Goal: Transaction & Acquisition: Purchase product/service

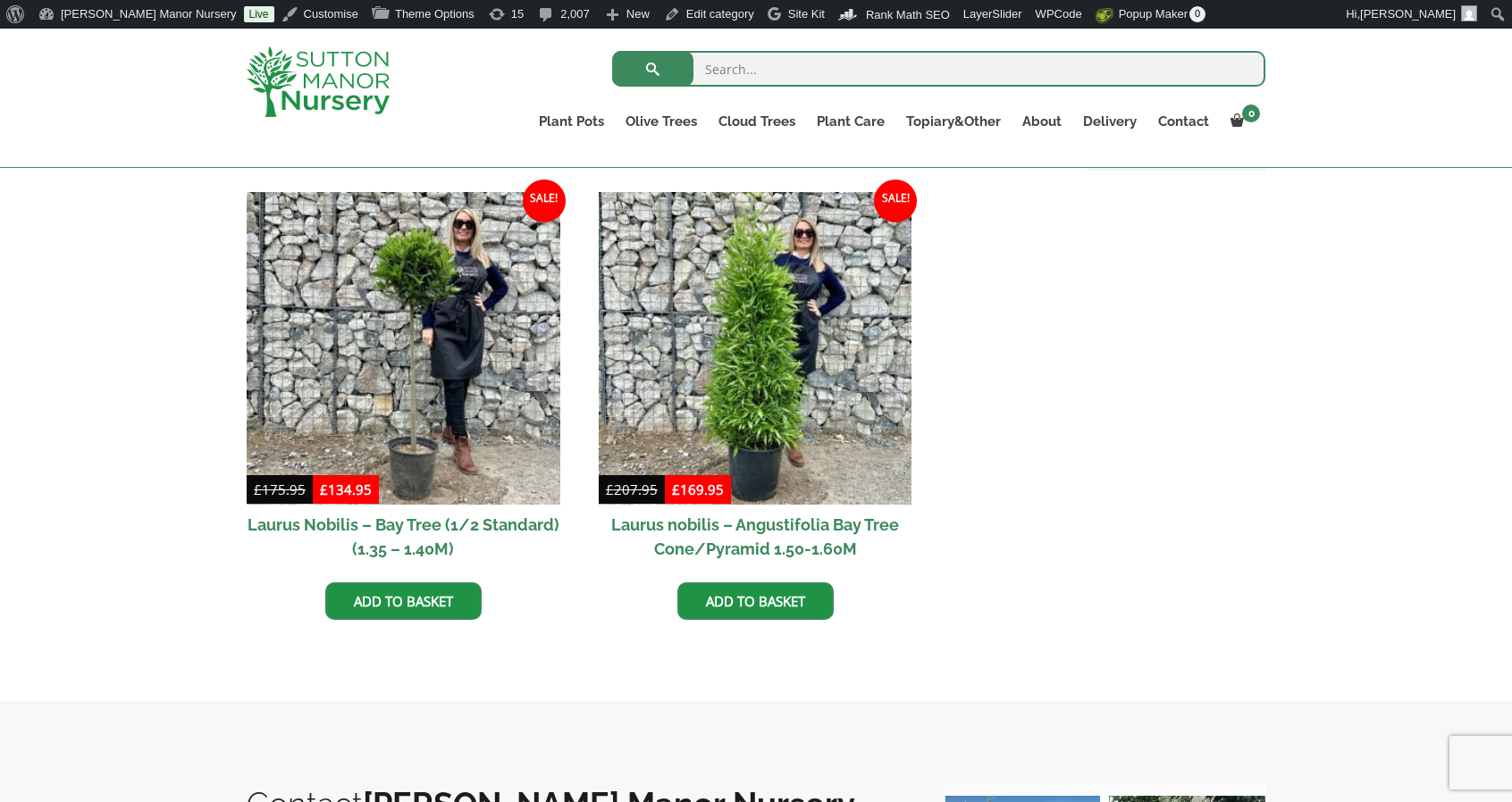
click at [287, 63] on img at bounding box center [318, 82] width 143 height 71
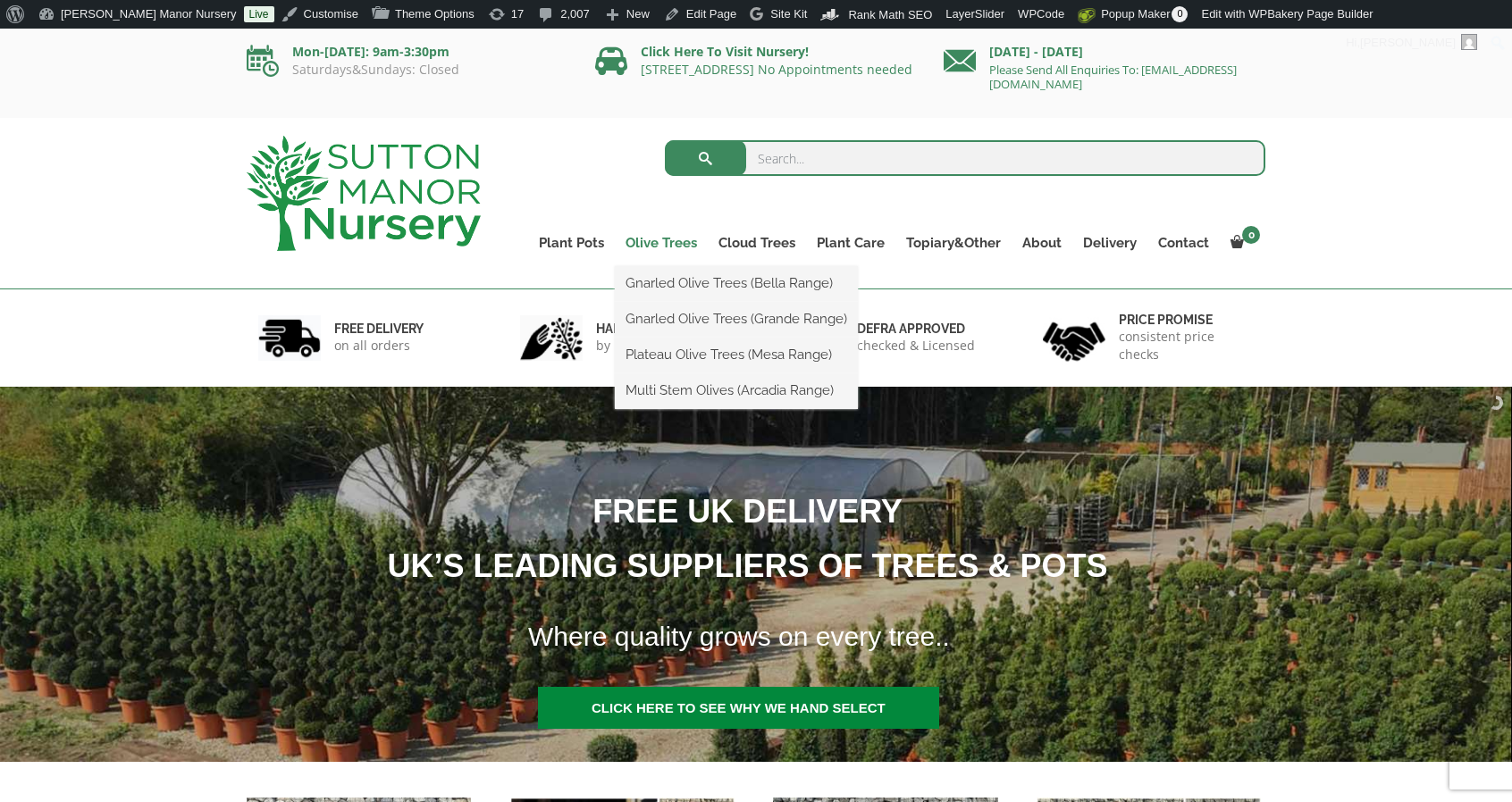
click at [665, 242] on link "Olive Trees" at bounding box center [661, 243] width 93 height 25
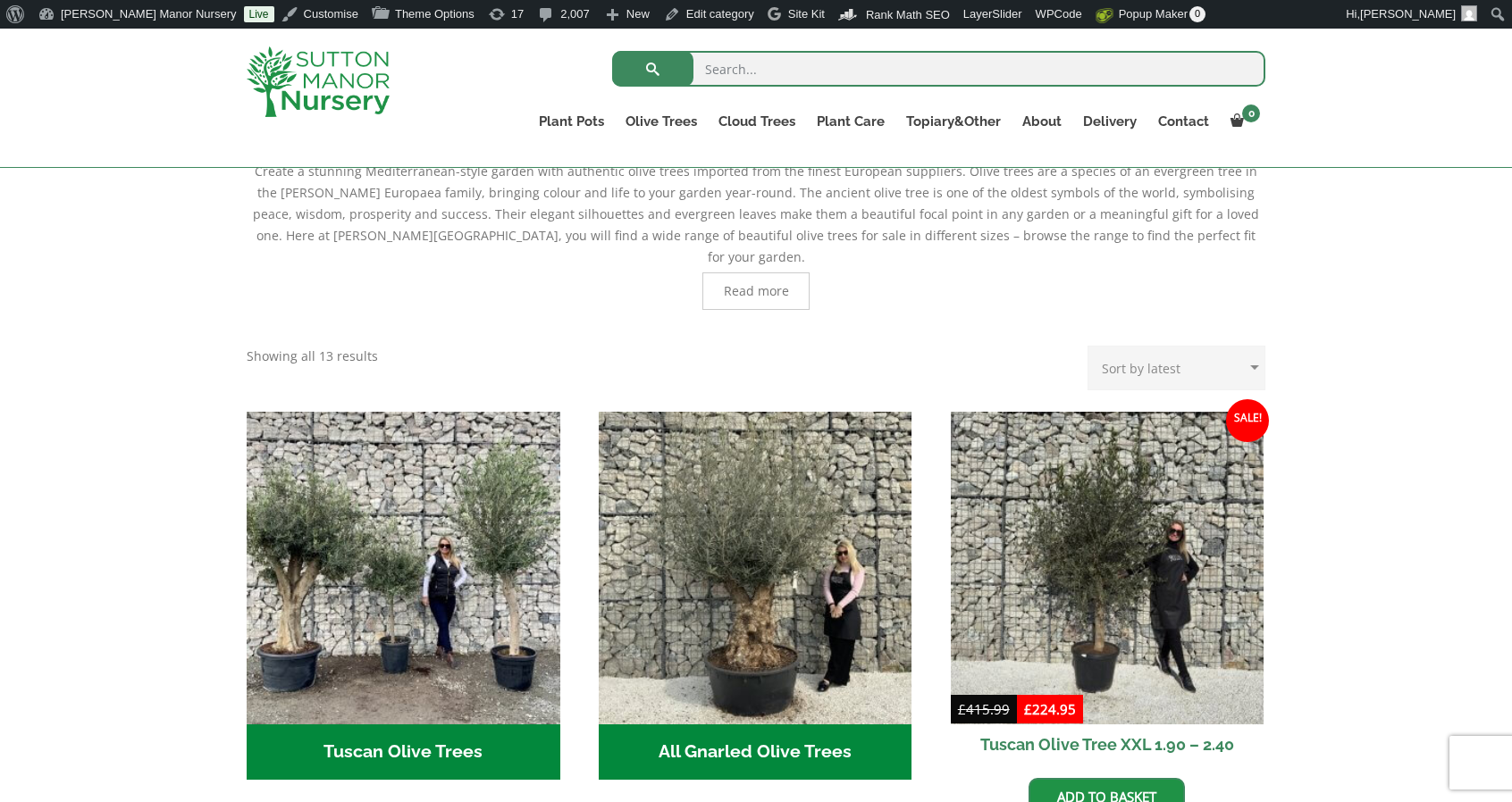
scroll to position [420, 0]
click at [529, 490] on img "Visit product category Tuscan Olive Trees" at bounding box center [403, 567] width 313 height 313
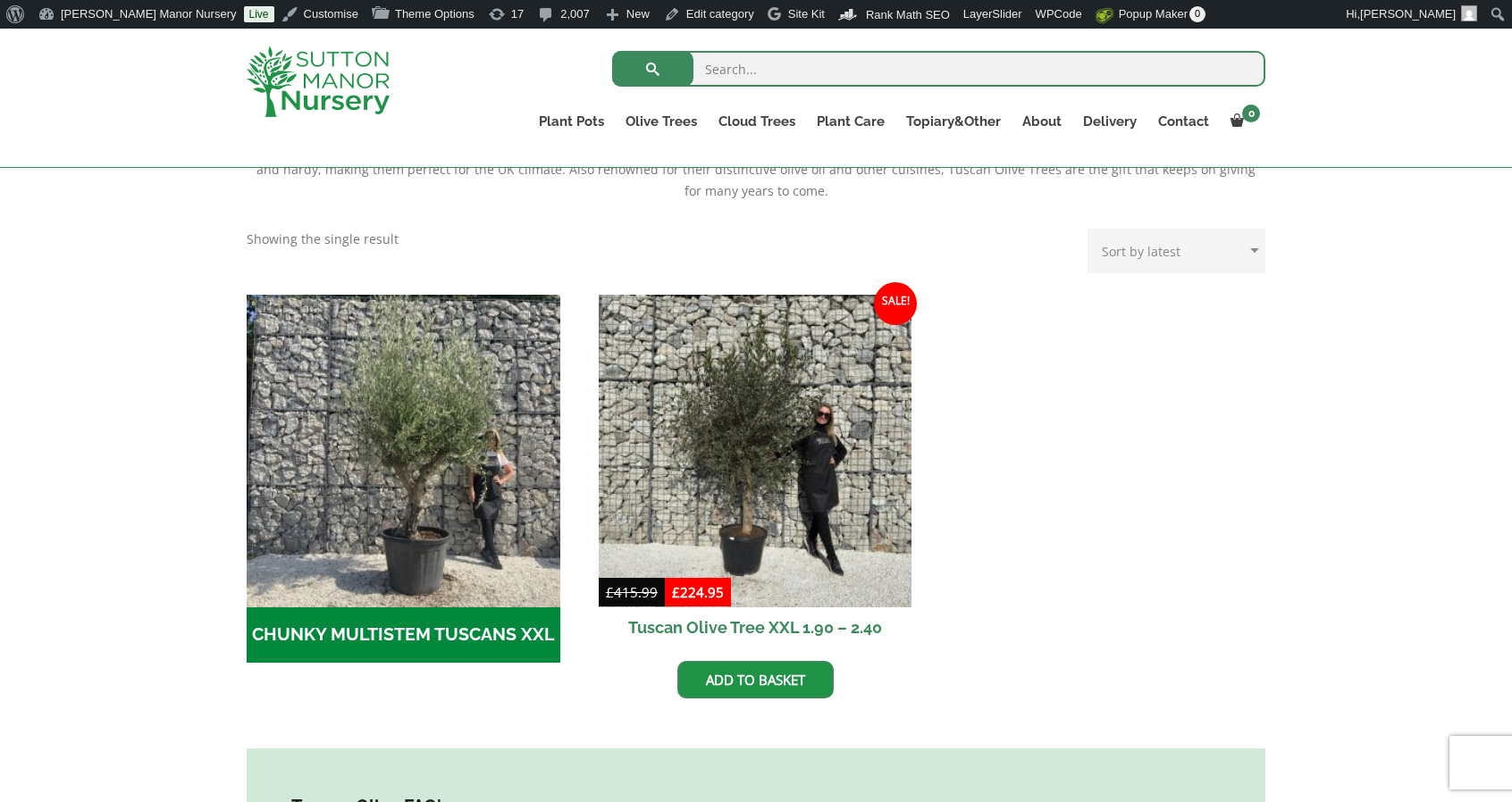
scroll to position [422, 0]
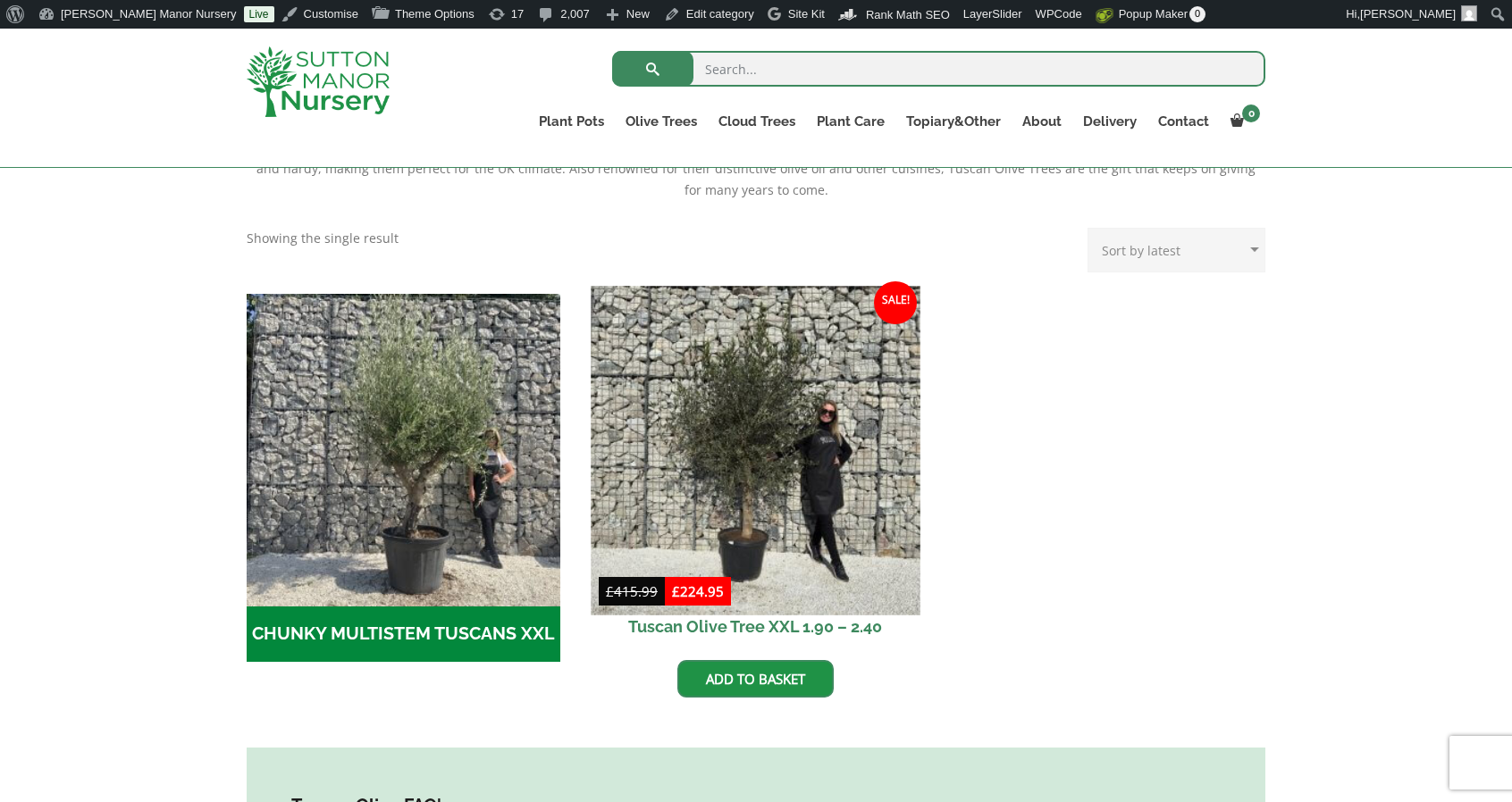
click at [821, 388] on img at bounding box center [755, 451] width 329 height 329
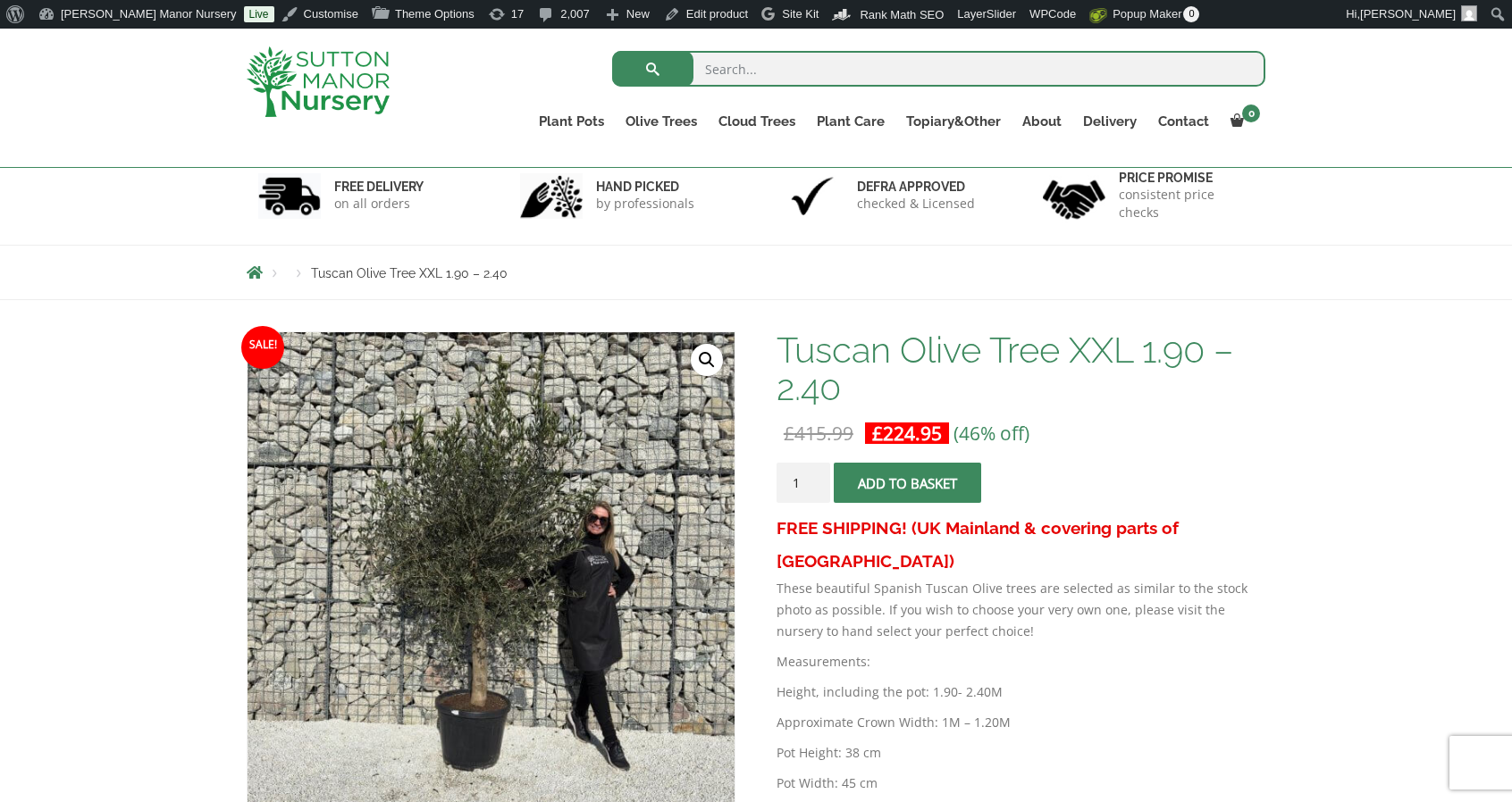
scroll to position [111, 0]
click at [907, 481] on span "submit" at bounding box center [907, 481] width 0 height 0
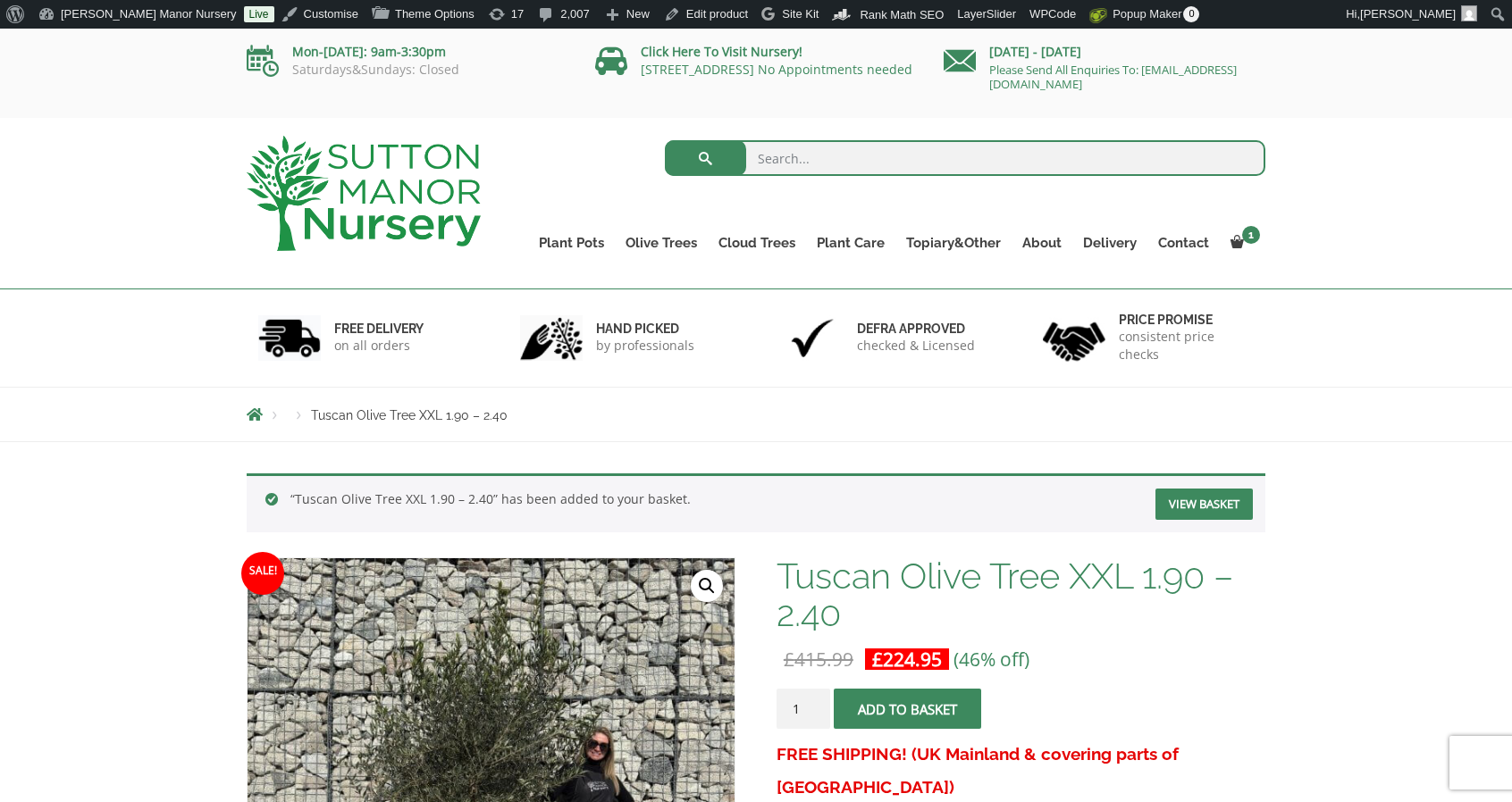
click at [907, 708] on span "submit" at bounding box center [907, 708] width 0 height 0
type button "80227"
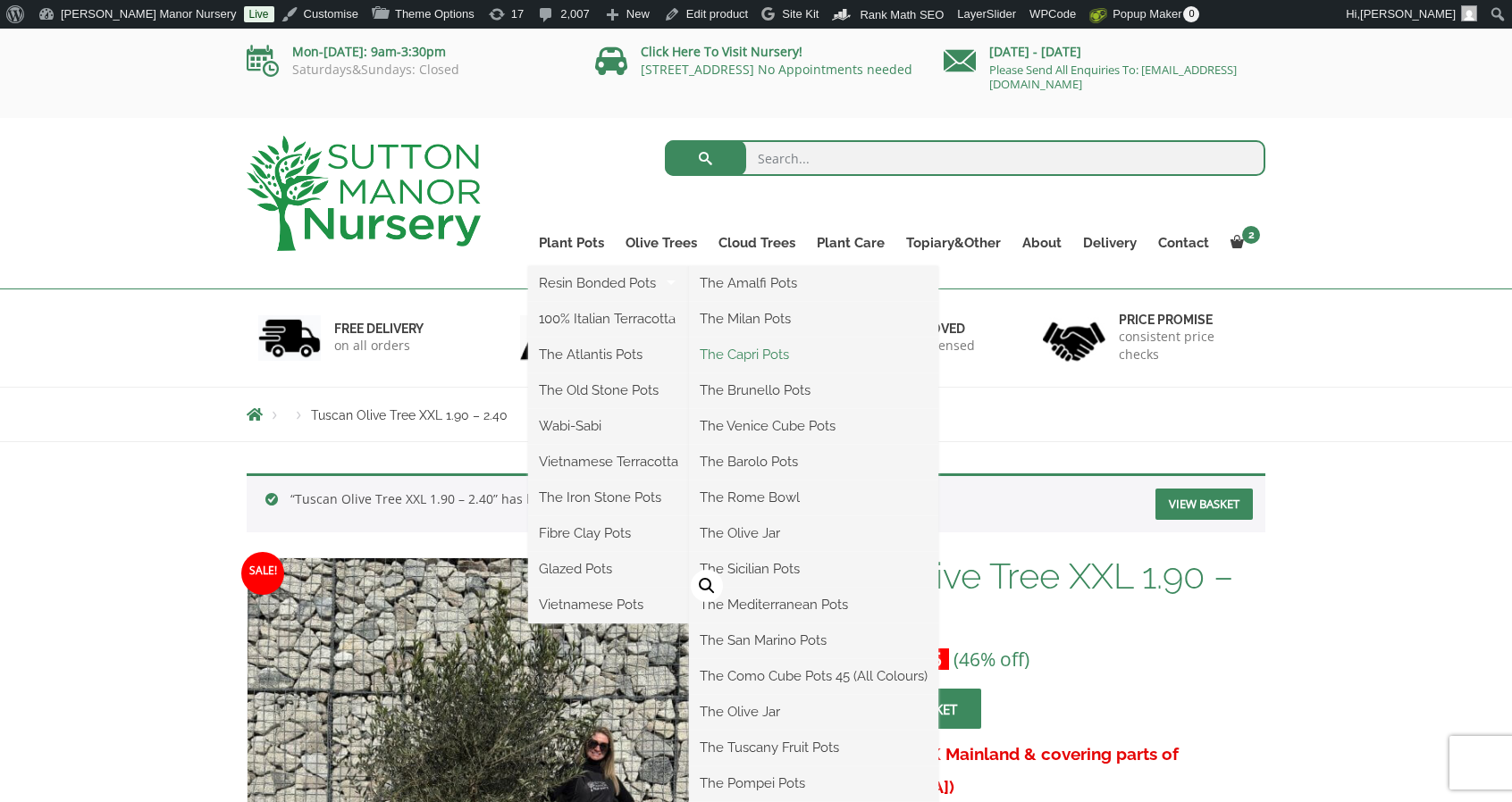
click at [754, 346] on link "The Capri Pots" at bounding box center [814, 354] width 249 height 27
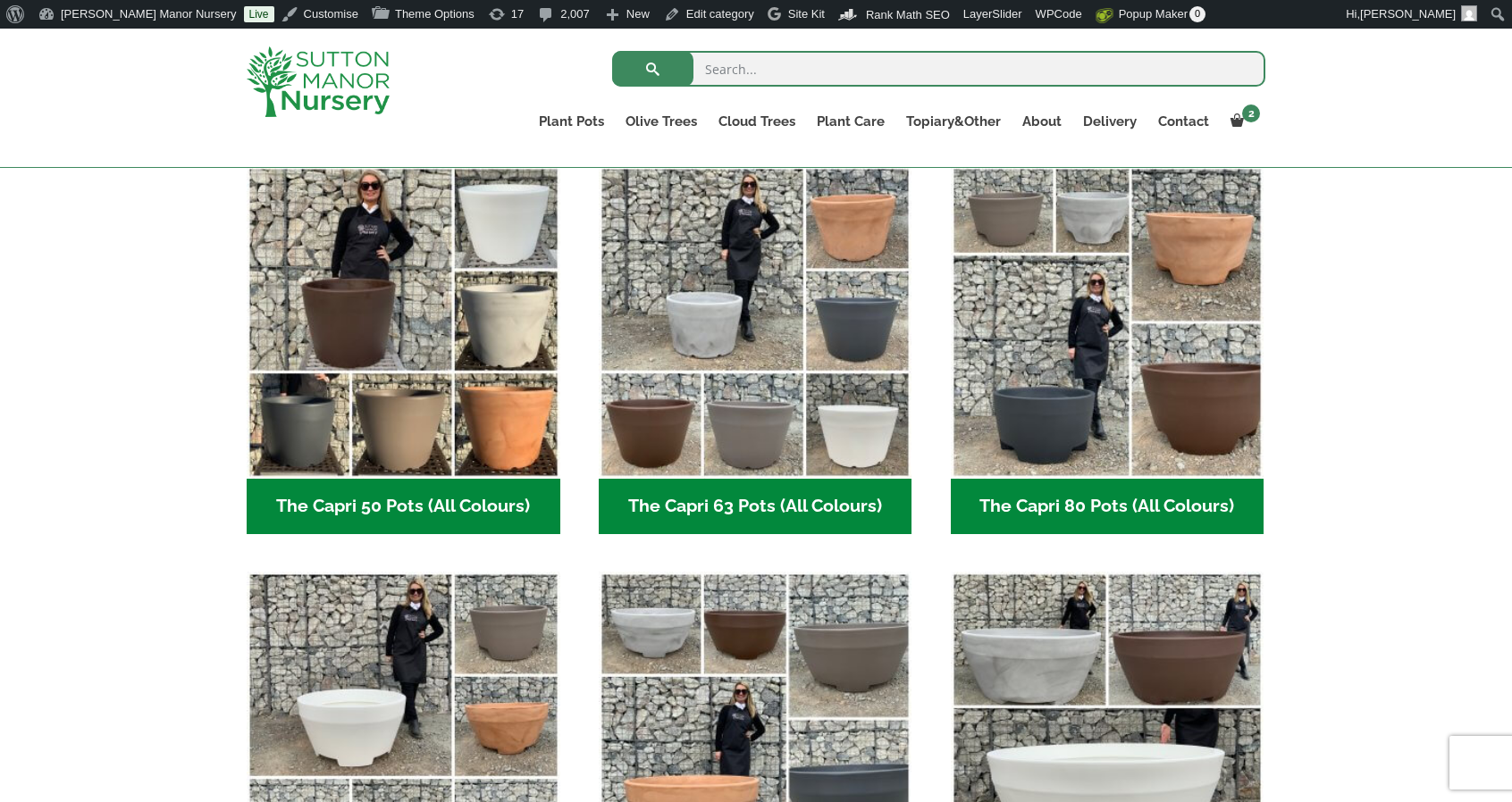
scroll to position [471, 0]
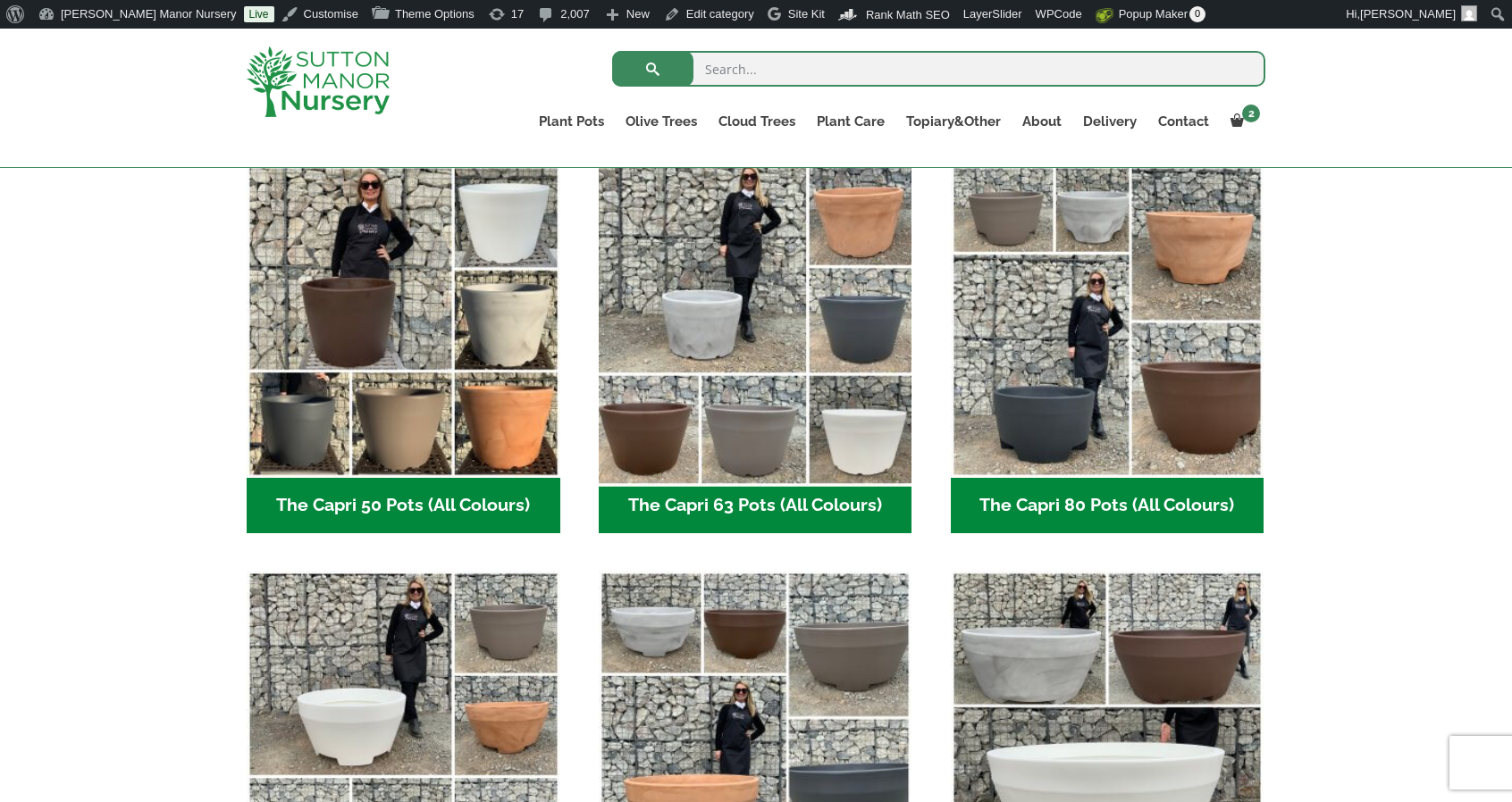
drag, startPoint x: 0, startPoint y: 0, endPoint x: 754, endPoint y: 346, distance: 829.6
click at [754, 346] on img "Visit product category The Capri 63 Pots (All Colours)" at bounding box center [755, 322] width 329 height 329
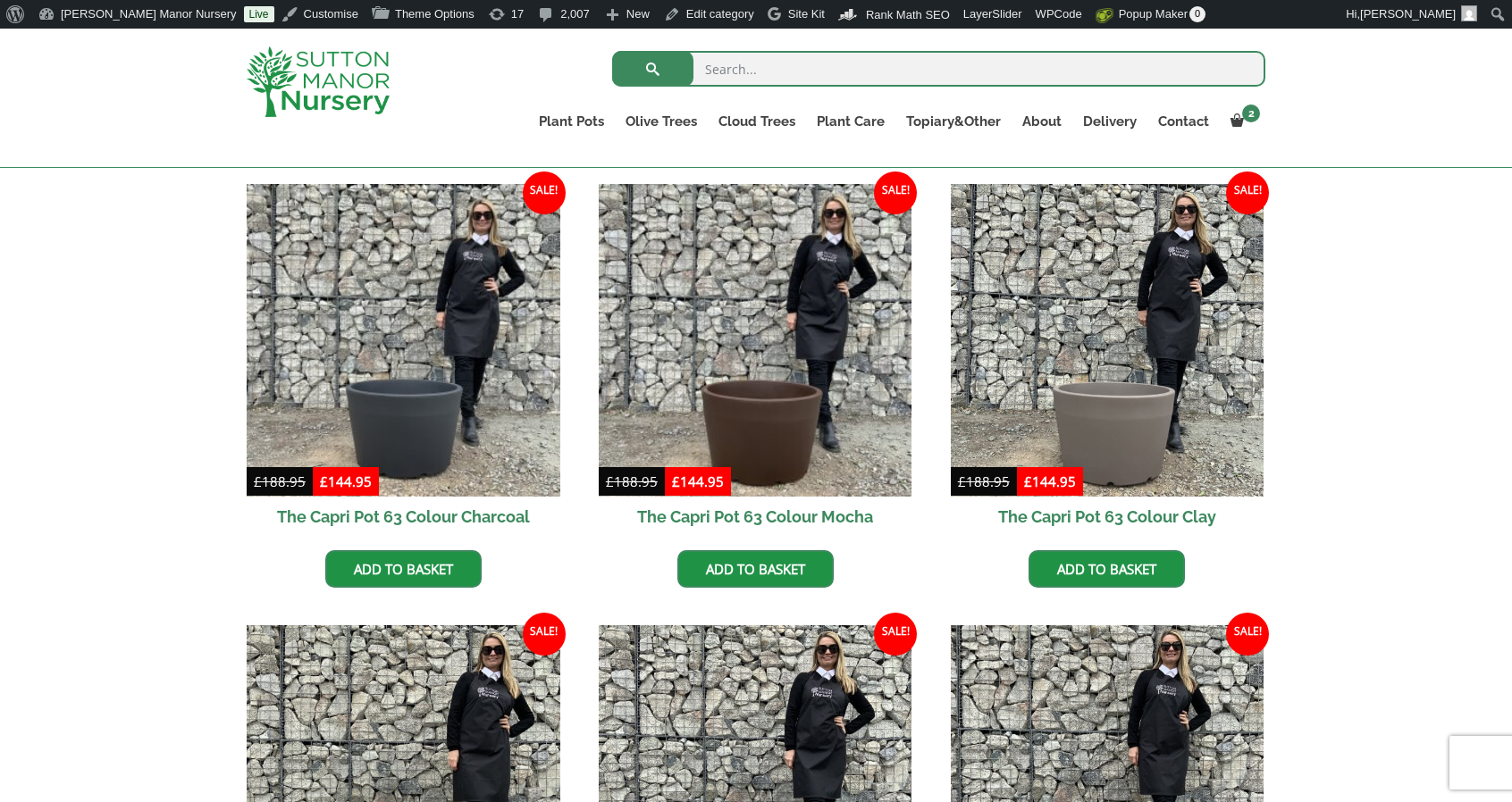
scroll to position [441, 0]
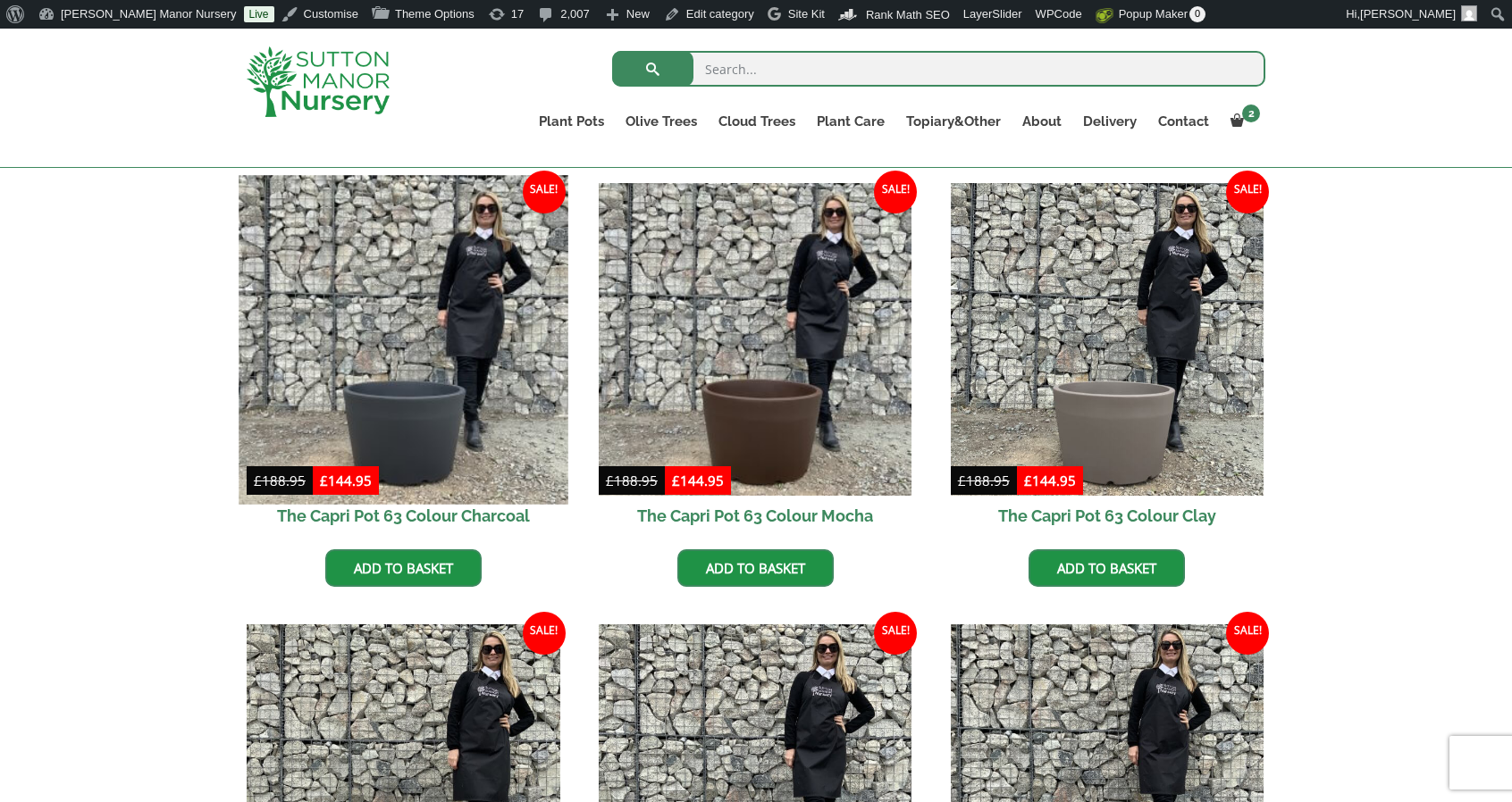
click at [408, 329] on img at bounding box center [404, 339] width 329 height 329
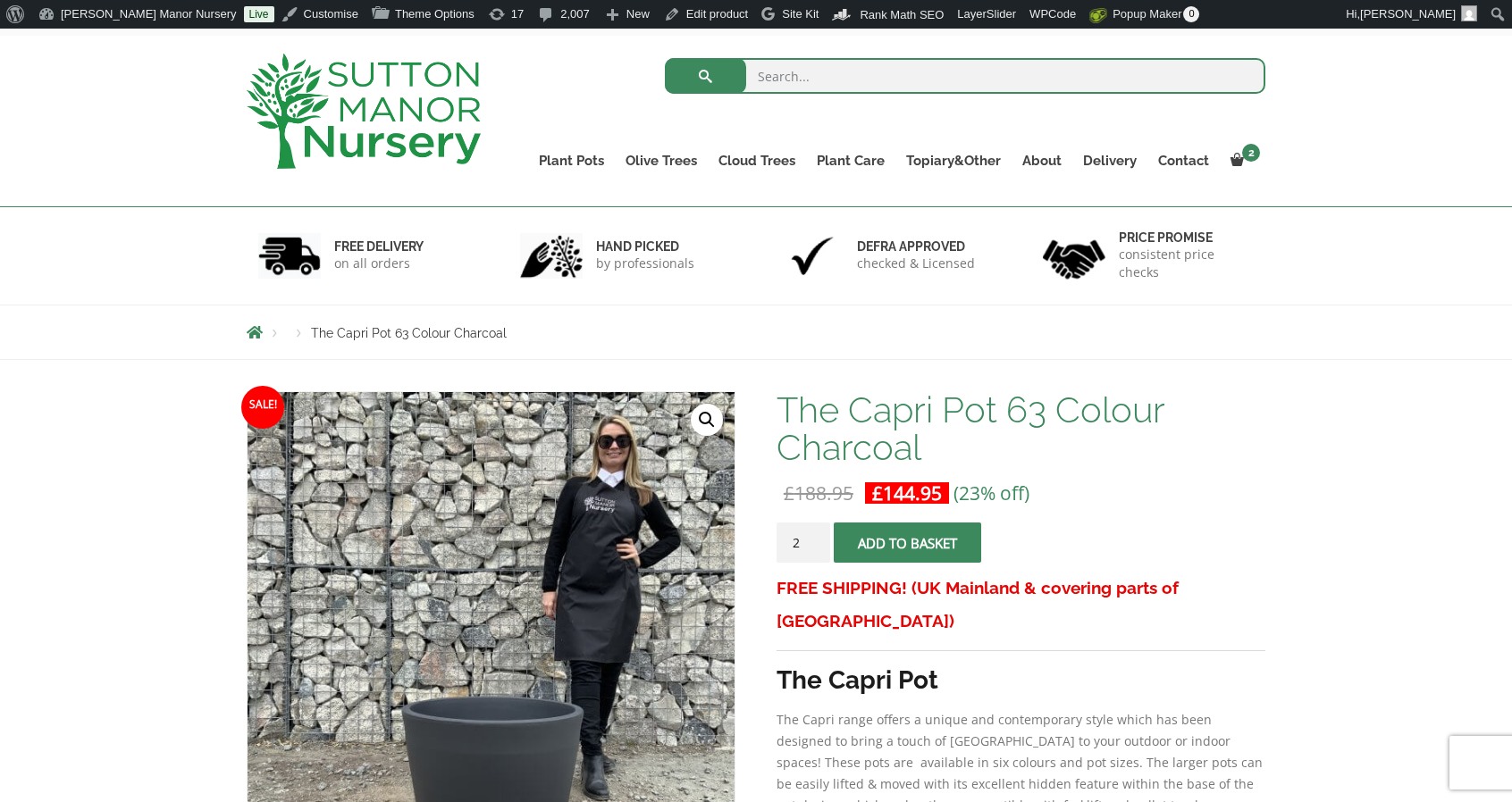
type input "2"
click at [814, 537] on input "2" at bounding box center [803, 542] width 54 height 40
click at [908, 555] on button "Add to basket" at bounding box center [908, 542] width 148 height 40
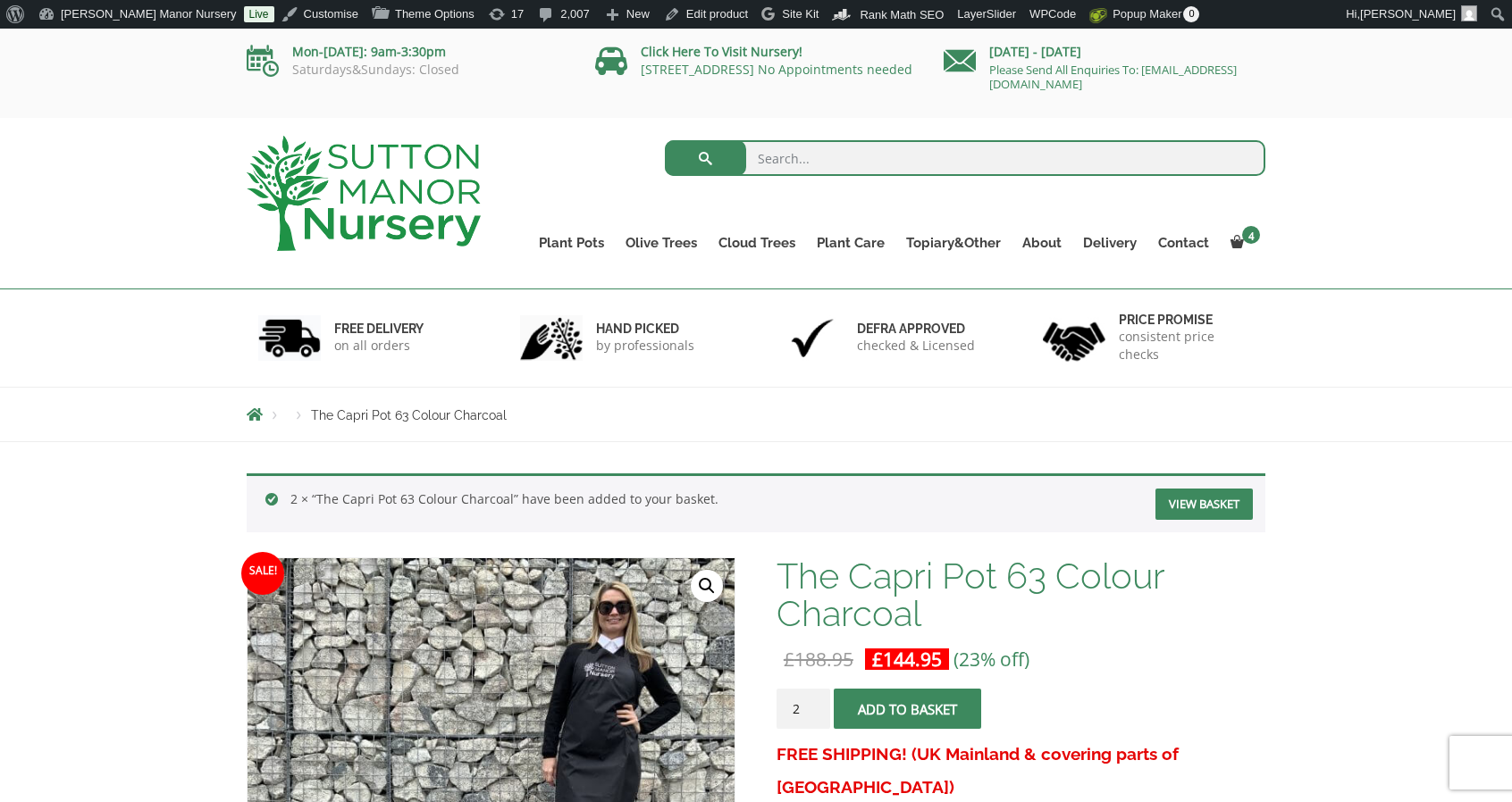
click at [836, 148] on input "search" at bounding box center [965, 158] width 602 height 35
type input "potting"
click at [665, 140] on button "submit" at bounding box center [705, 158] width 81 height 35
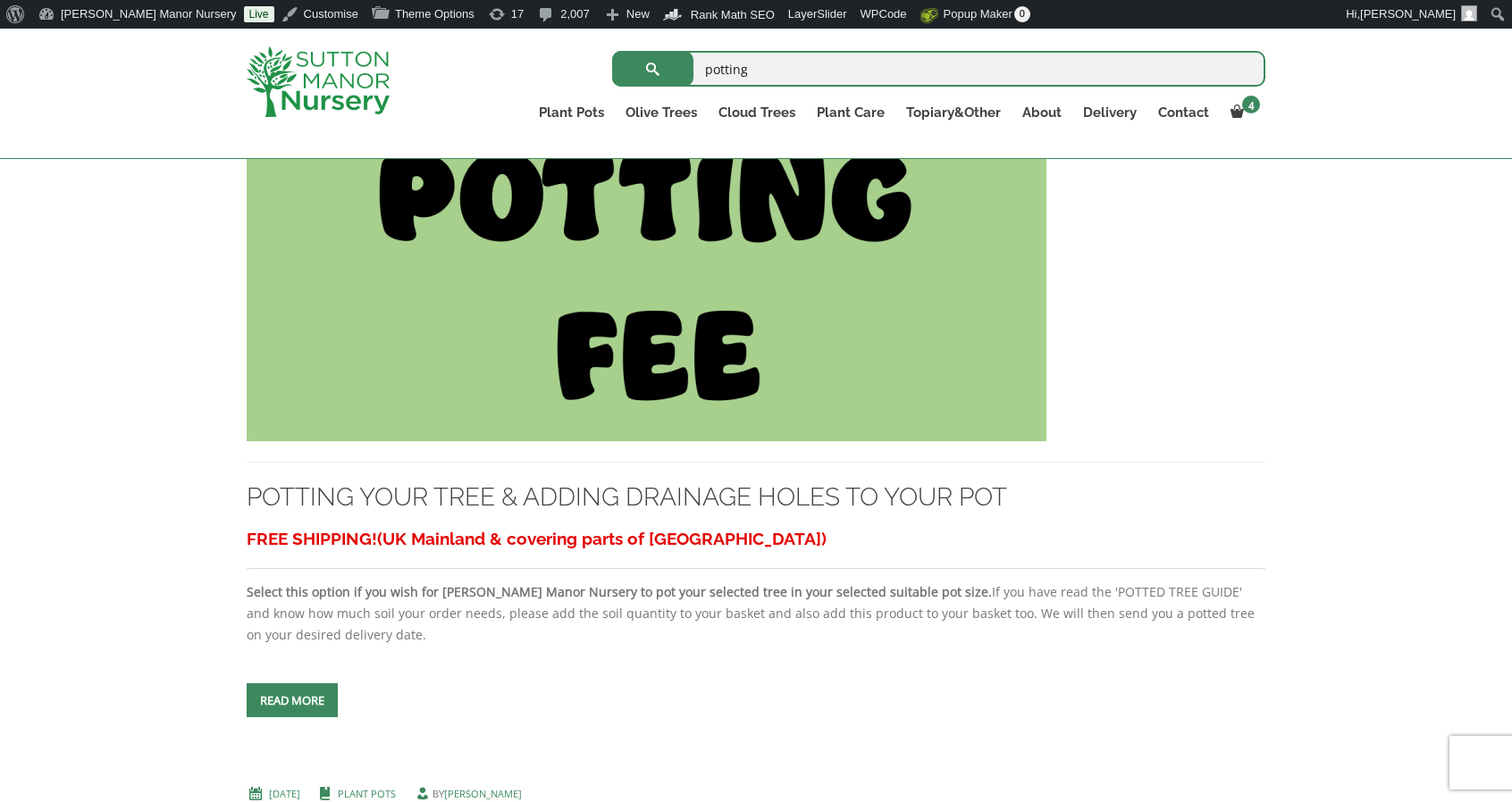
scroll to position [493, 0]
click at [595, 280] on img at bounding box center [646, 248] width 800 height 384
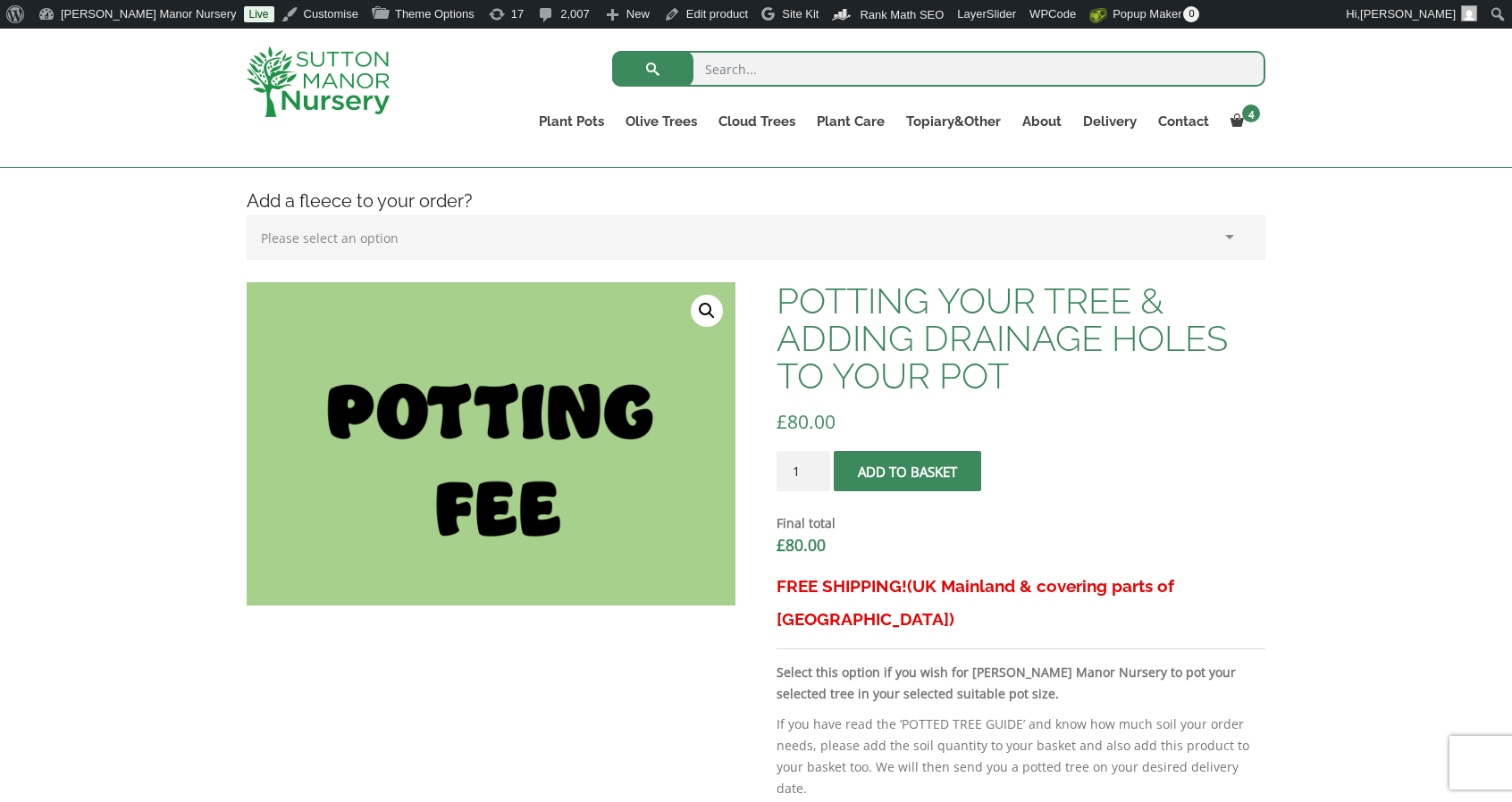
scroll to position [349, 0]
type input "2"
click at [813, 463] on input "2" at bounding box center [803, 469] width 54 height 40
click at [907, 469] on span "submit" at bounding box center [907, 469] width 0 height 0
type button "65340"
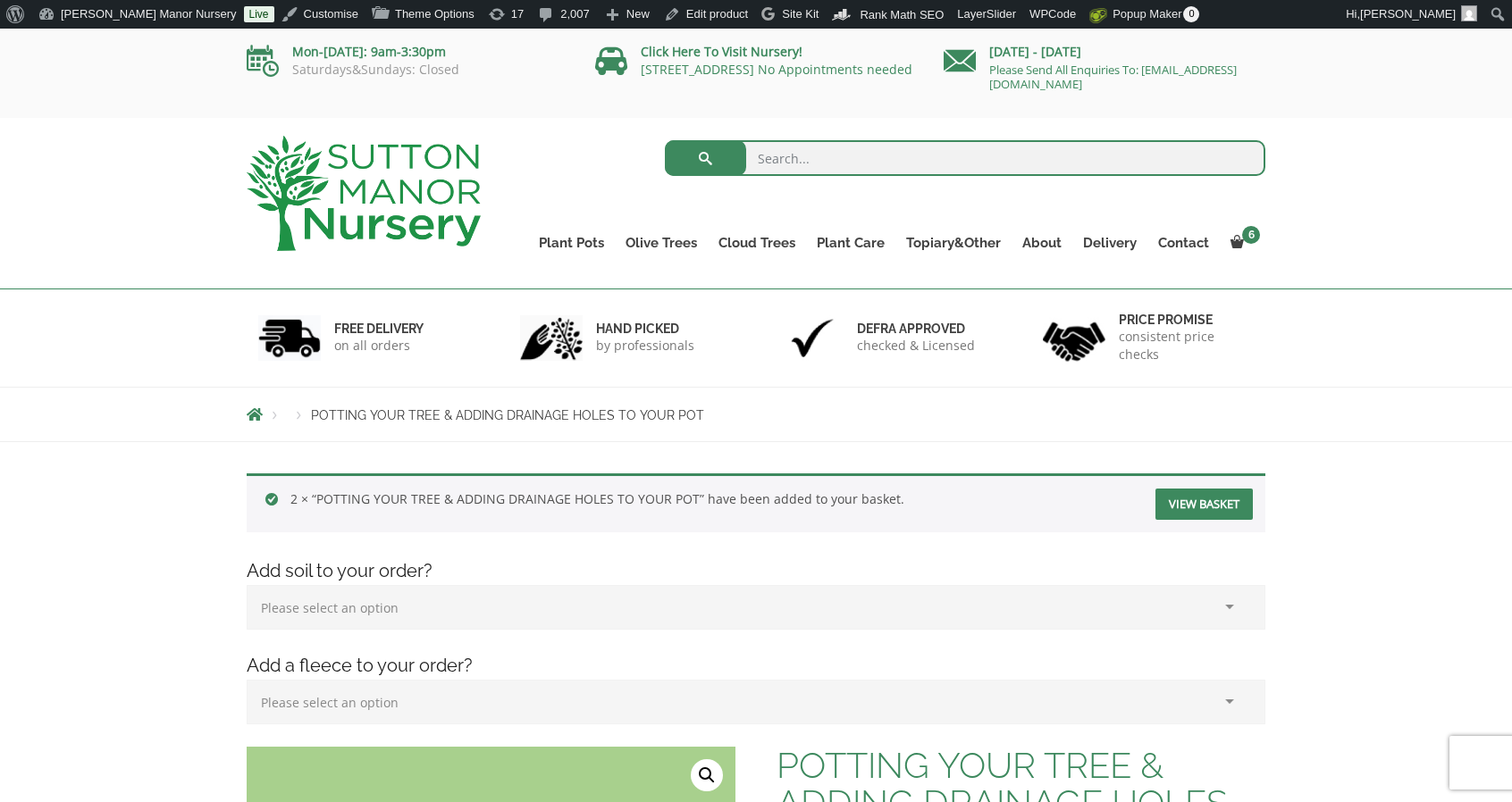
click at [881, 163] on input "search" at bounding box center [965, 158] width 602 height 35
type input "soil"
click at [665, 140] on button "submit" at bounding box center [705, 158] width 81 height 35
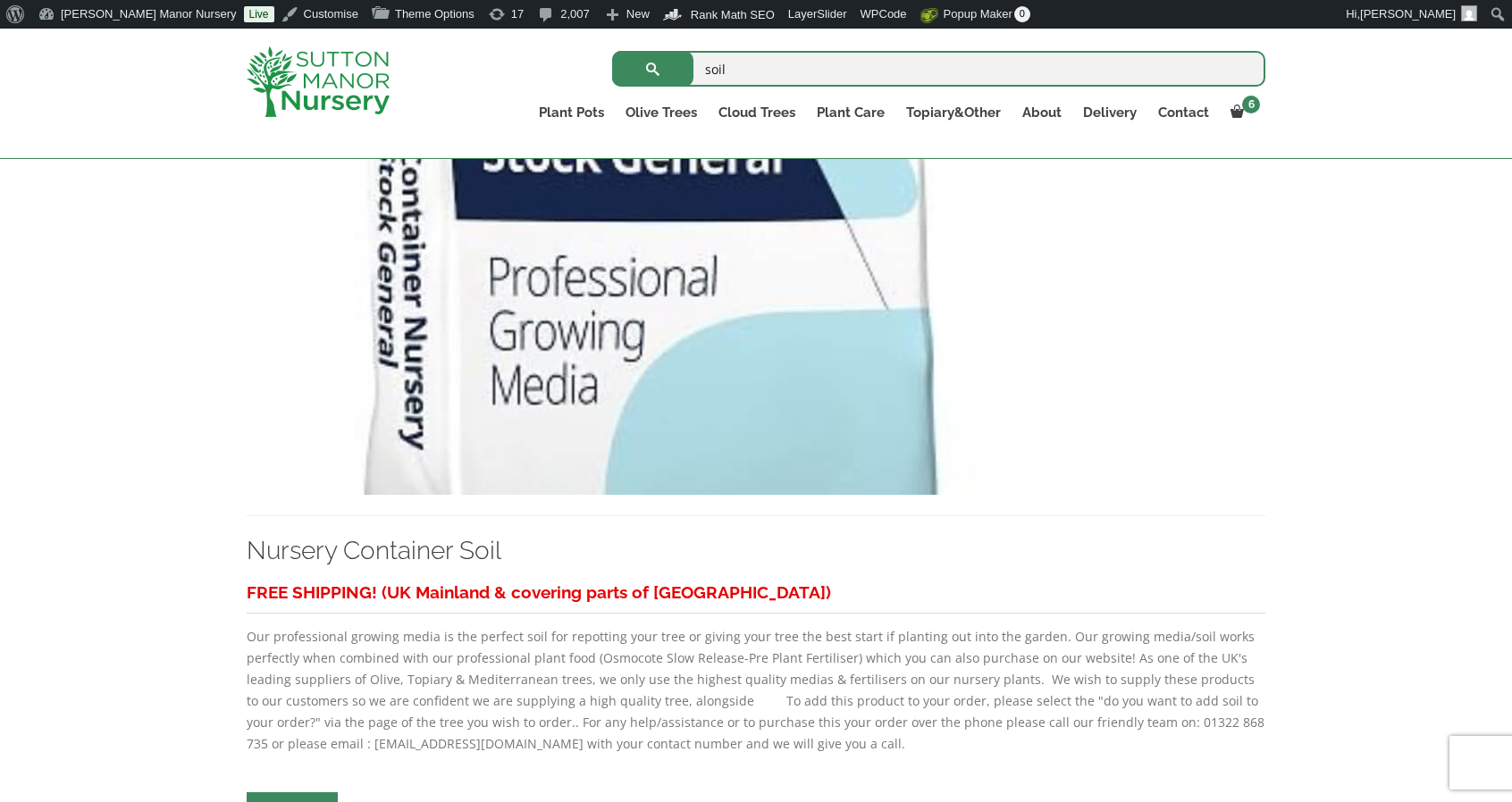
scroll to position [1236, 0]
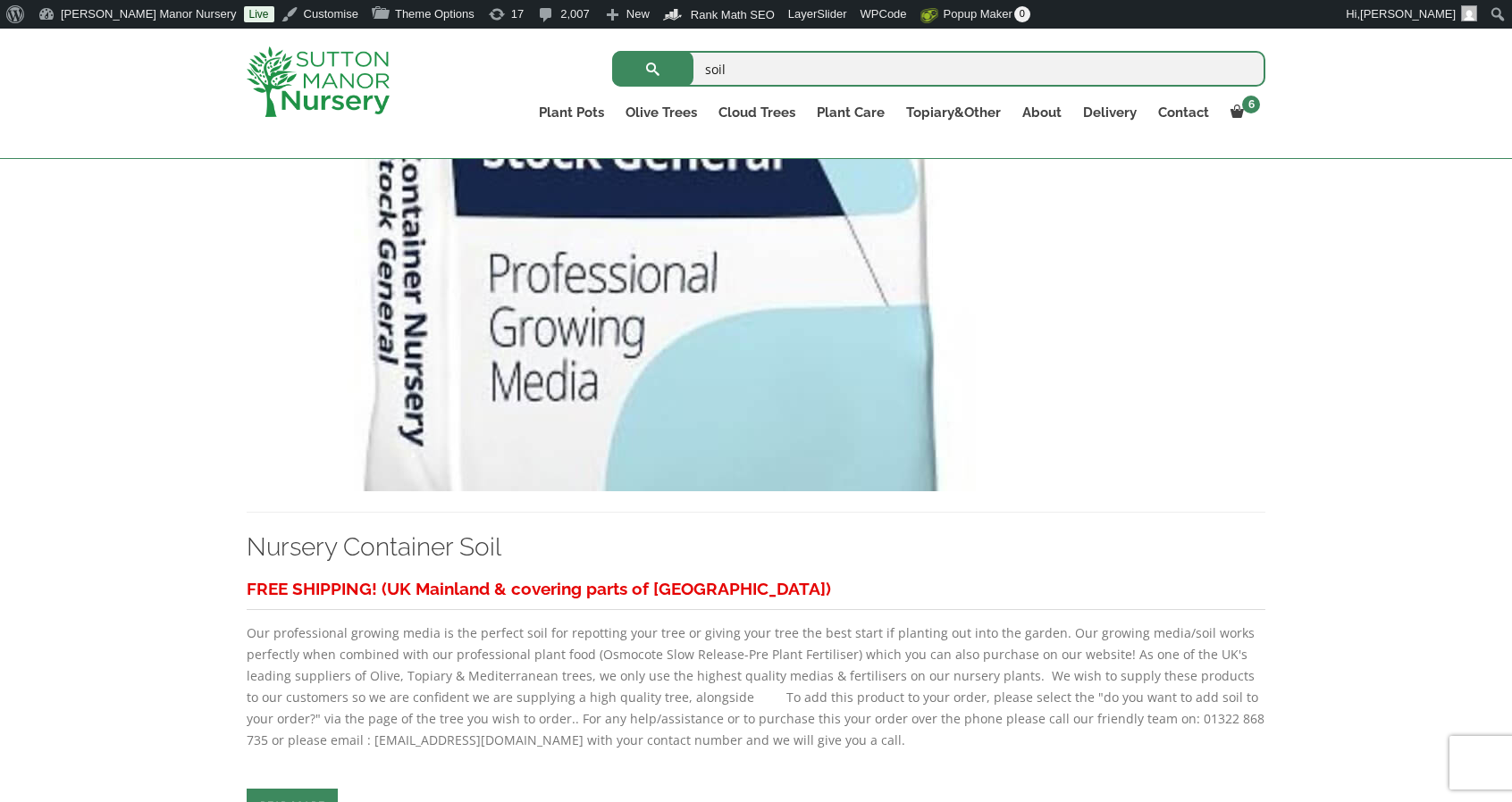
click at [680, 440] on img at bounding box center [646, 298] width 800 height 384
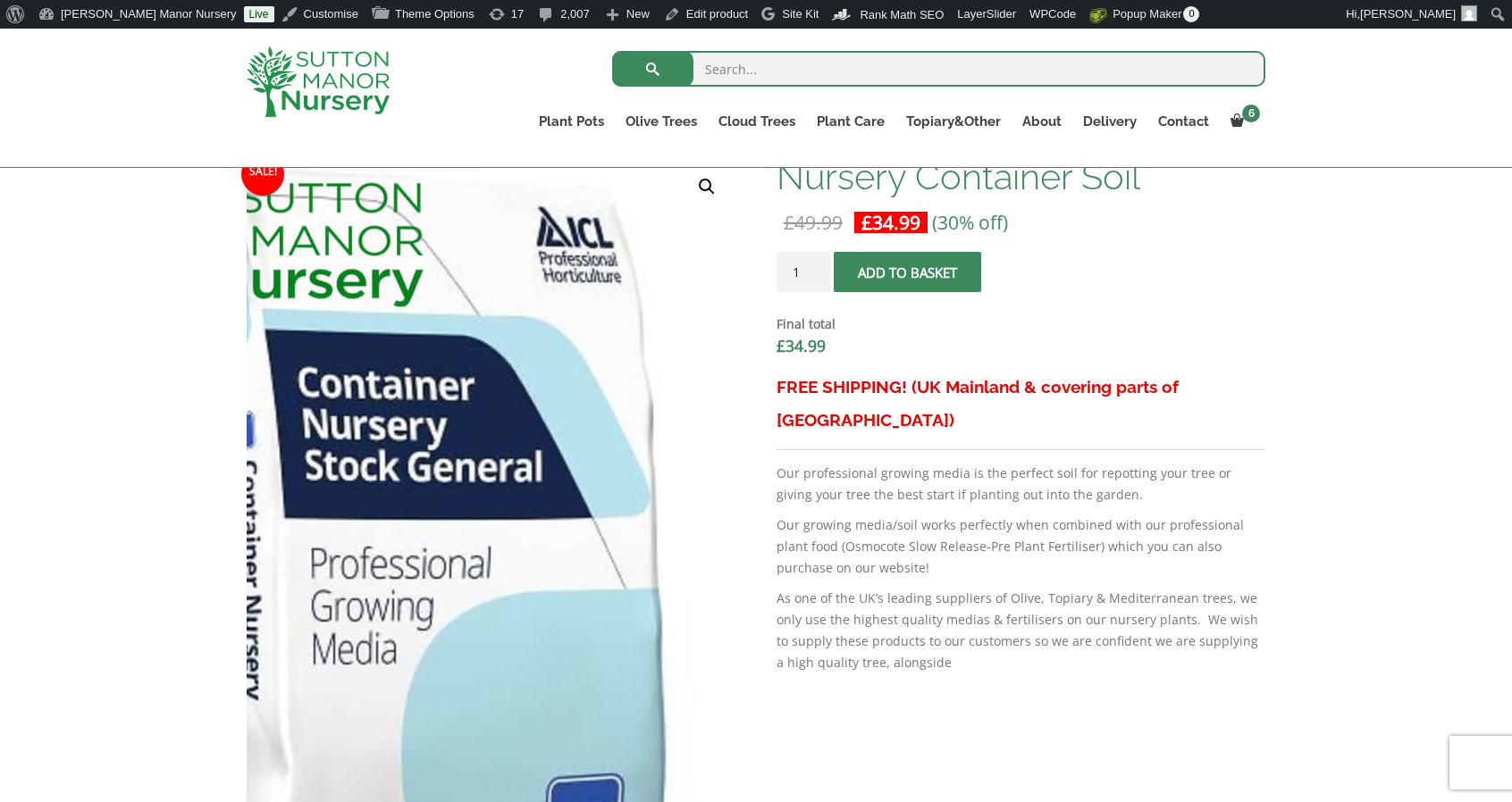
scroll to position [473, 0]
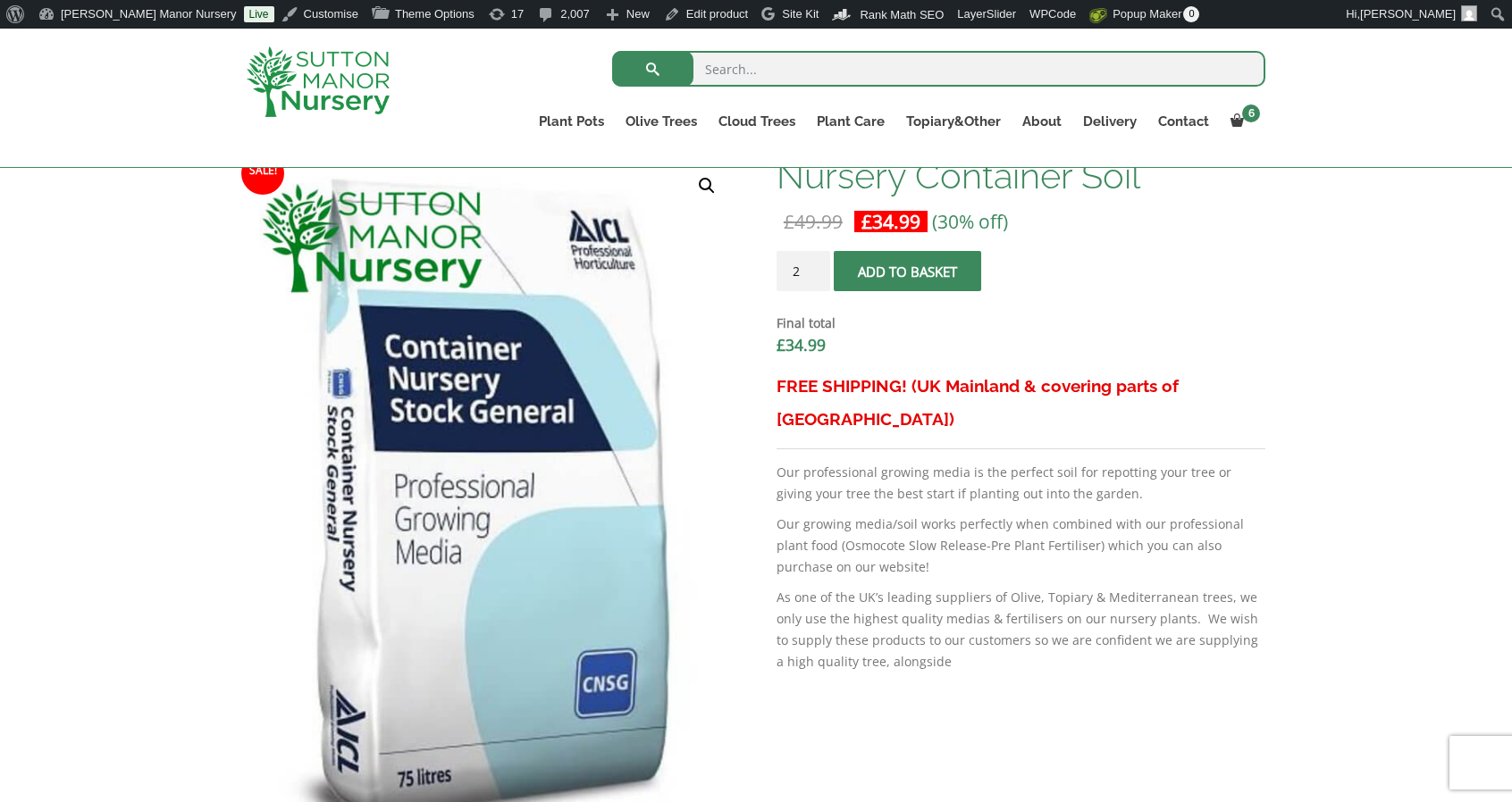
click at [817, 267] on input "2" at bounding box center [803, 270] width 54 height 40
click at [817, 267] on input "3" at bounding box center [803, 270] width 54 height 40
click at [817, 267] on input "4" at bounding box center [803, 270] width 54 height 40
click at [817, 267] on input "5" at bounding box center [803, 270] width 54 height 40
type input "6"
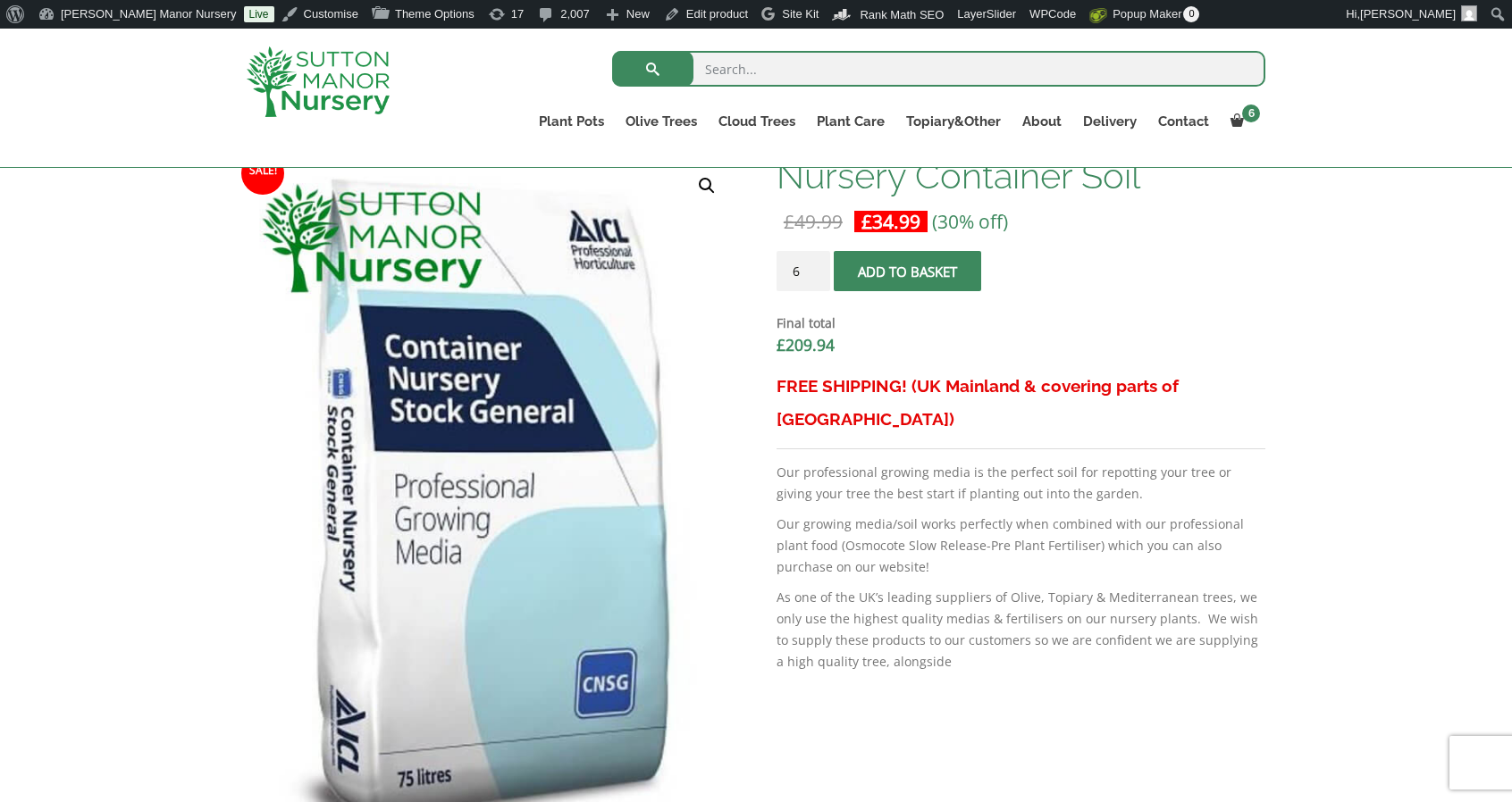
click at [818, 264] on input "6" at bounding box center [803, 270] width 54 height 40
click at [867, 268] on button "Add to basket" at bounding box center [908, 270] width 148 height 40
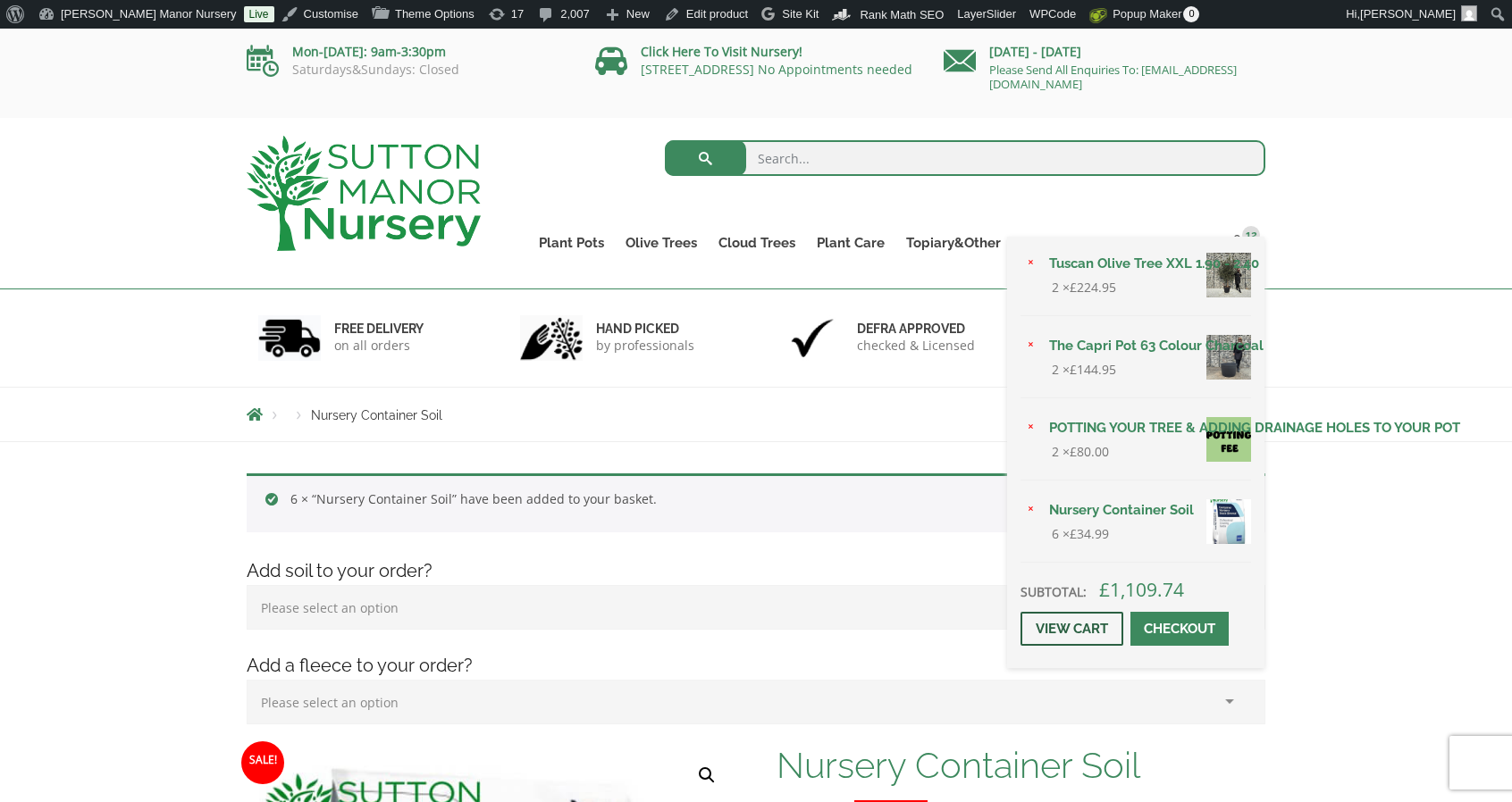
click at [1095, 621] on link "View cart" at bounding box center [1071, 628] width 103 height 34
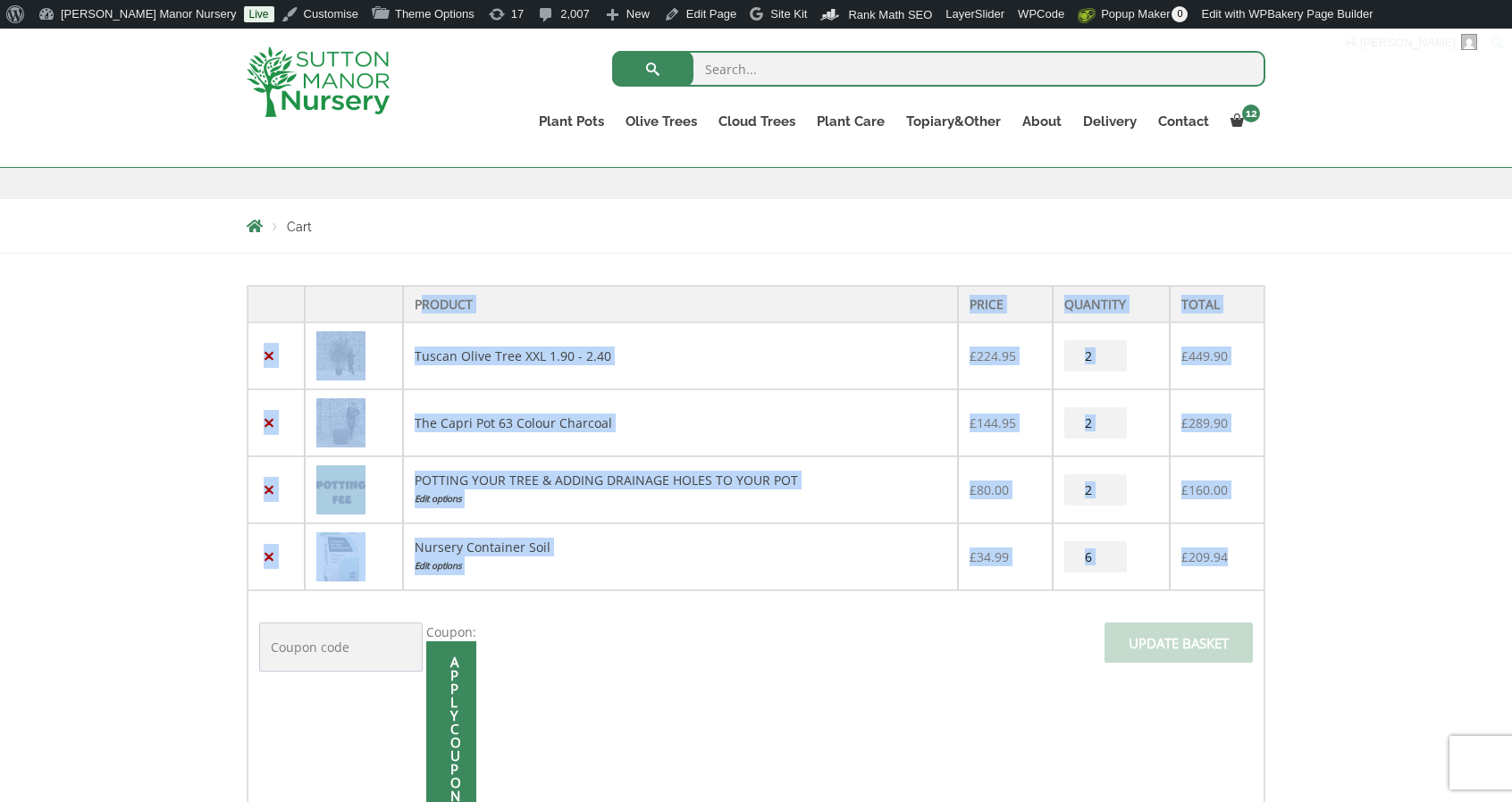
drag, startPoint x: 1241, startPoint y: 556, endPoint x: 419, endPoint y: 303, distance: 860.1
click at [419, 303] on table "Product Price Quantity Total × Tuscan Olive Tree XXL 1.90 - 2.40 £ 224.95 Tusca…" at bounding box center [755, 554] width 1018 height 538
click at [419, 303] on th "Product" at bounding box center [680, 304] width 554 height 36
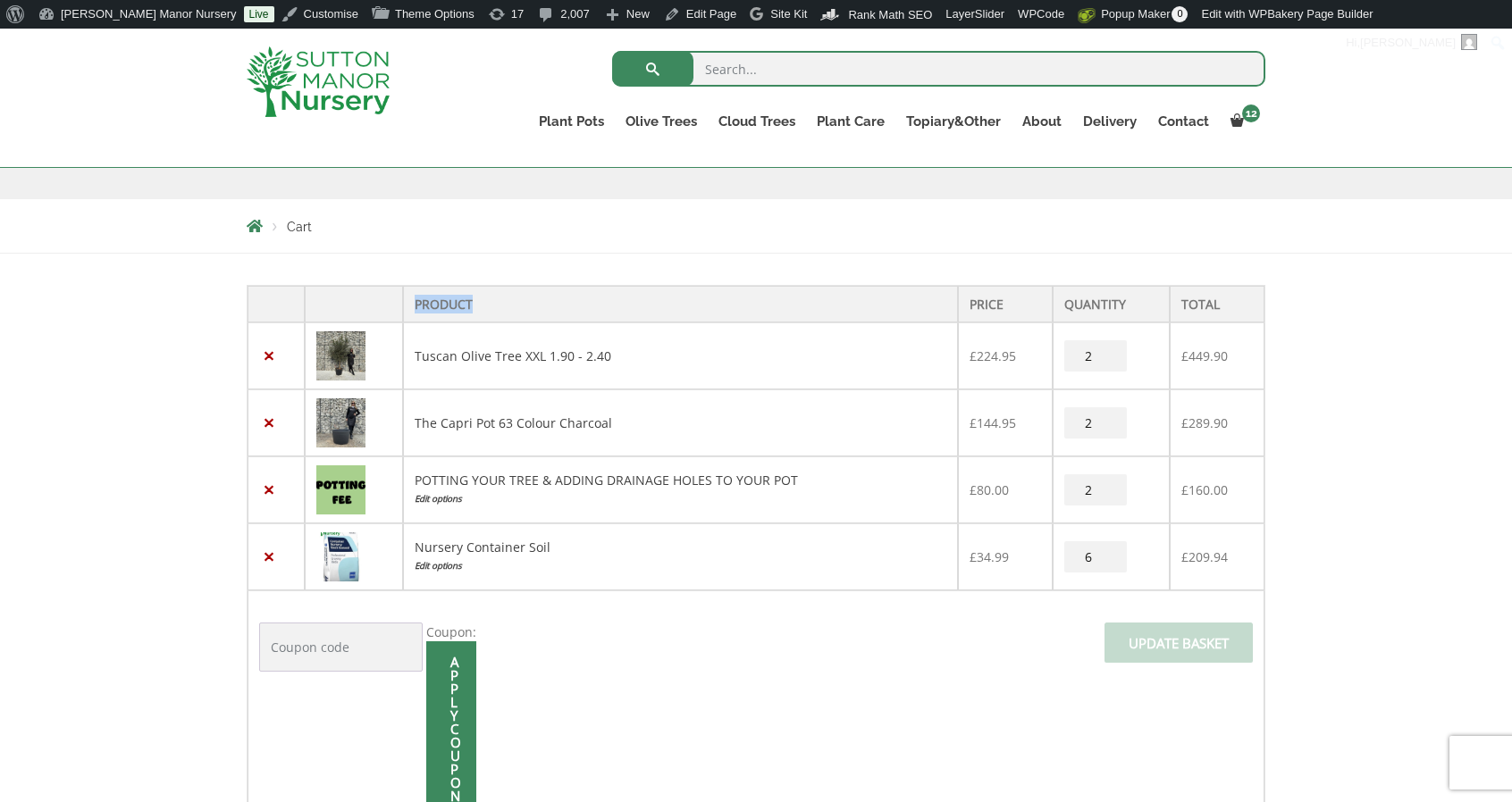
drag, startPoint x: 416, startPoint y: 302, endPoint x: 776, endPoint y: 318, distance: 360.4
click at [776, 318] on th "Product" at bounding box center [680, 304] width 554 height 36
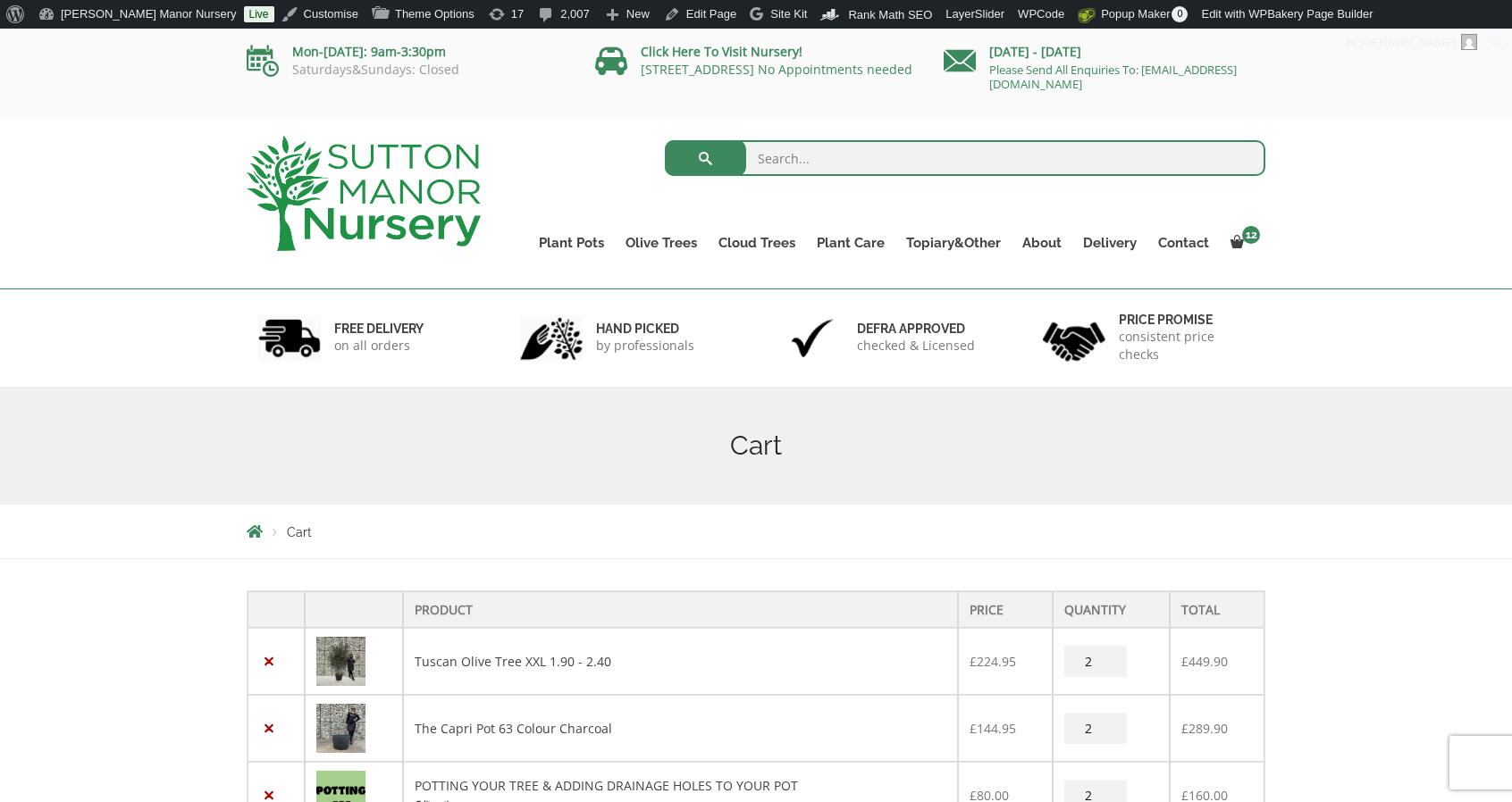
scroll to position [165, 0]
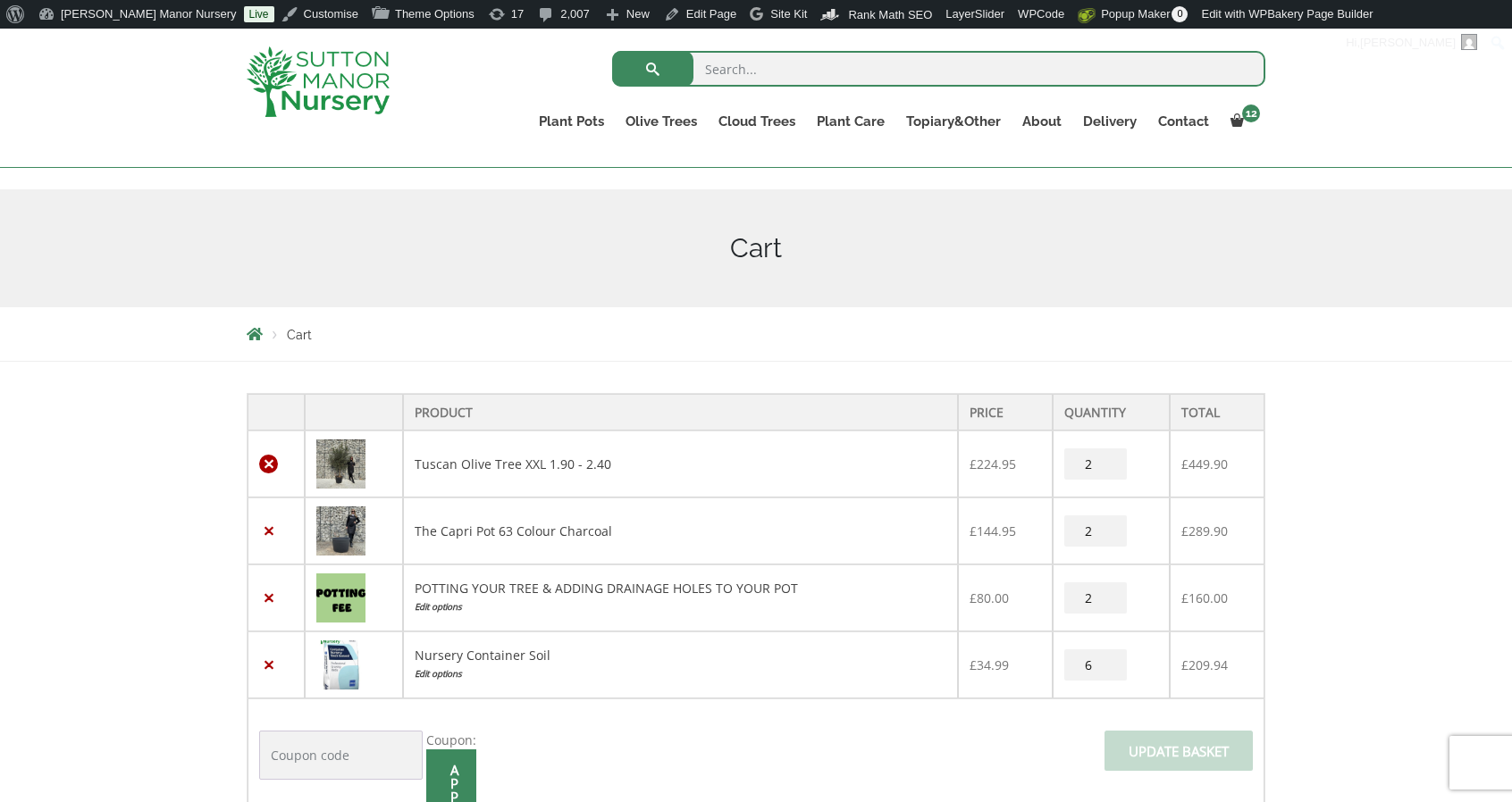
click at [271, 468] on link "×" at bounding box center [269, 464] width 19 height 19
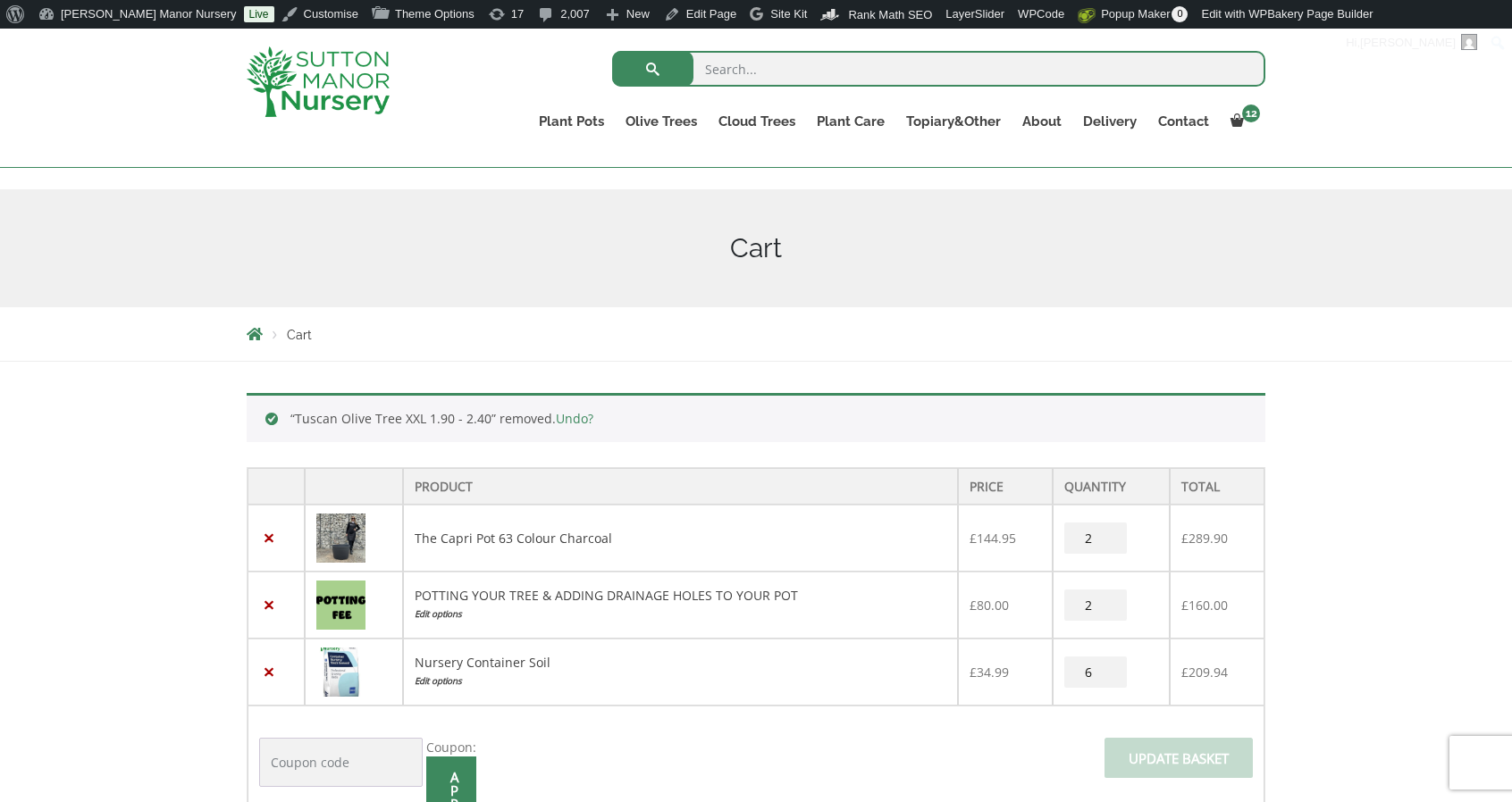
click at [271, 468] on th at bounding box center [276, 486] width 58 height 36
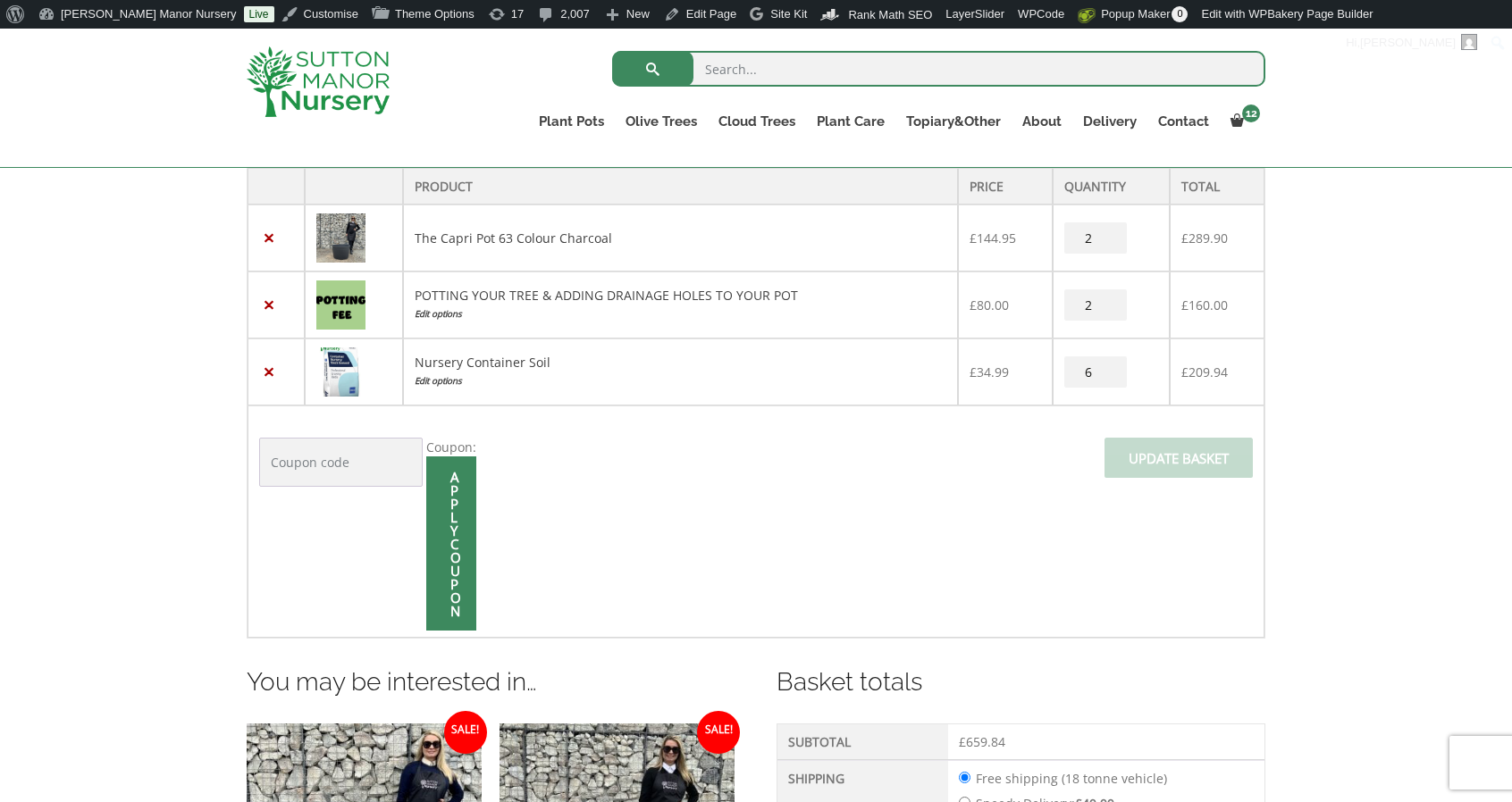
scroll to position [468, 0]
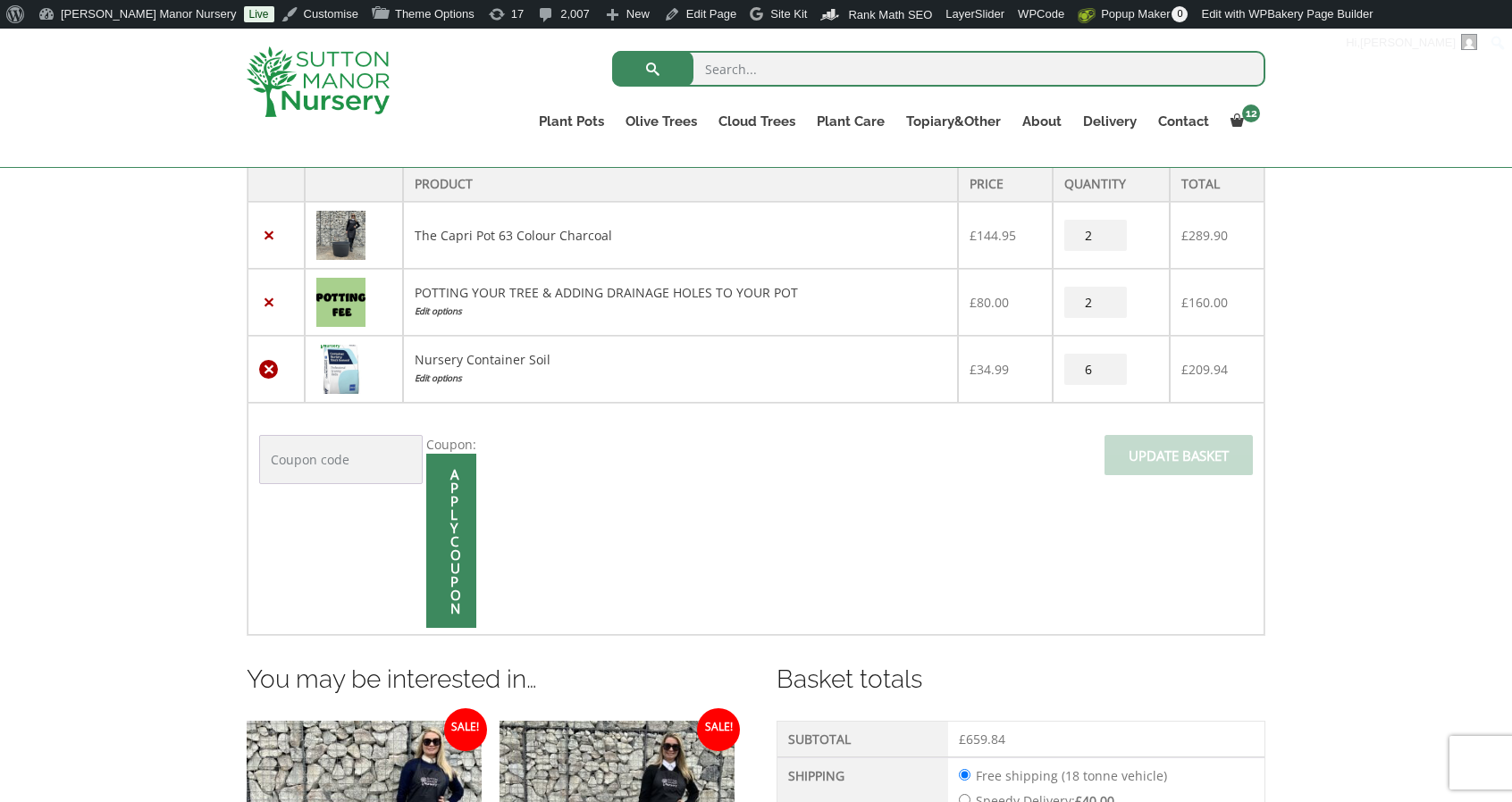
click at [270, 363] on link "×" at bounding box center [269, 369] width 19 height 19
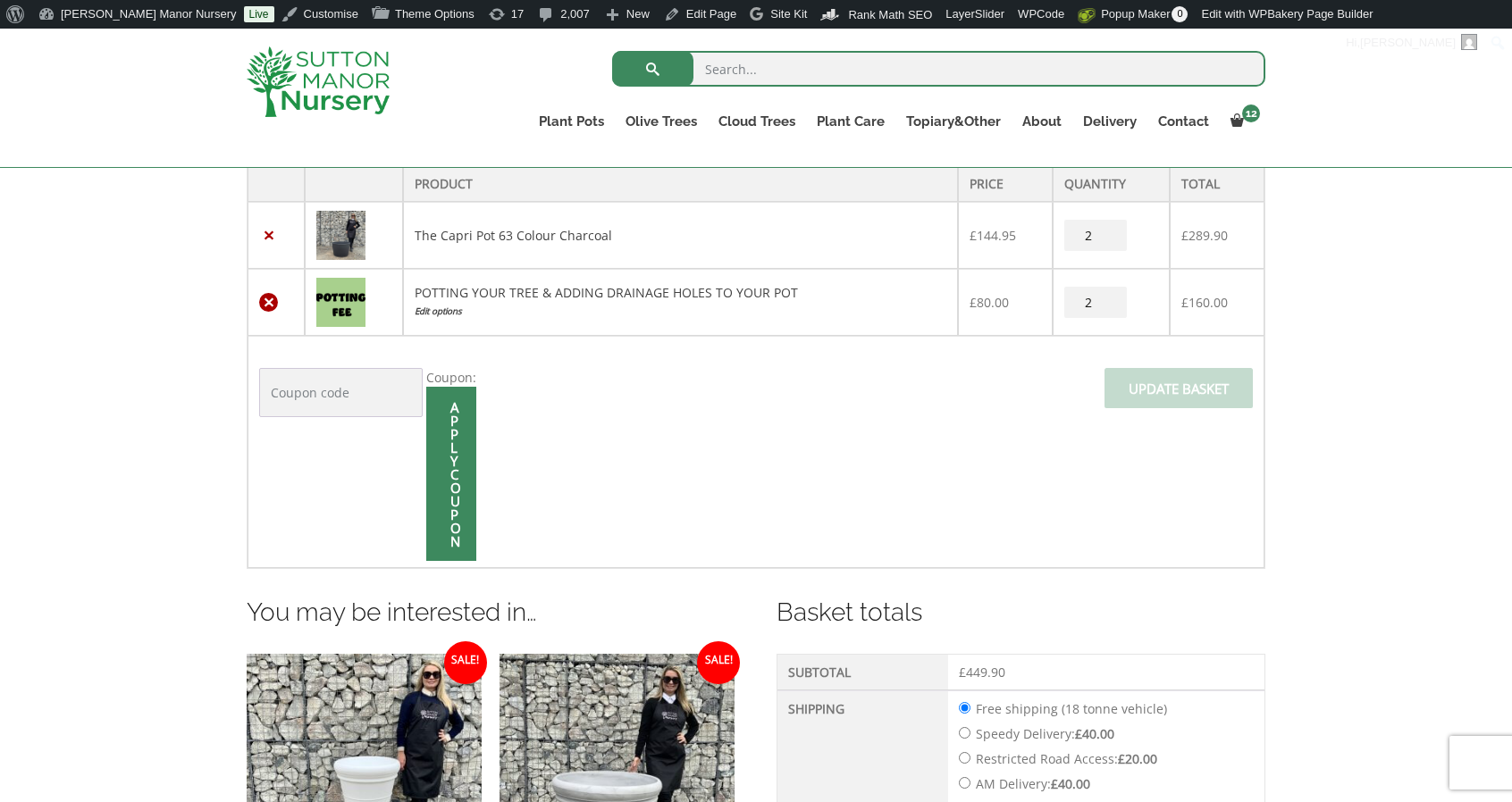
click at [268, 296] on link "×" at bounding box center [269, 302] width 19 height 19
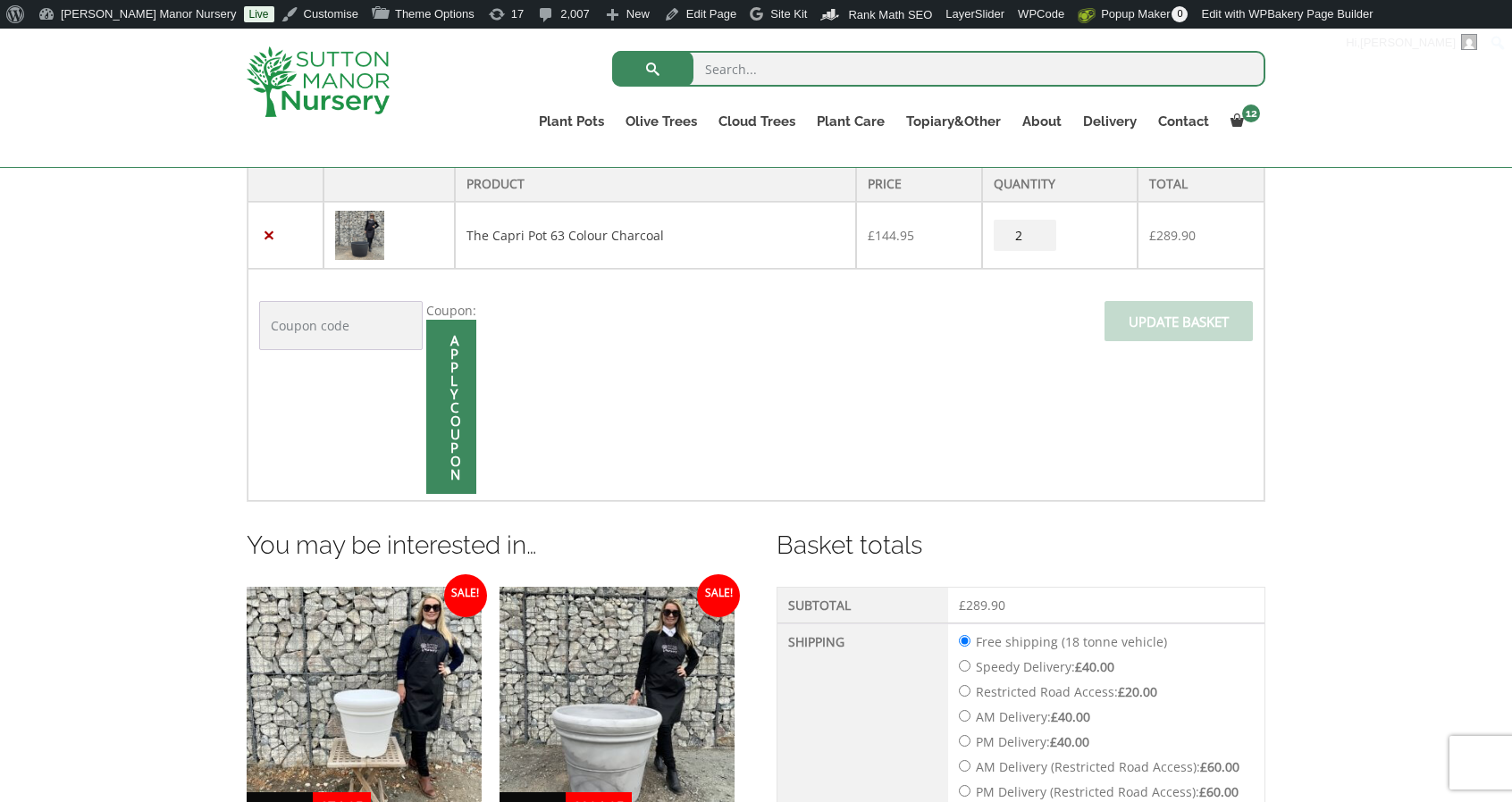
click at [264, 235] on link "×" at bounding box center [269, 235] width 19 height 19
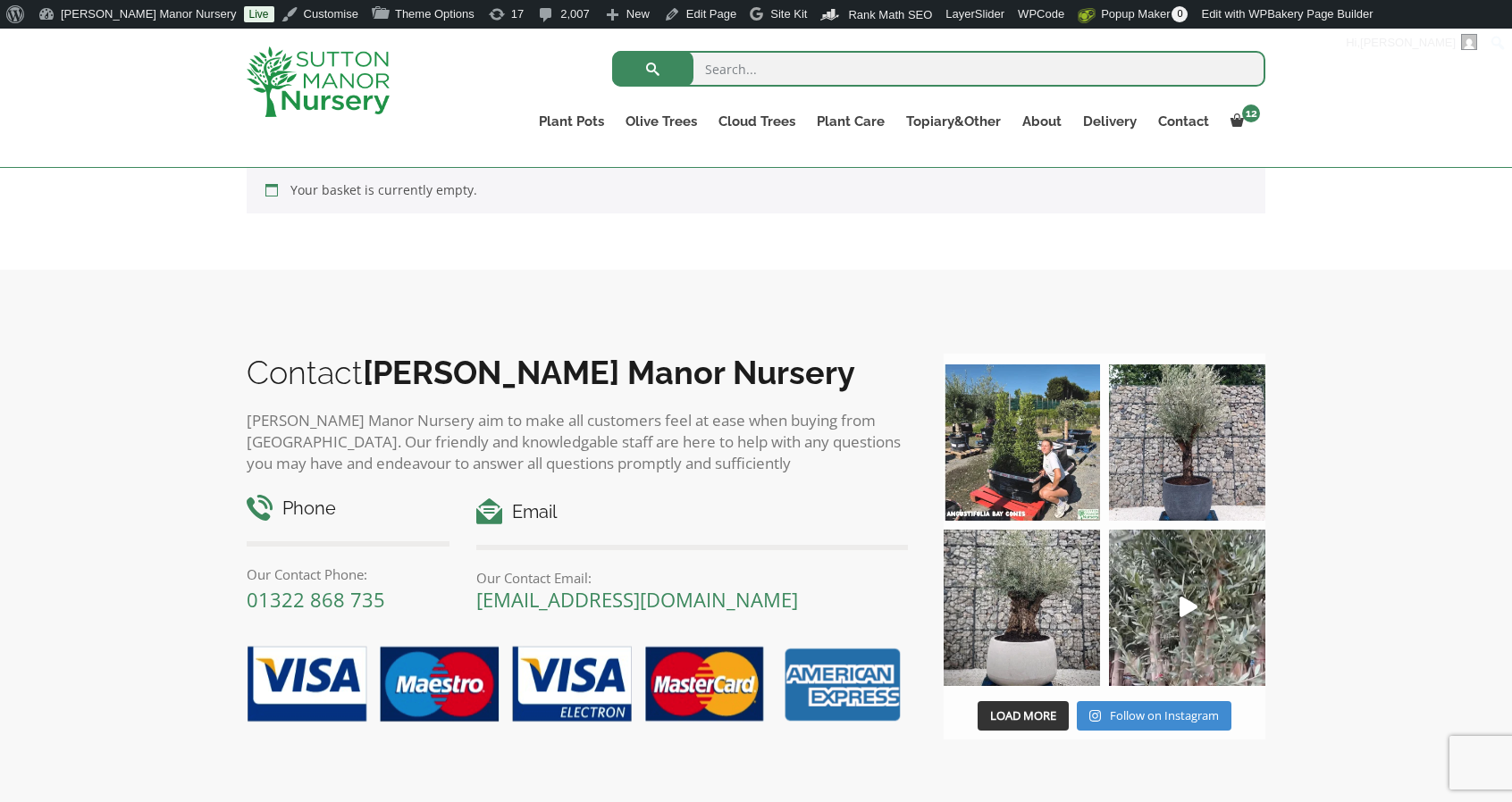
click at [316, 101] on img at bounding box center [318, 82] width 143 height 71
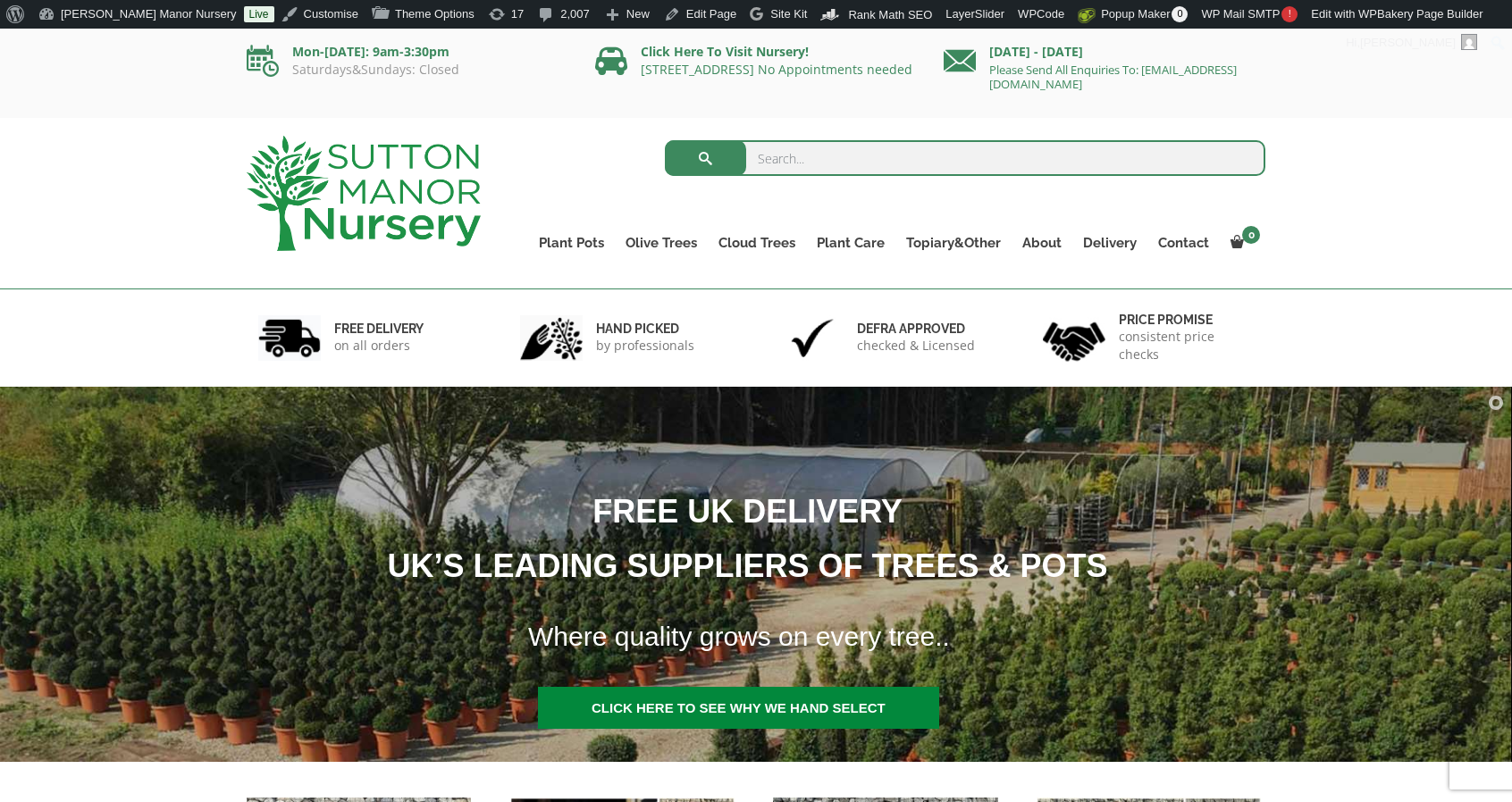
click at [760, 151] on input "search" at bounding box center [965, 158] width 602 height 35
type input "J694"
click at [665, 140] on button "submit" at bounding box center [705, 158] width 81 height 35
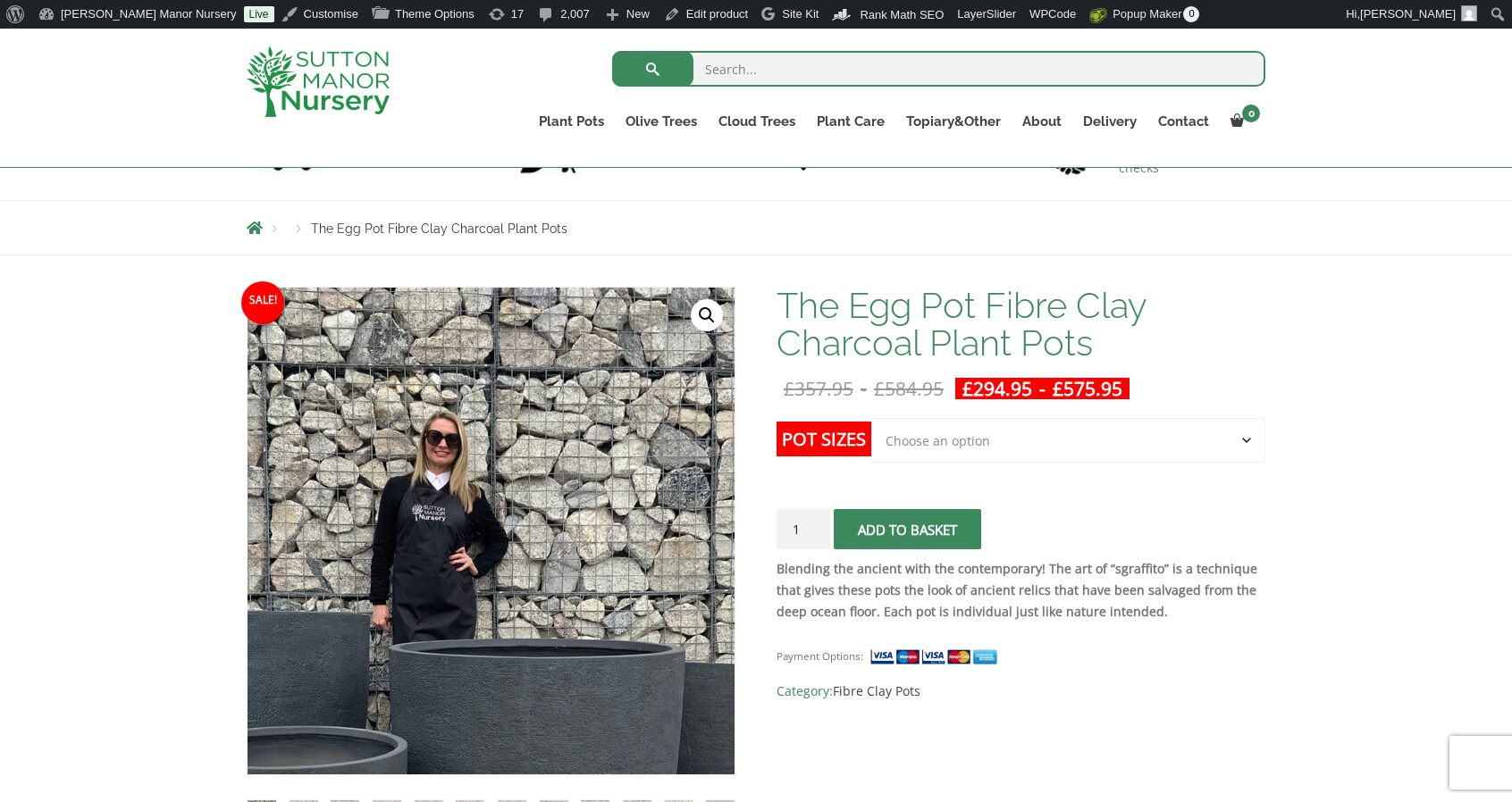
scroll to position [155, 0]
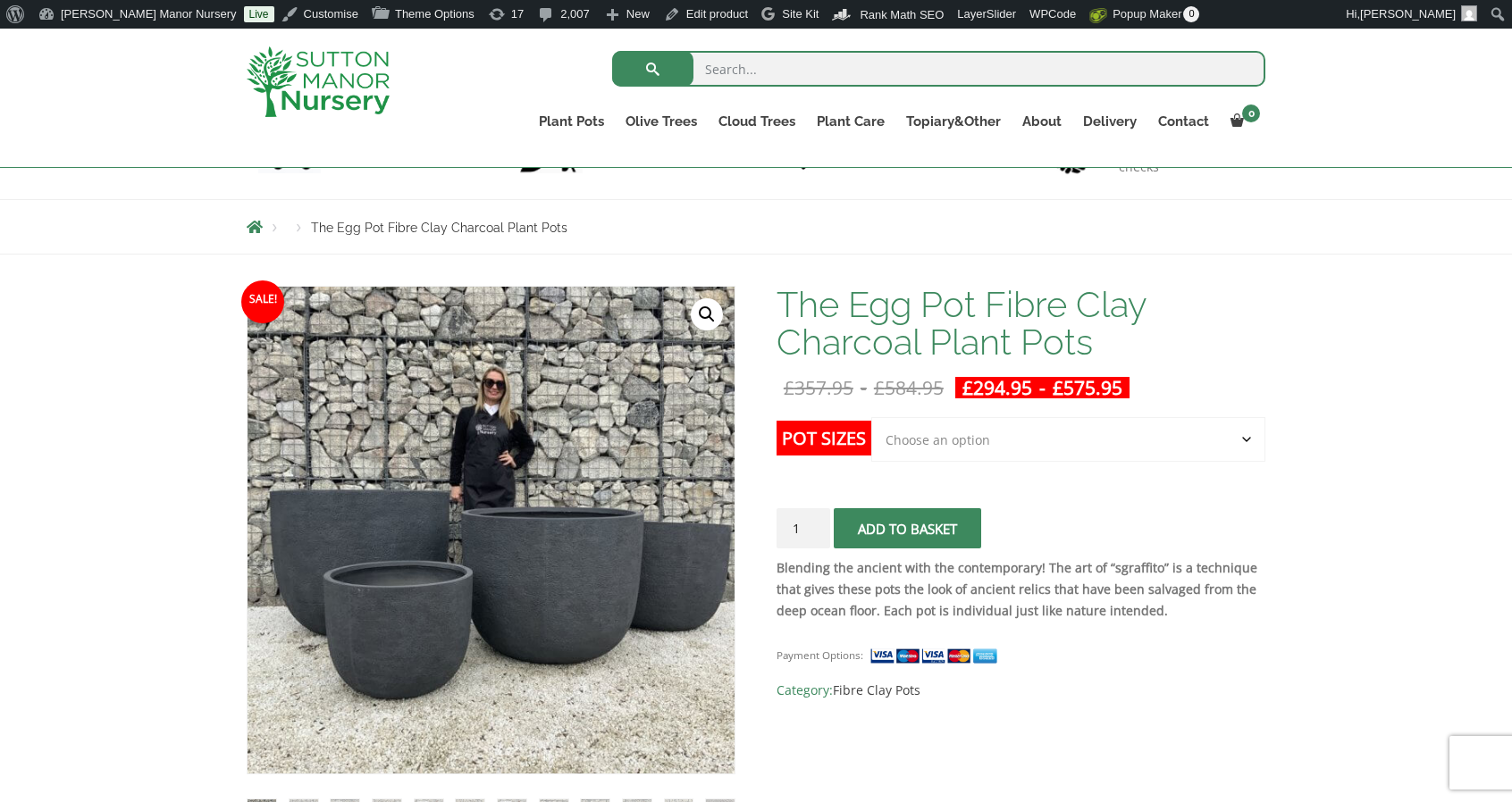
click at [997, 437] on select "Choose an option Click here to buy the 5th To Largest Pot In The Picture Click …" at bounding box center [1068, 440] width 394 height 45
select select "Click here to buy The Largest Pot In The Picture"
click at [871, 417] on select "Choose an option Click here to buy the 5th To Largest Pot In The Picture Click …" at bounding box center [1068, 440] width 394 height 45
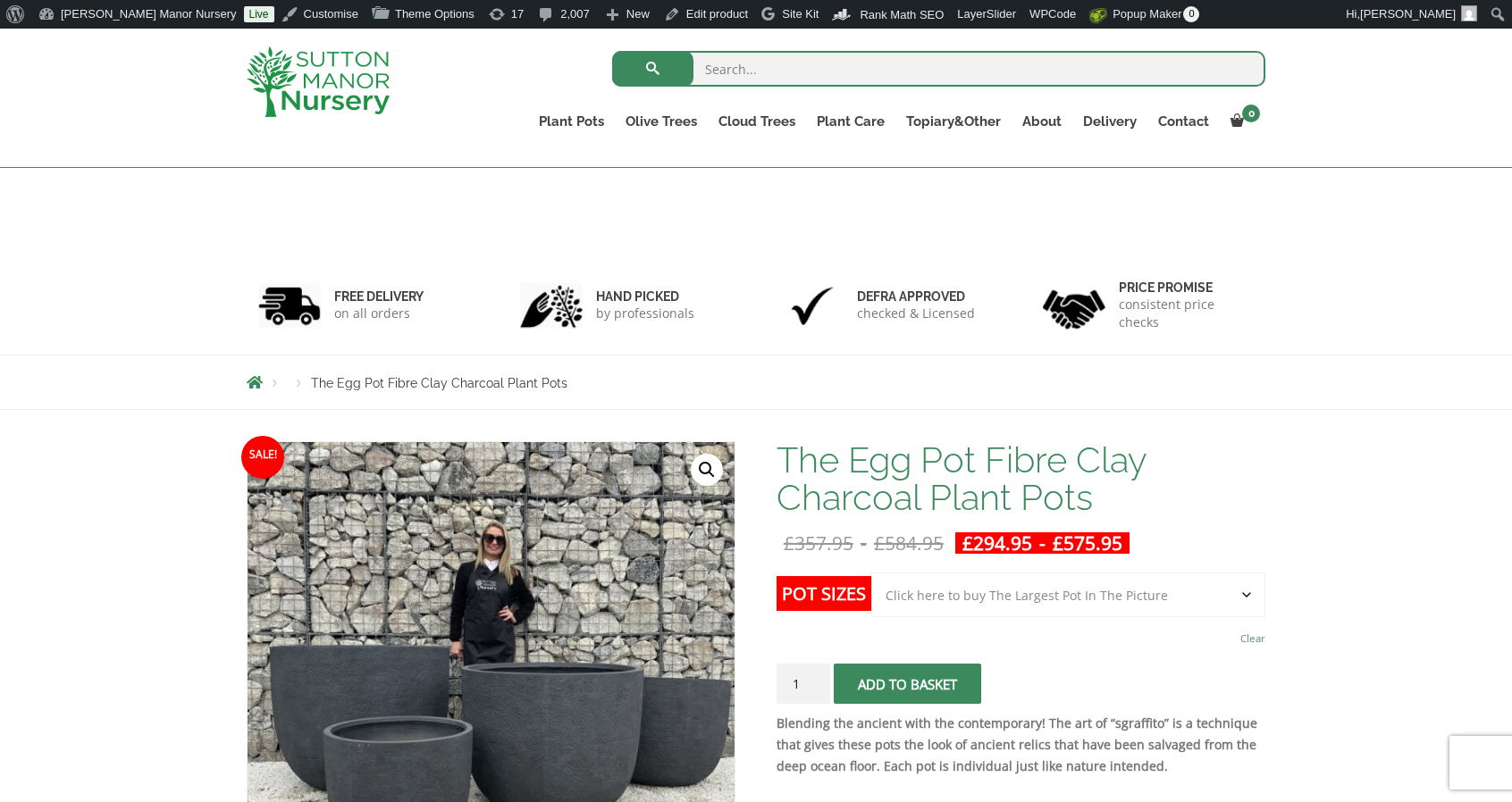
select select "Click here to buy The Largest Pot In The Picture"
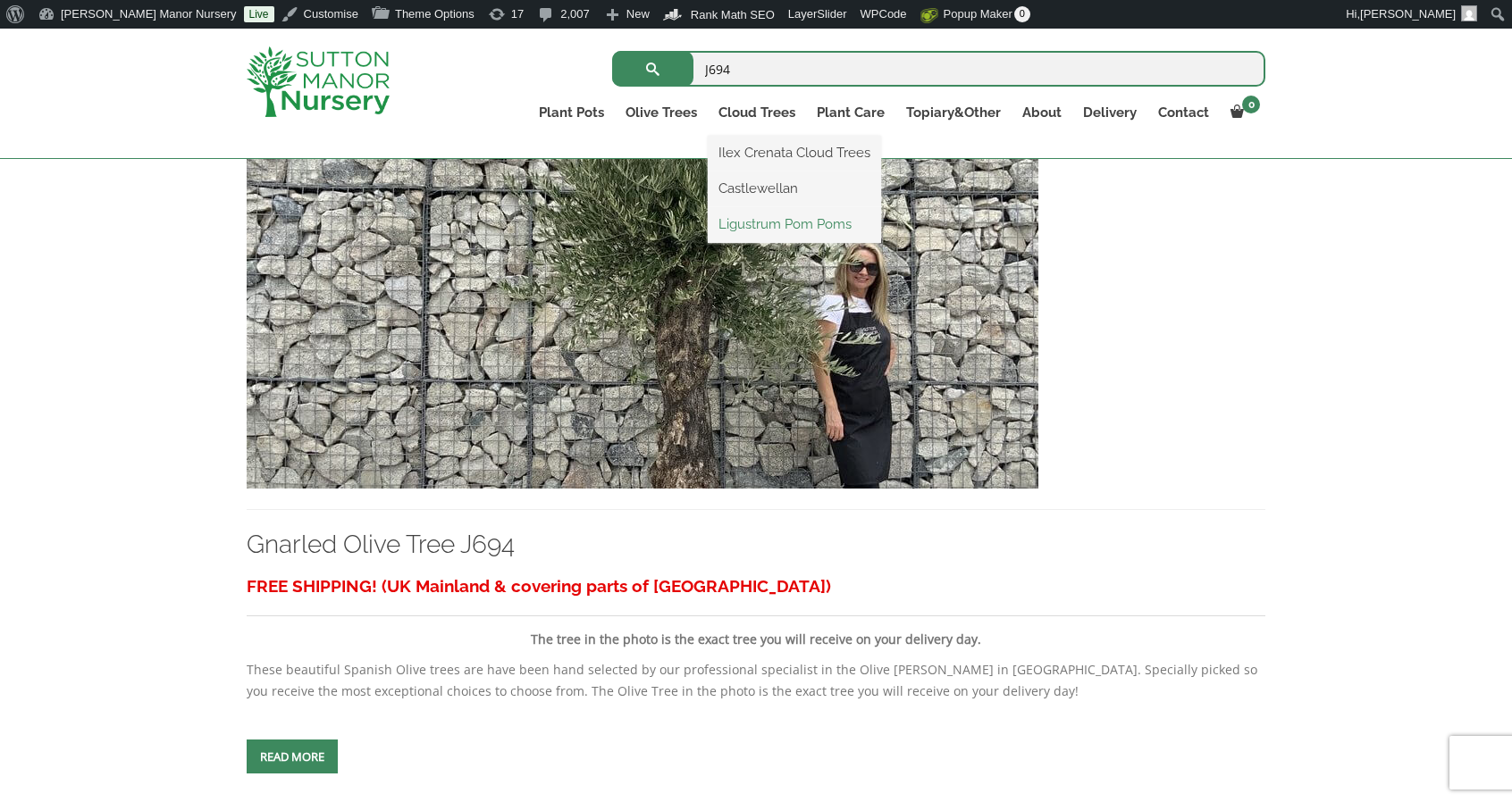
scroll to position [475, 0]
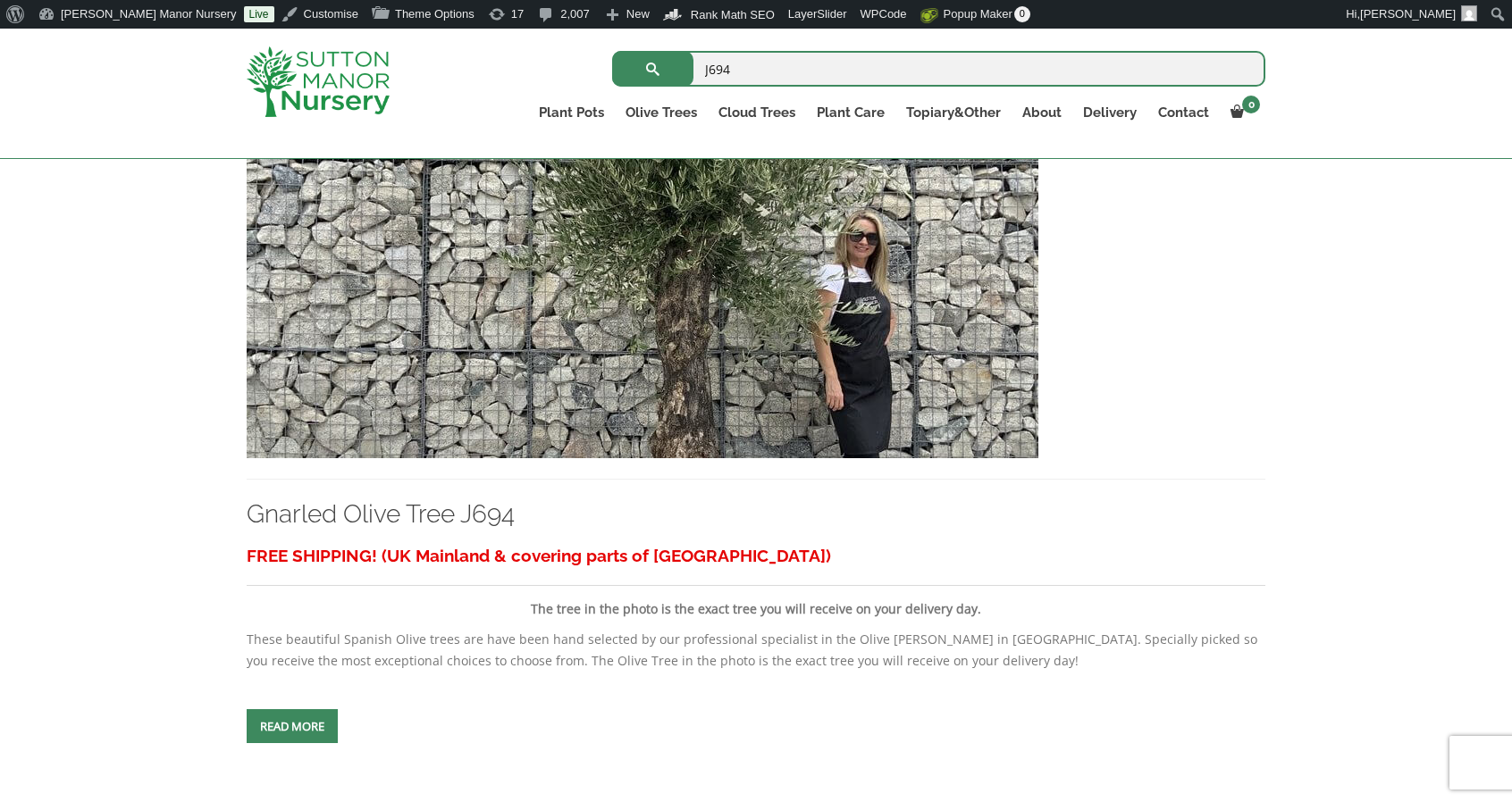
click at [734, 344] on img at bounding box center [642, 266] width 791 height 384
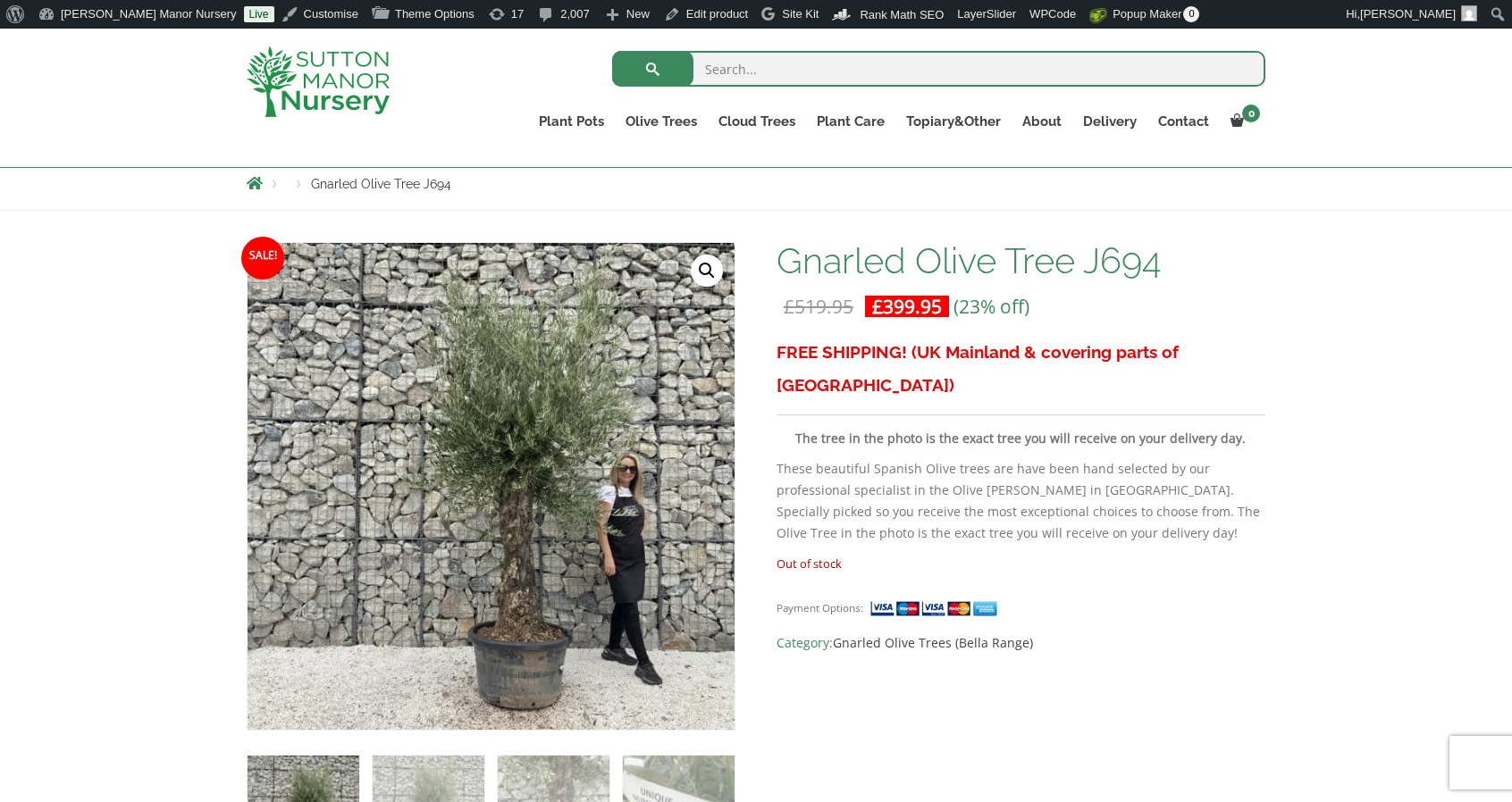
scroll to position [198, 0]
click at [339, 90] on img at bounding box center [318, 82] width 143 height 71
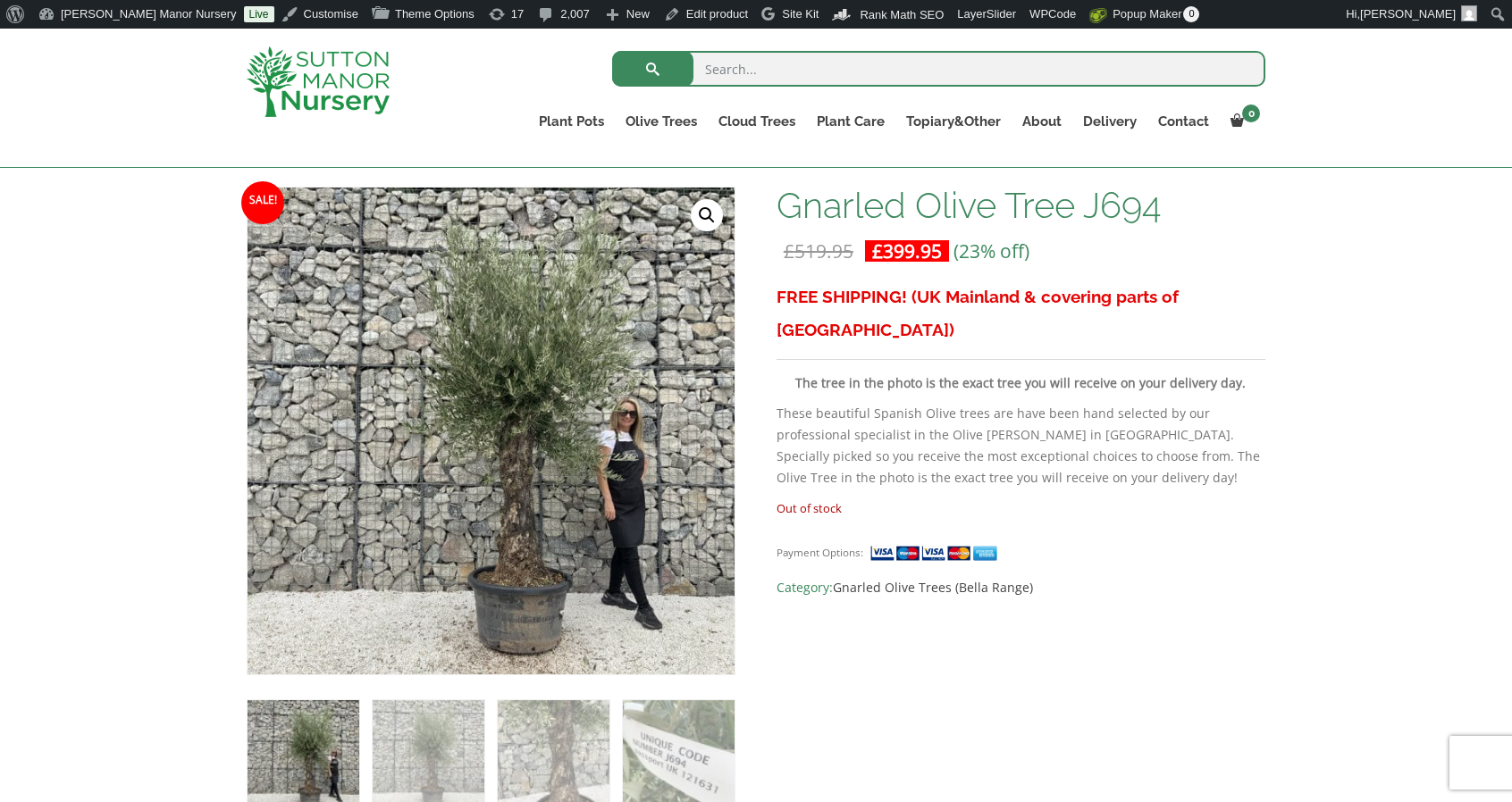
scroll to position [256, 0]
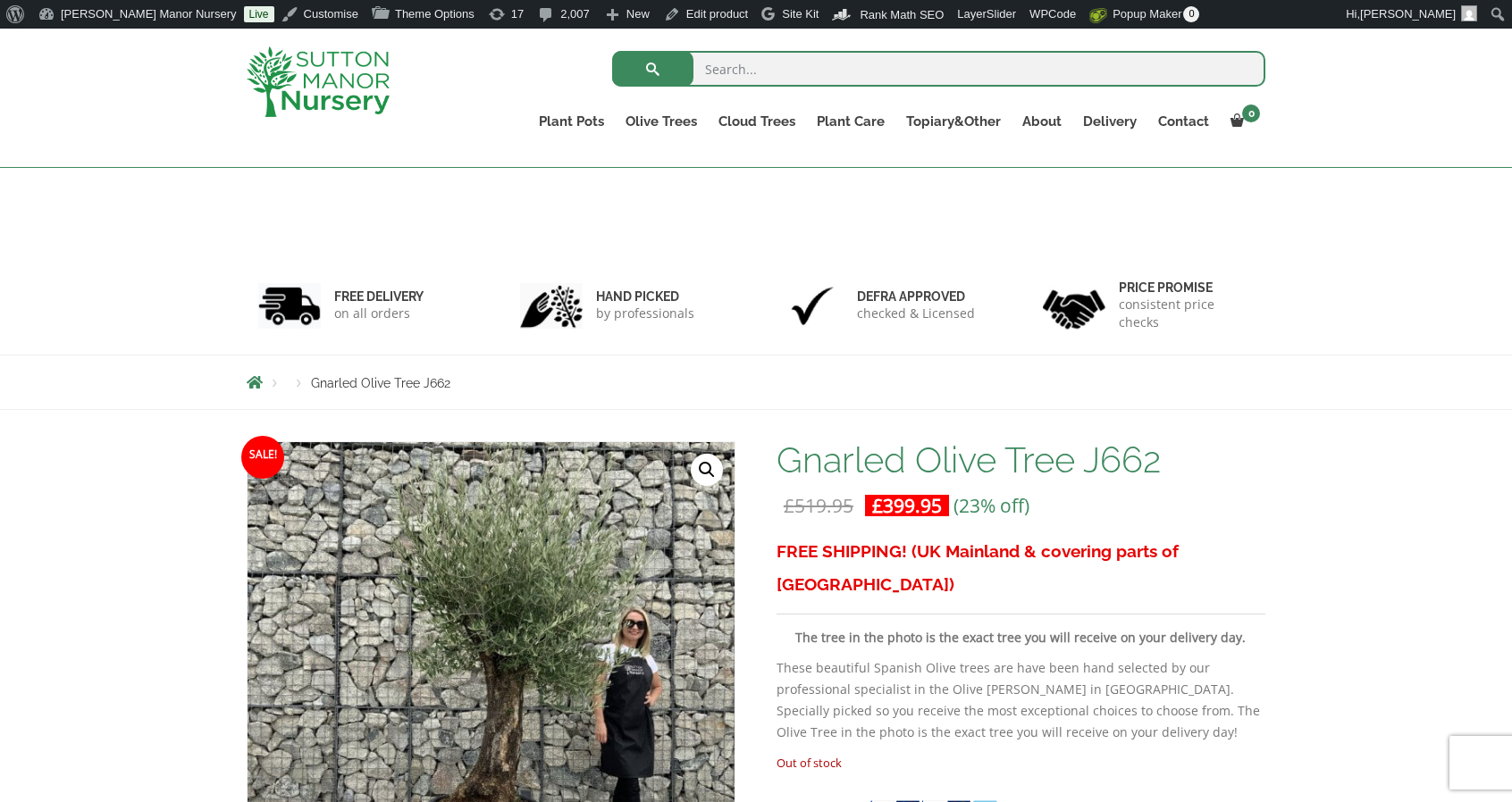
scroll to position [204, 0]
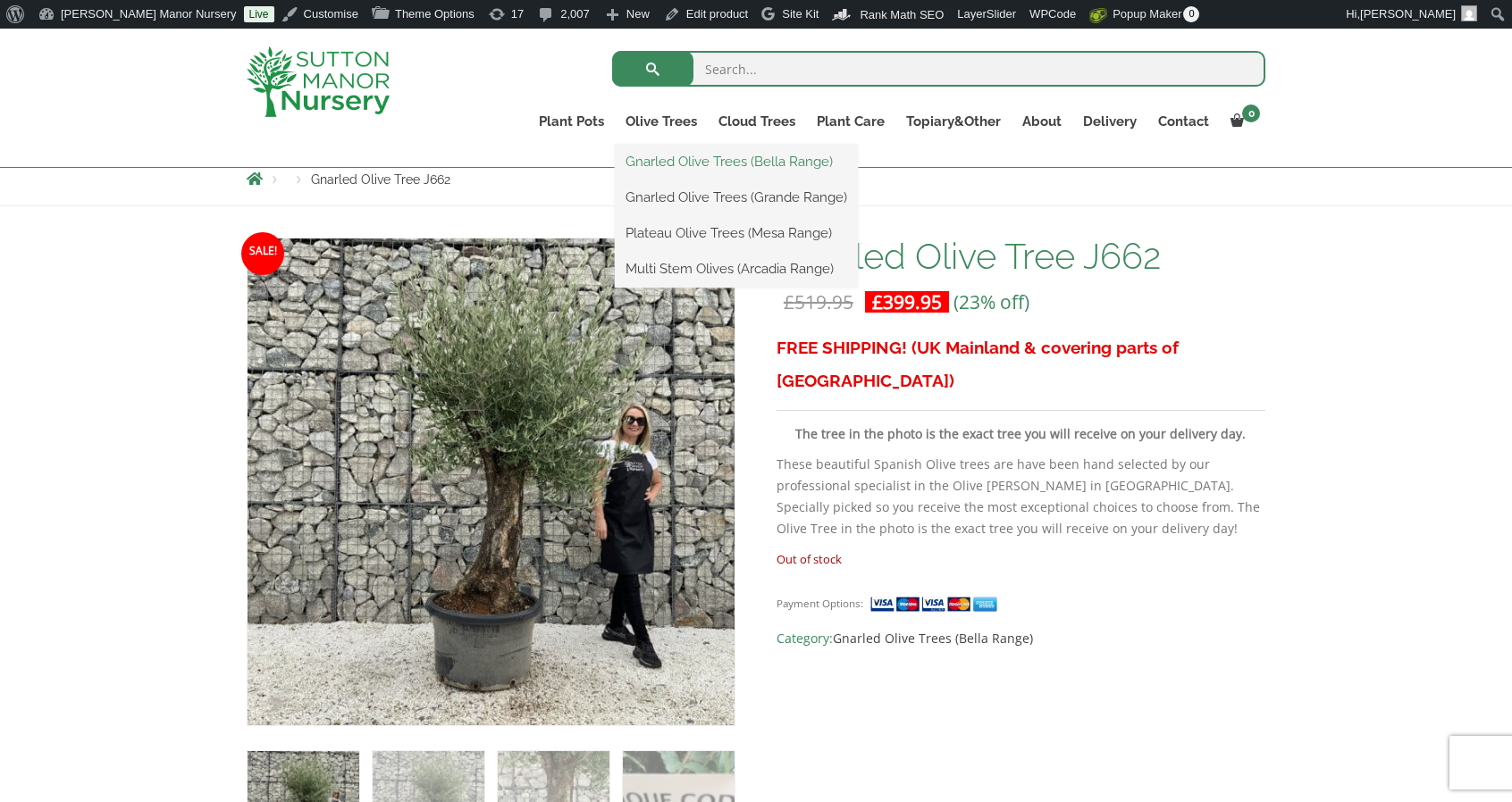
click at [667, 163] on link "Gnarled Olive Trees (Bella Range)" at bounding box center [736, 162] width 243 height 27
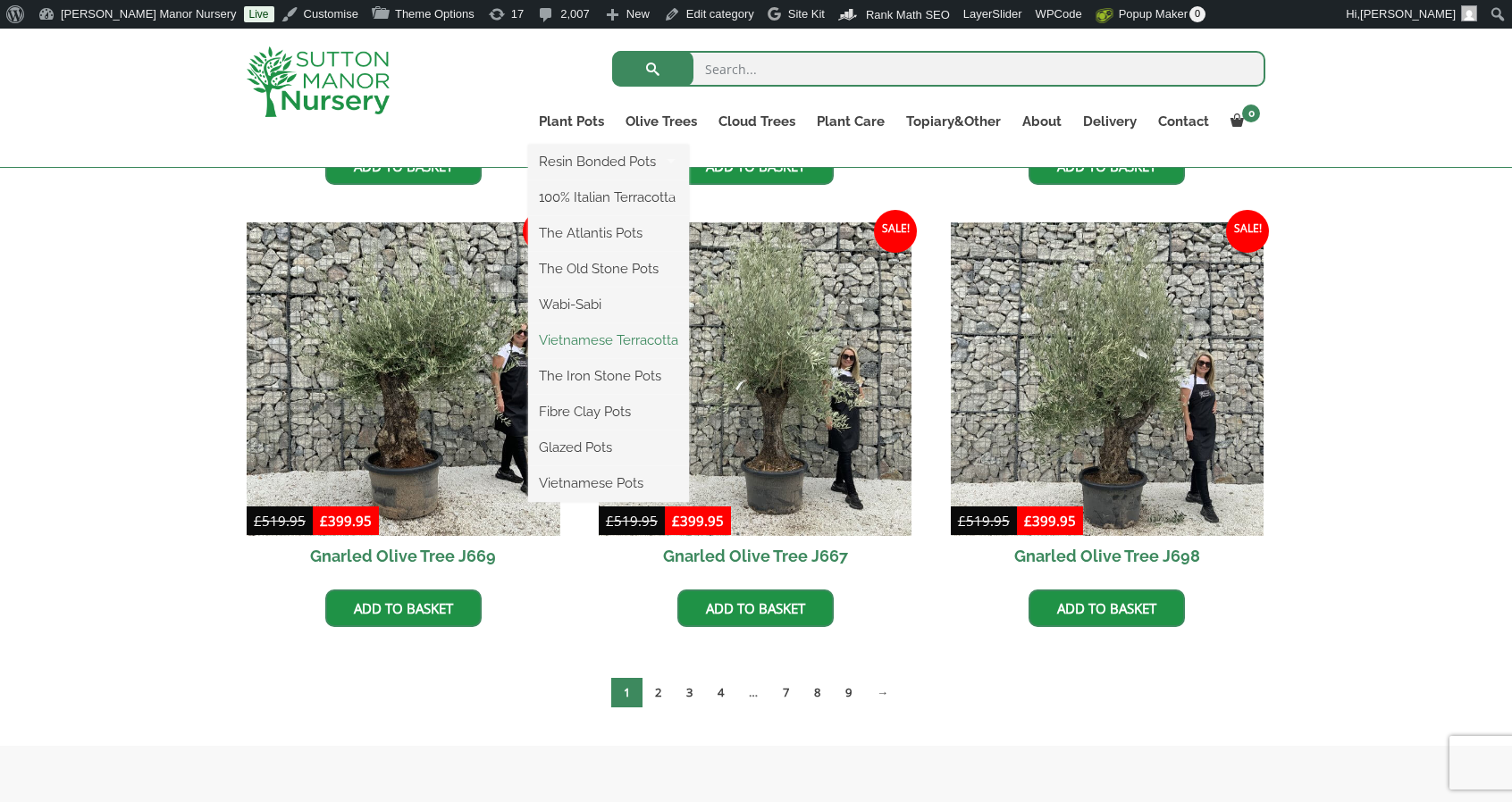
scroll to position [844, 0]
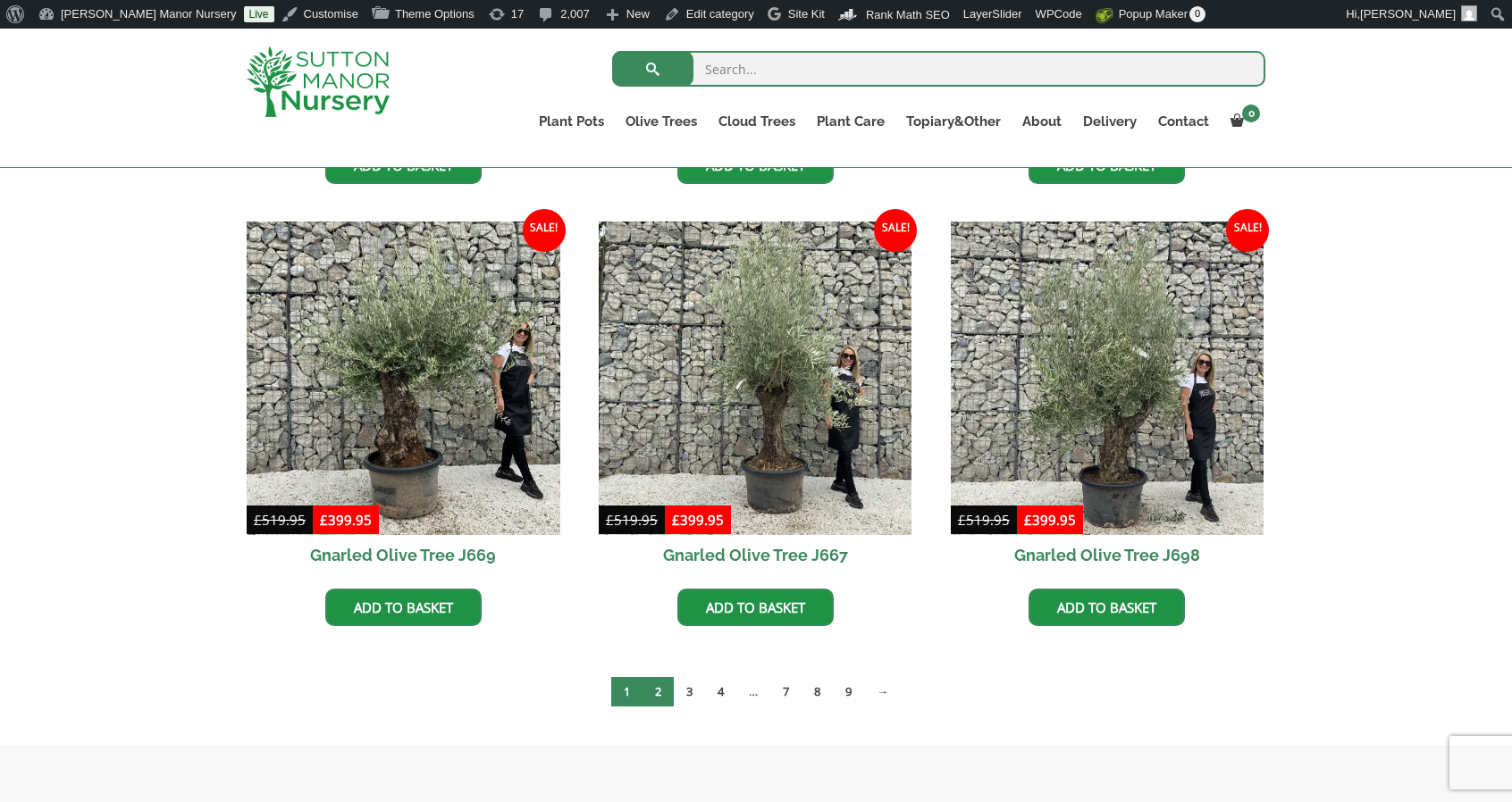
click at [658, 681] on link "2" at bounding box center [658, 691] width 32 height 30
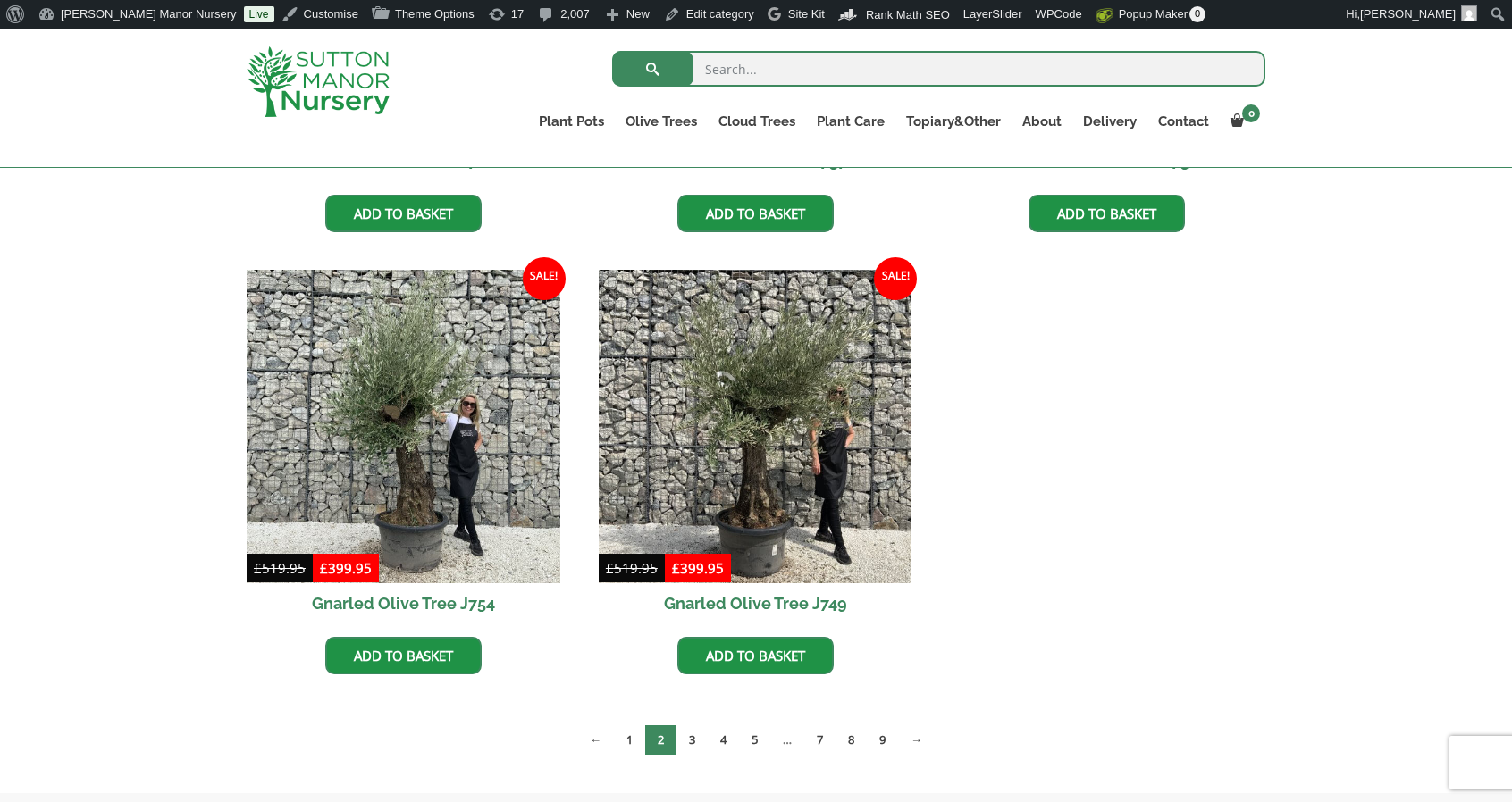
scroll to position [799, 0]
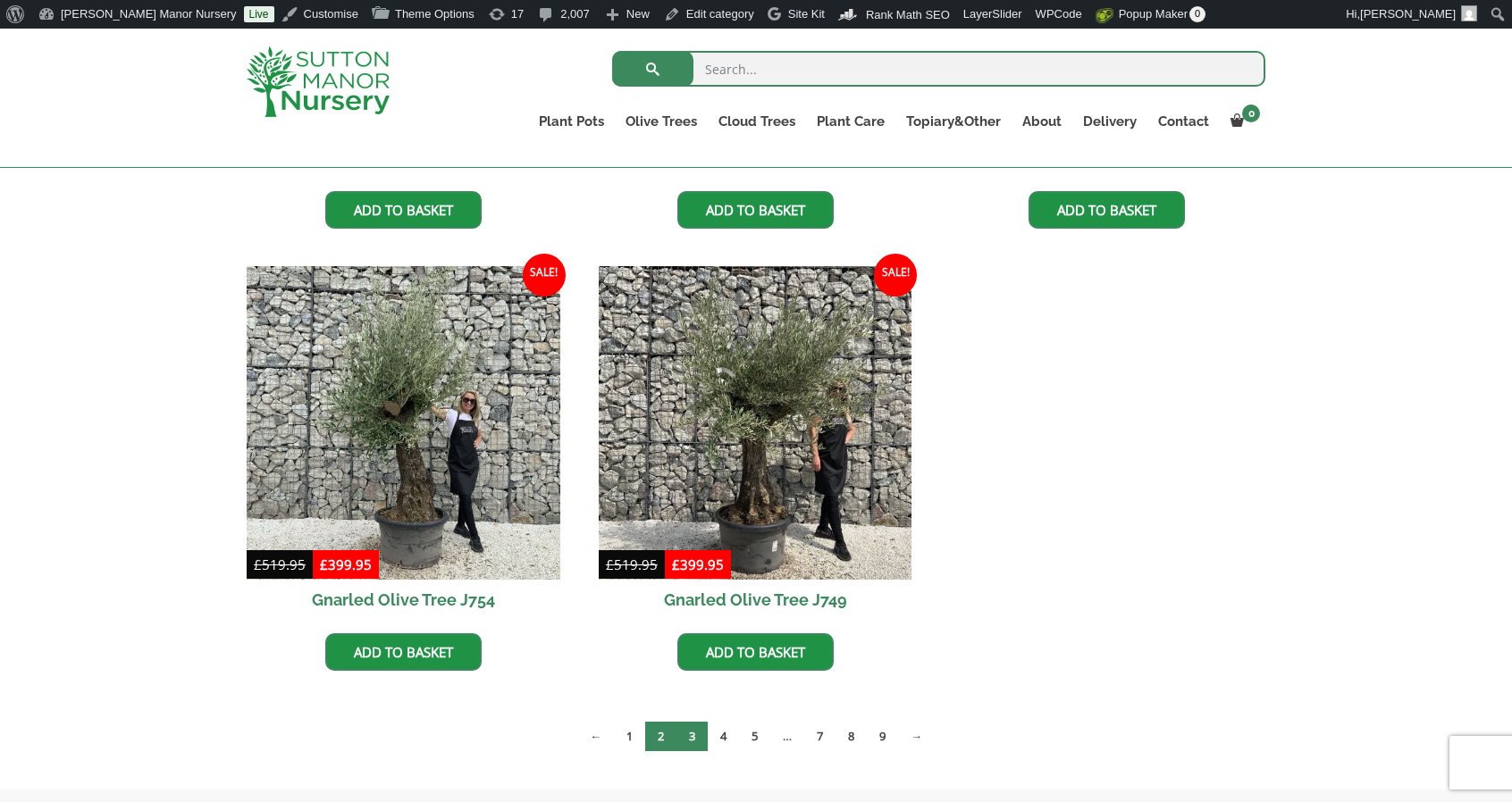
click at [680, 731] on link "3" at bounding box center [692, 736] width 32 height 30
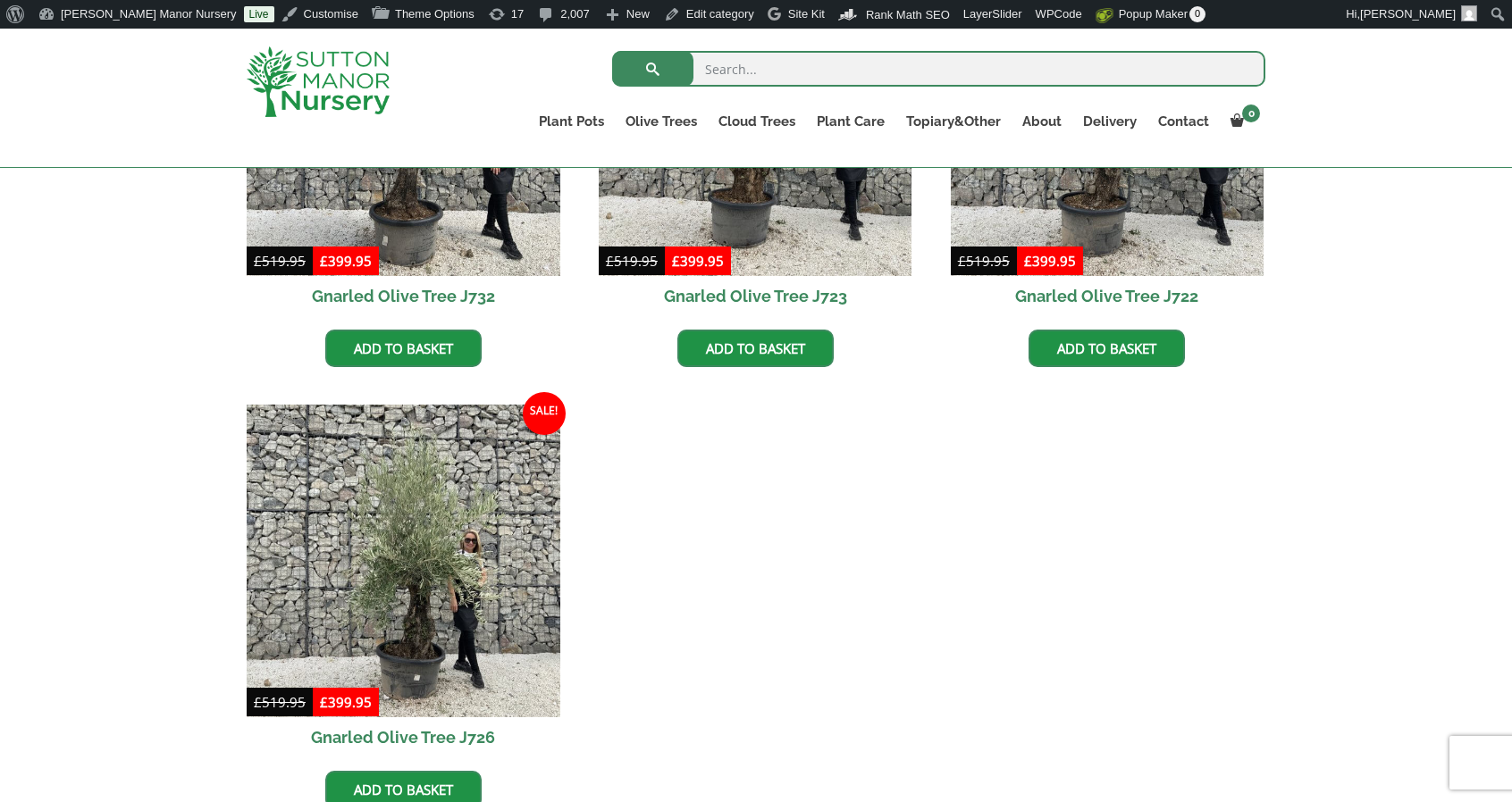
scroll to position [1357, 0]
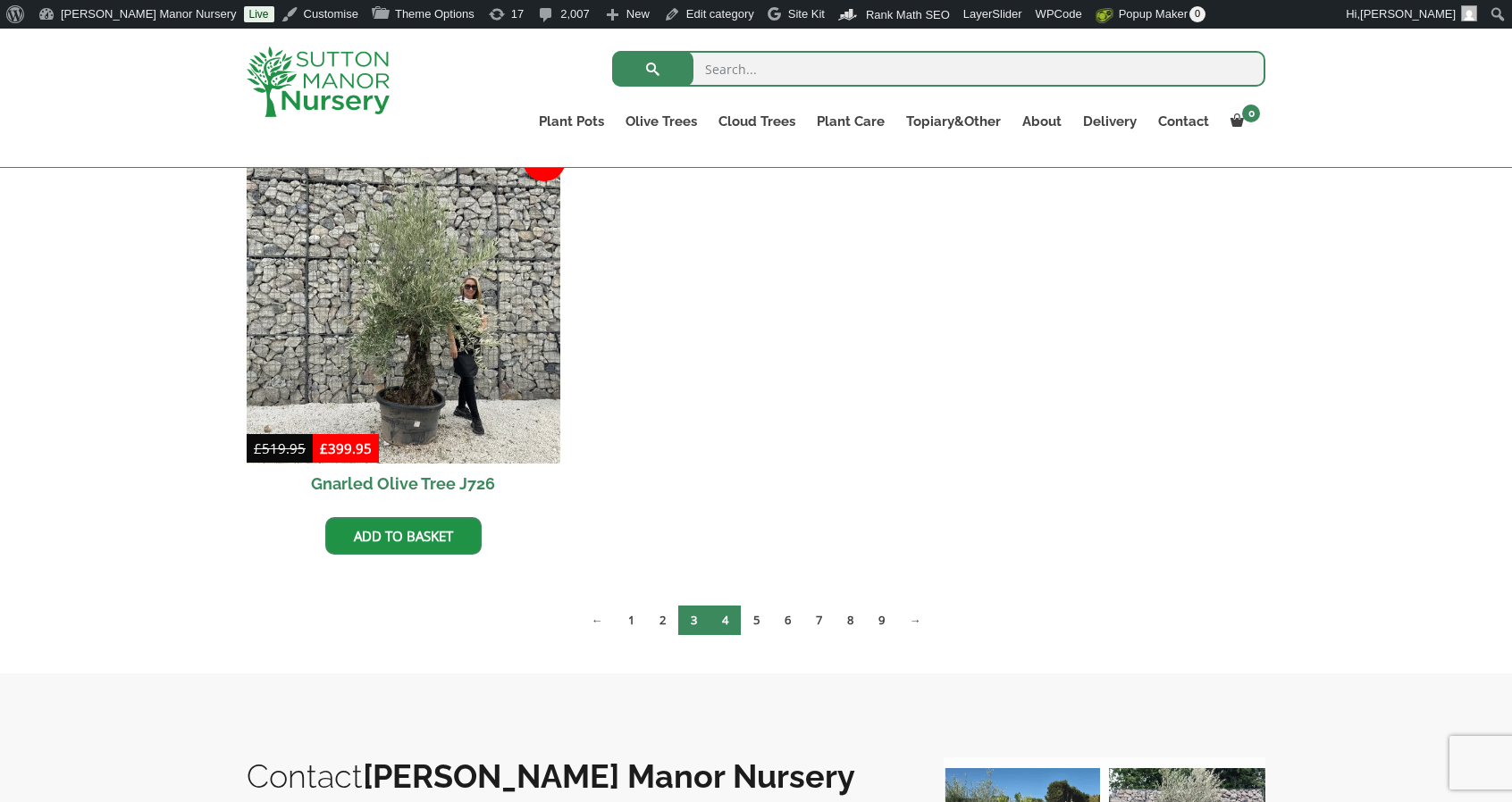
click at [718, 615] on link "4" at bounding box center [725, 621] width 32 height 30
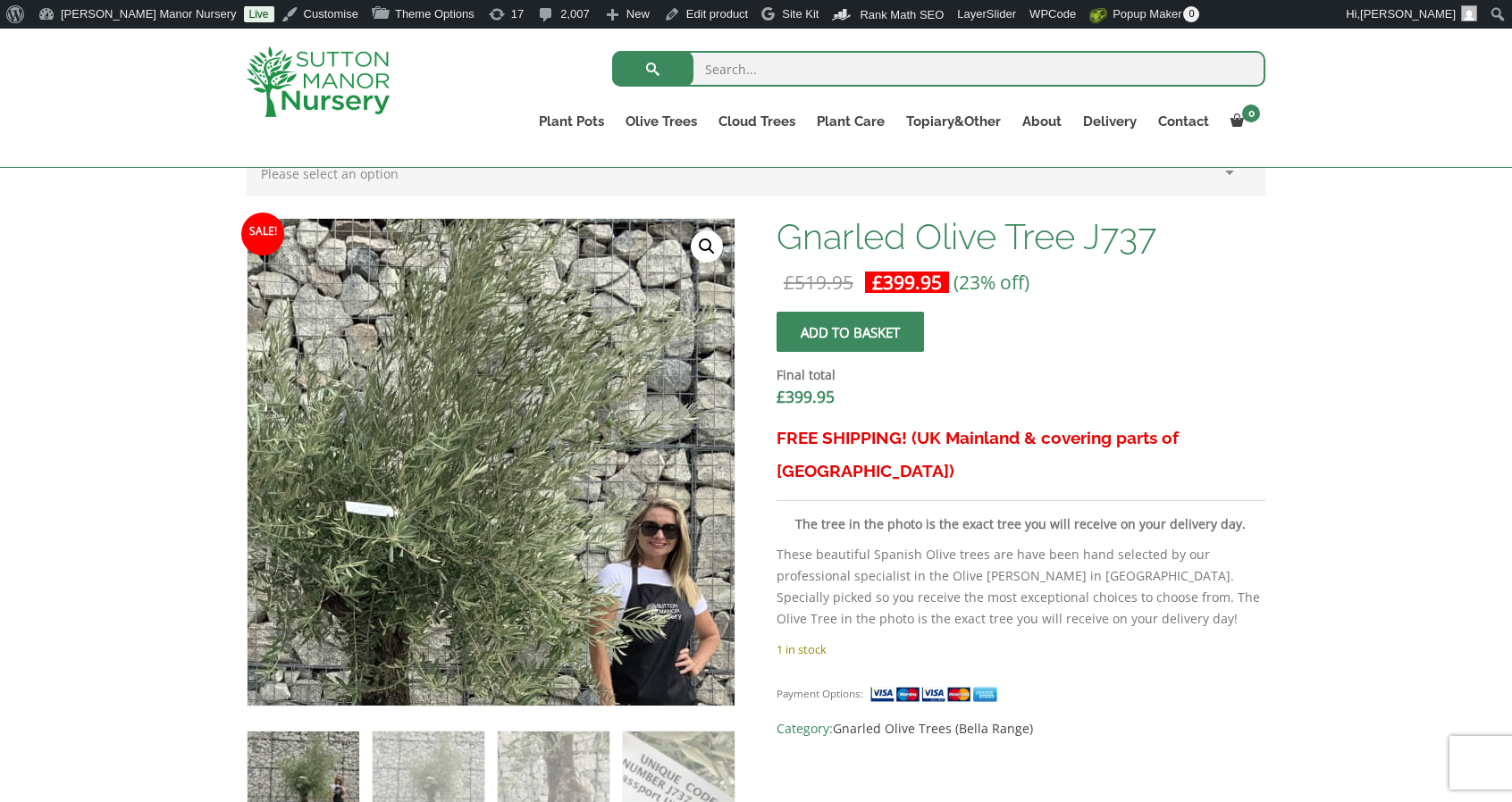
scroll to position [508, 0]
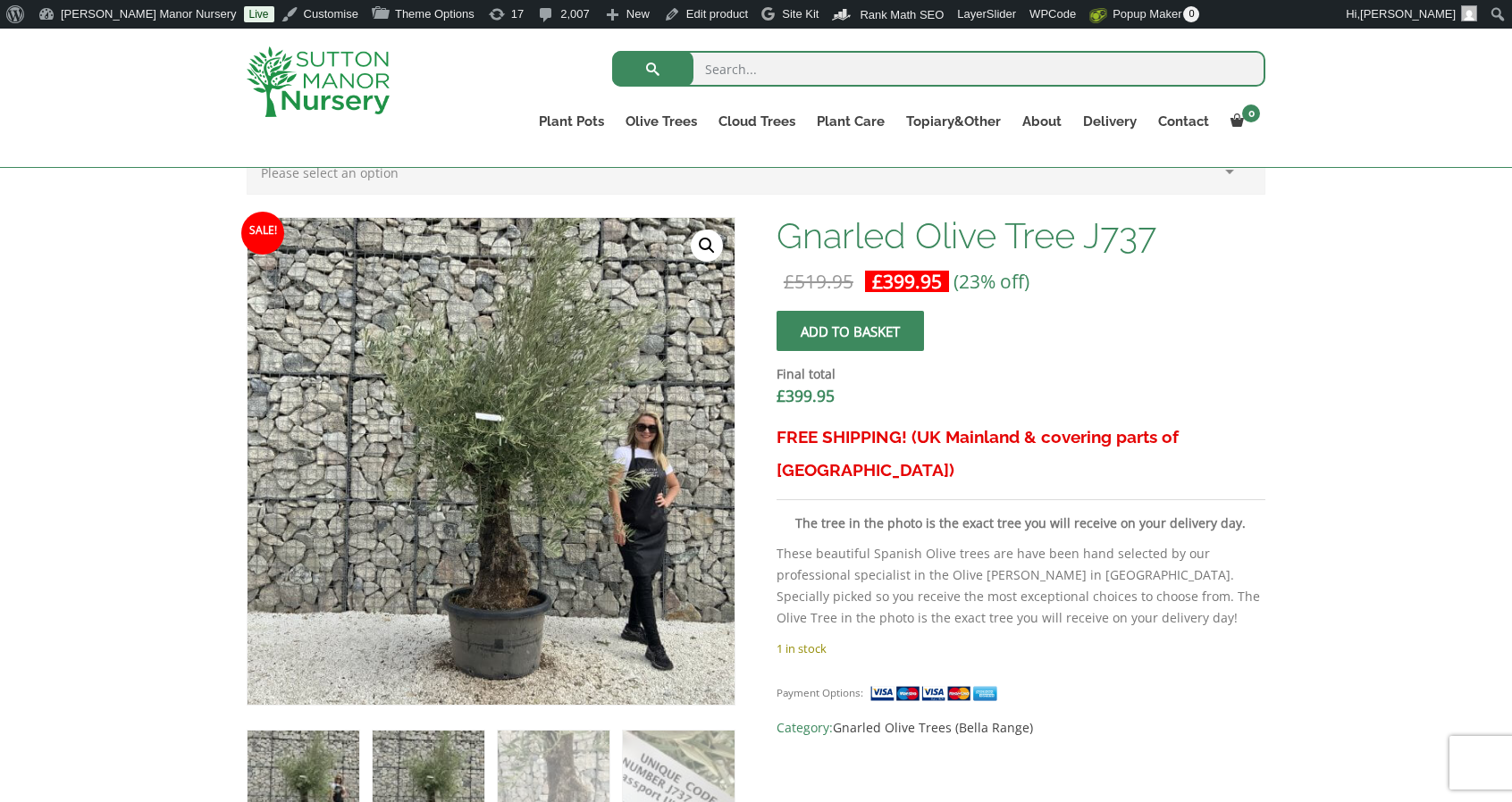
click at [420, 762] on img at bounding box center [429, 786] width 112 height 112
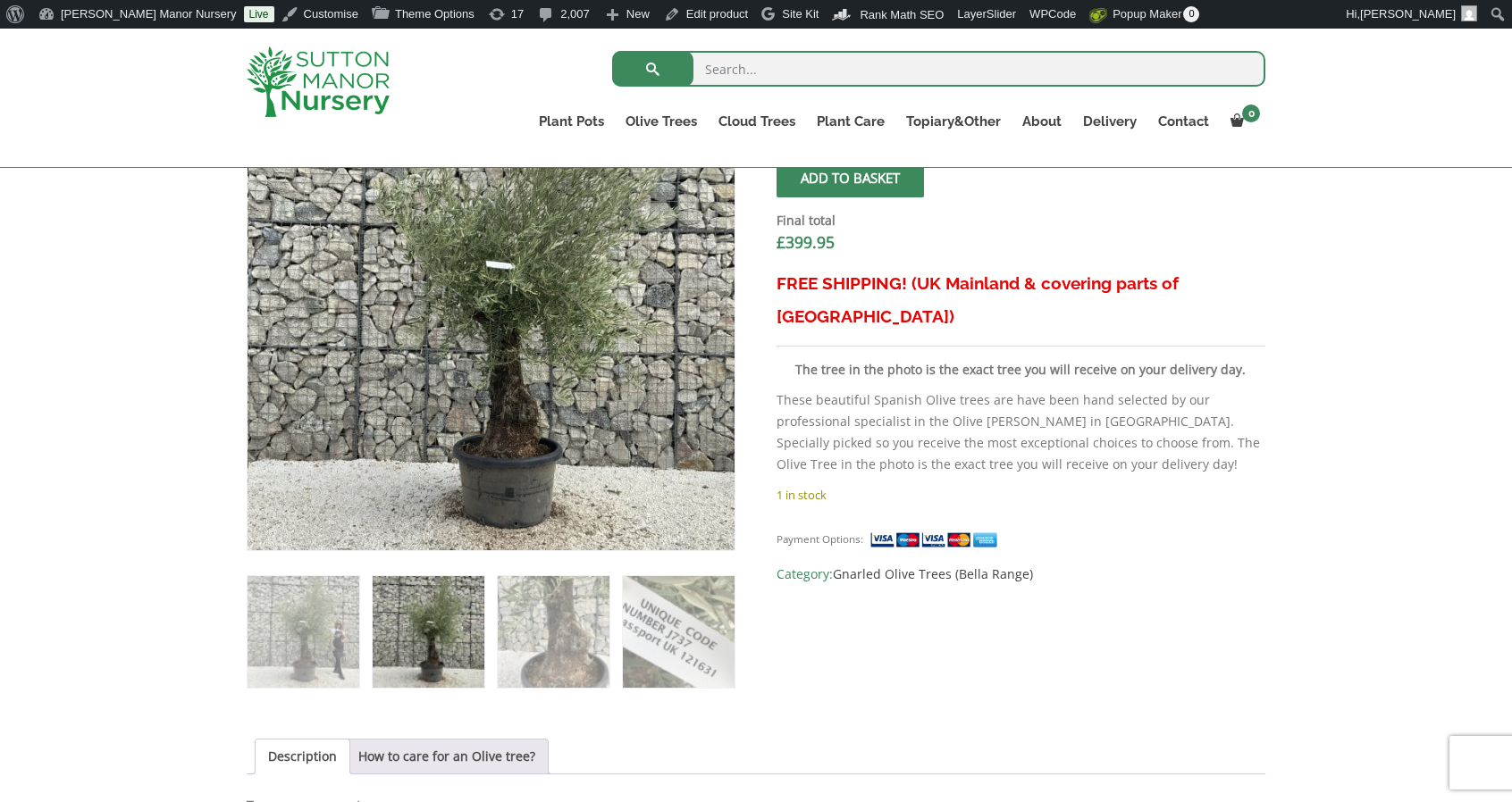
scroll to position [664, 0]
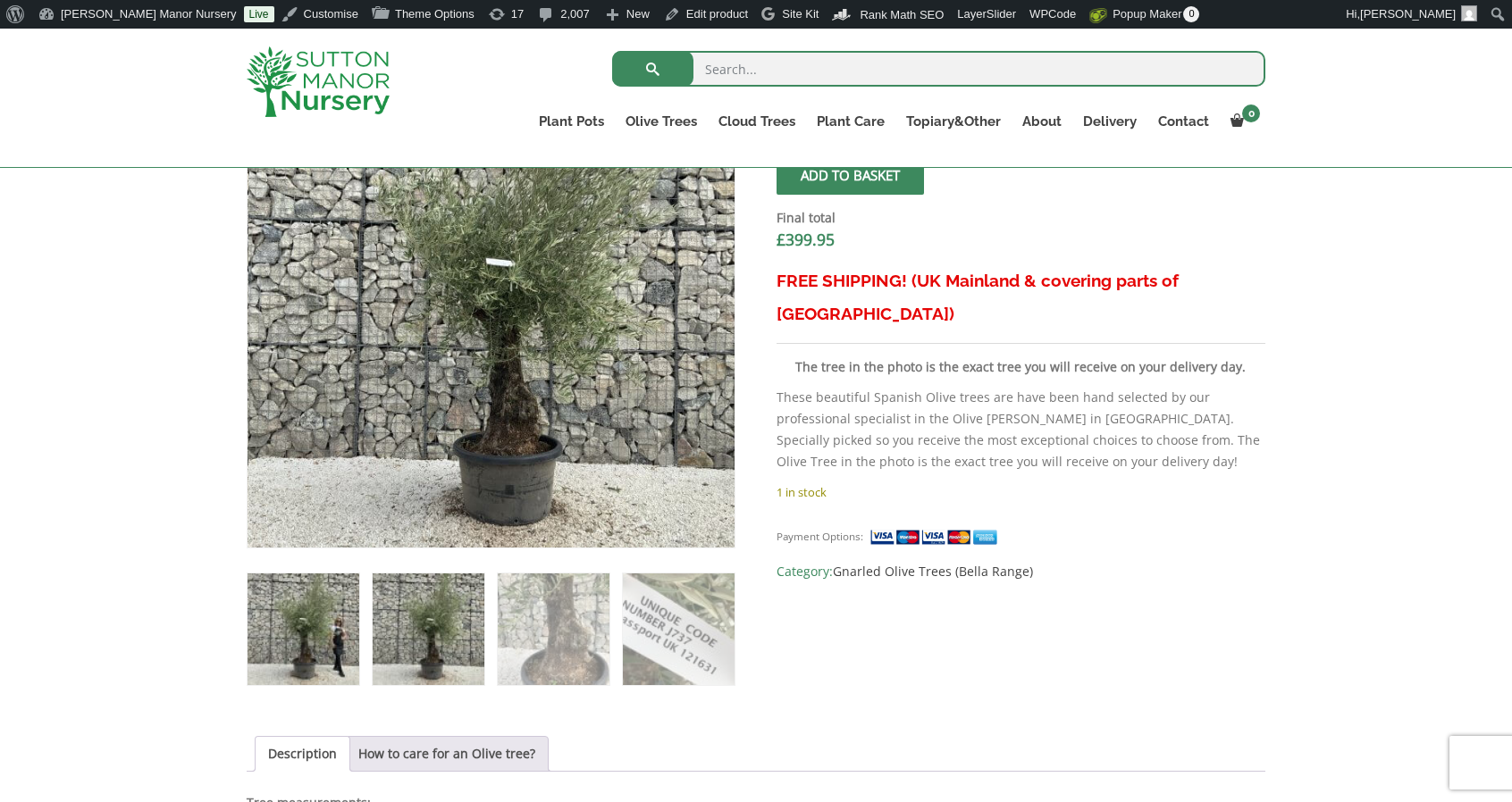
click at [320, 613] on img at bounding box center [303, 629] width 112 height 112
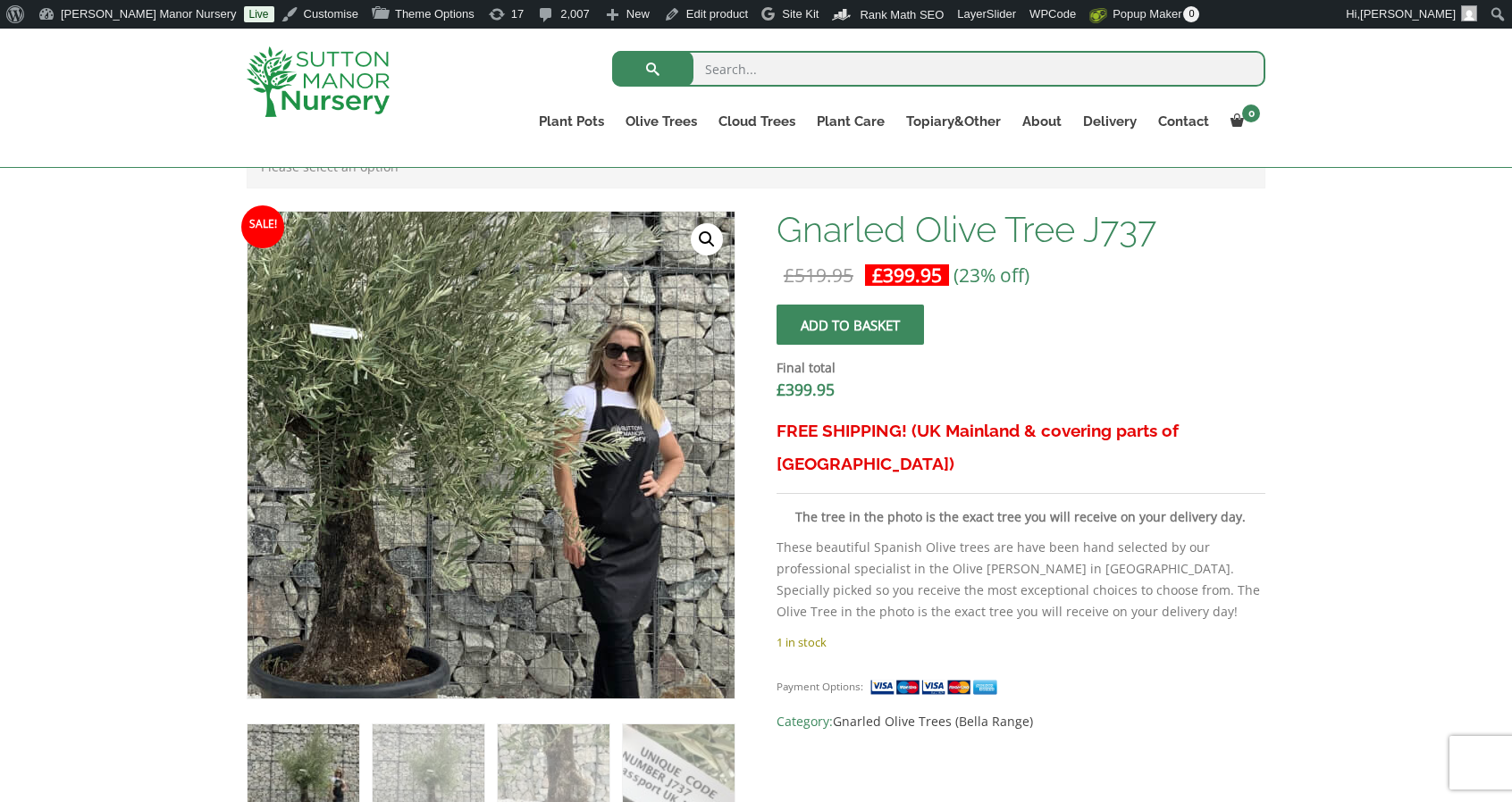
scroll to position [506, 0]
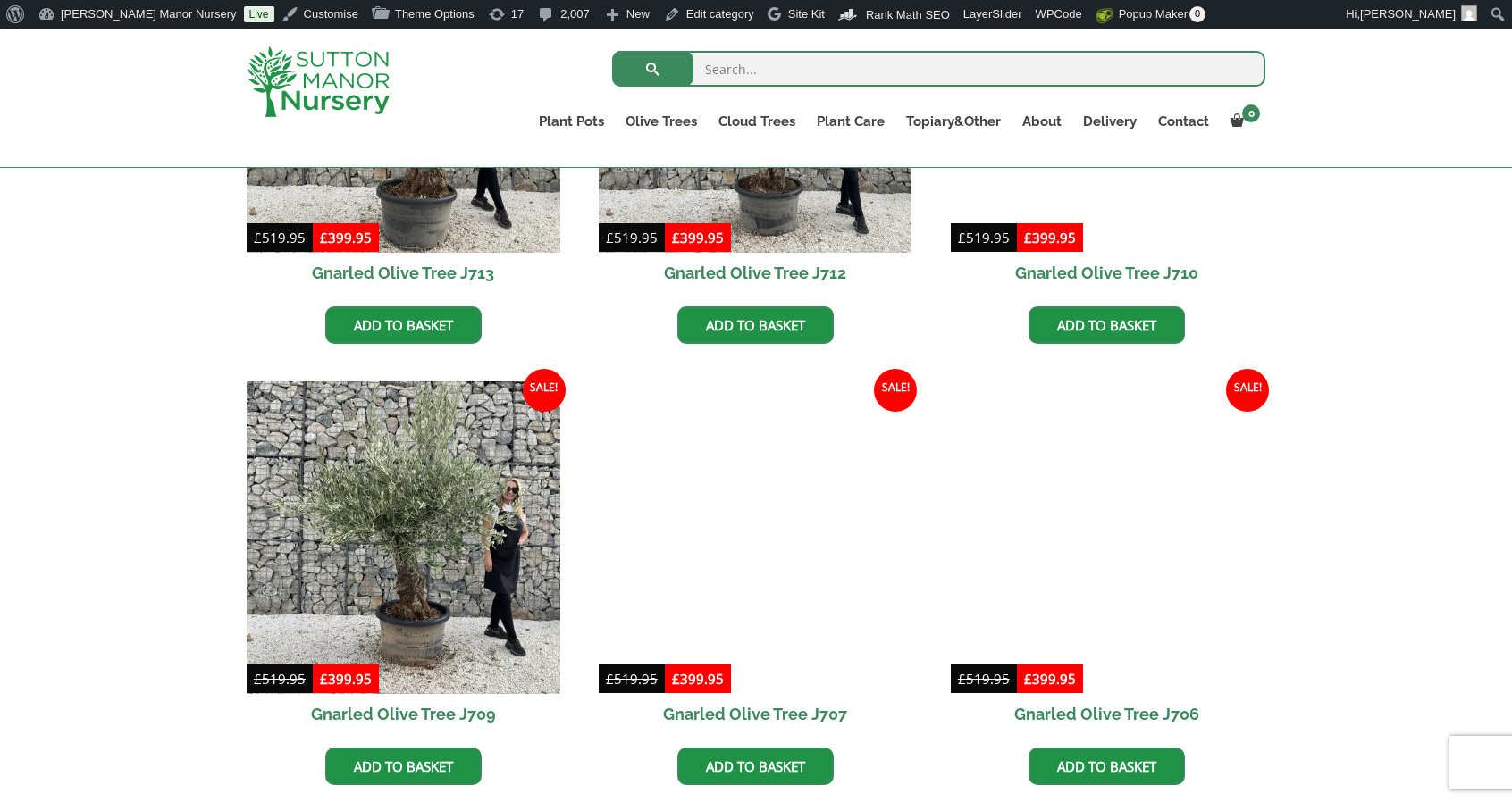
scroll to position [1127, 0]
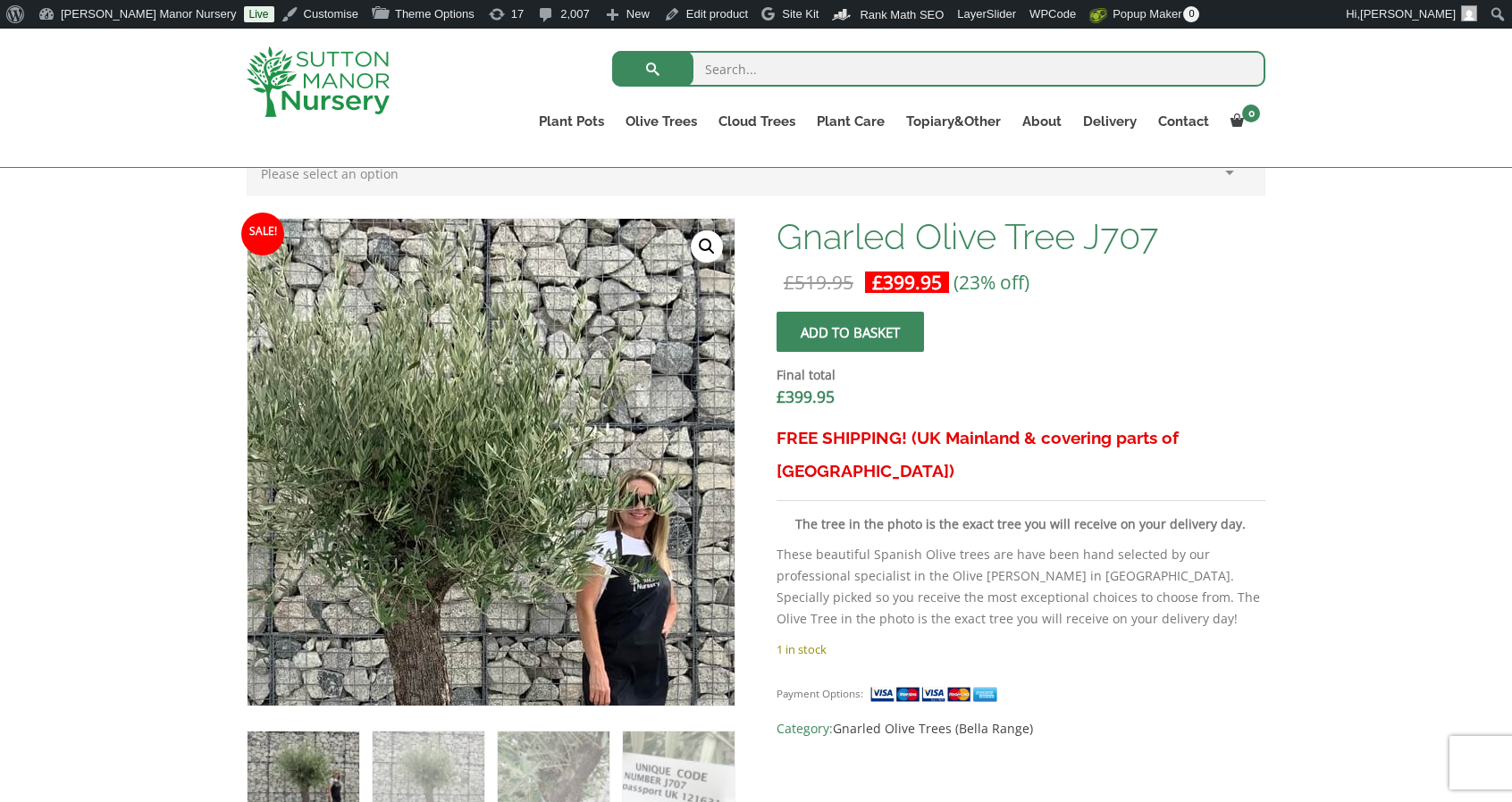
scroll to position [507, 0]
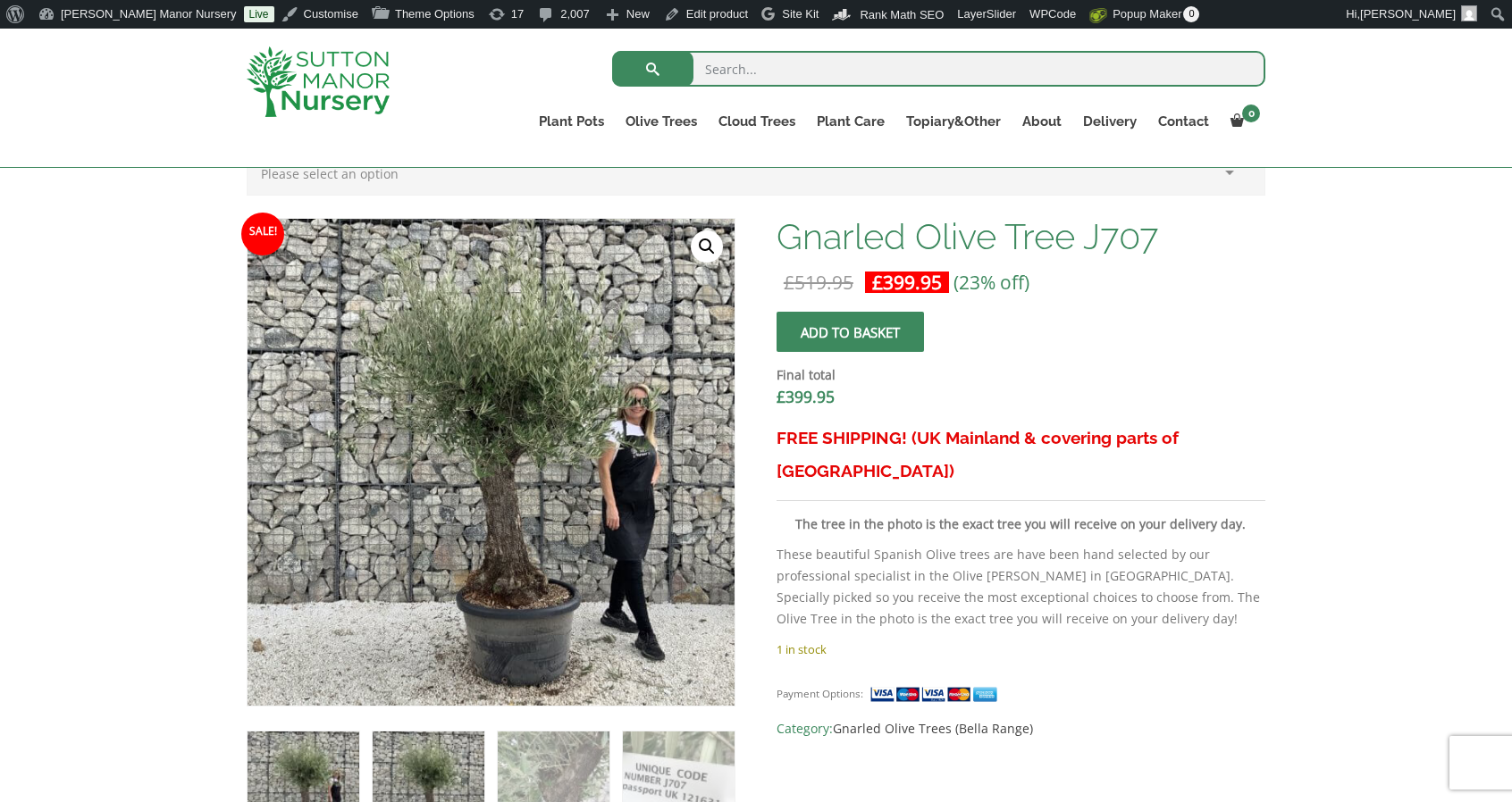
click at [464, 772] on img at bounding box center [429, 787] width 112 height 112
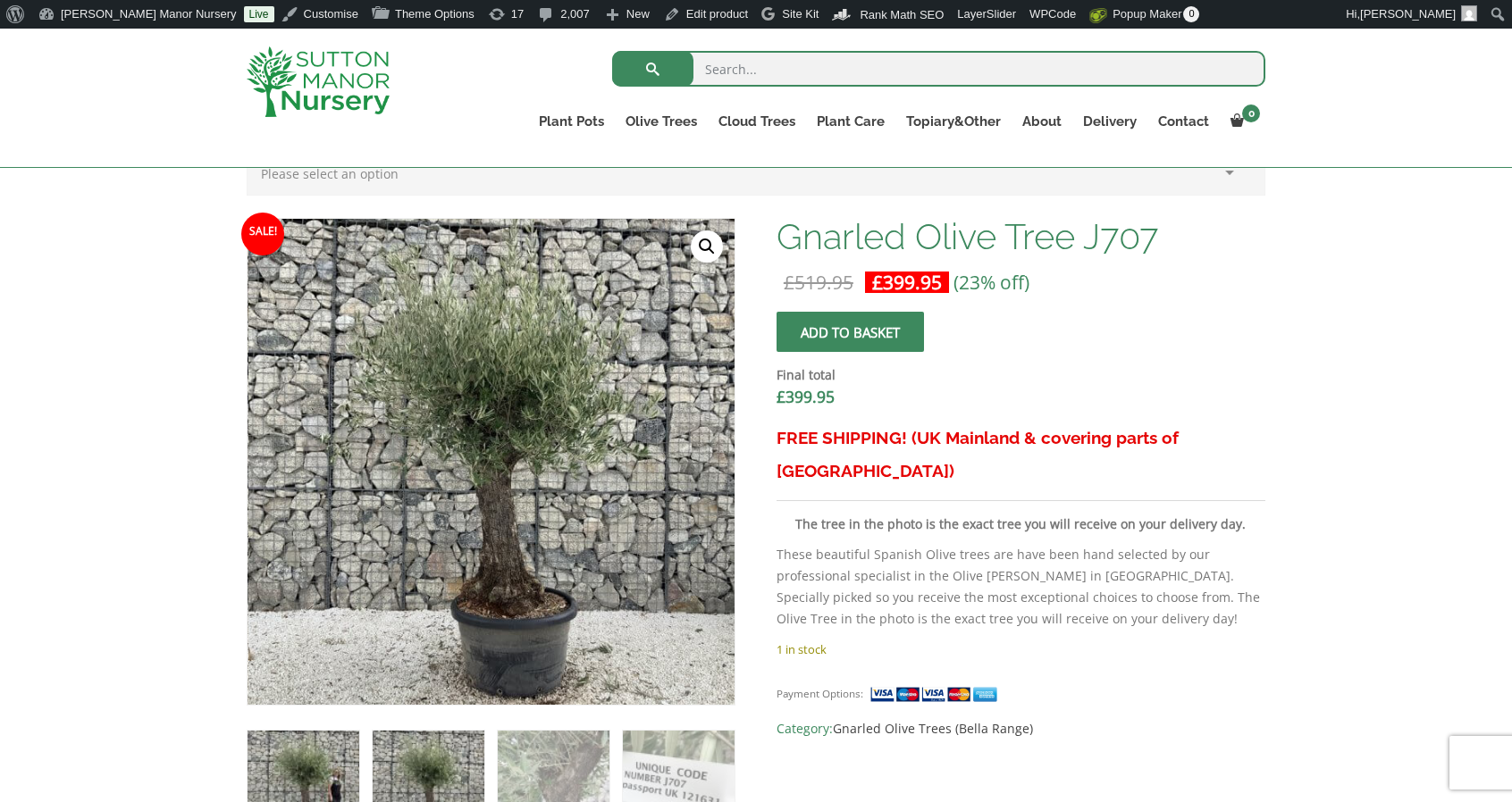
click at [357, 769] on img at bounding box center [303, 786] width 112 height 112
